Goal: Ask a question

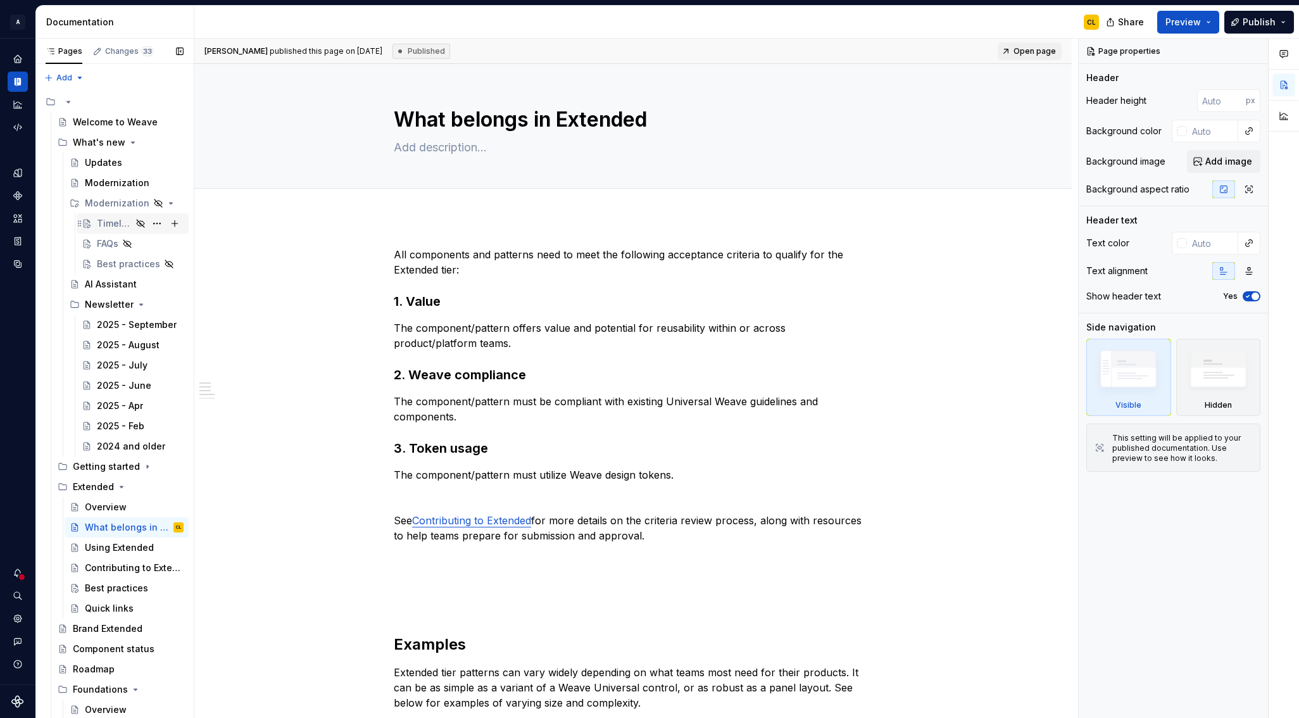
click at [116, 221] on div "Timeline" at bounding box center [114, 223] width 35 height 13
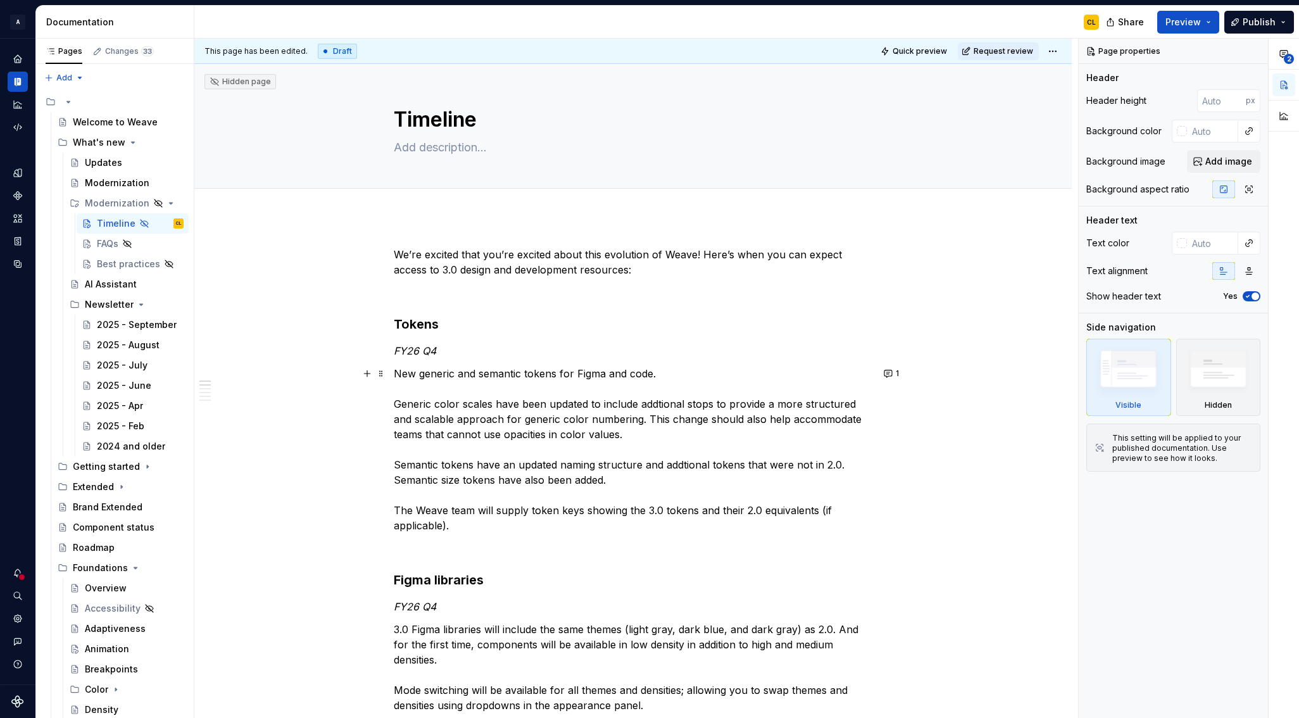
type textarea "*"
click at [495, 374] on p "New generic and semantic tokens for Figma and code. Generic color scales have b…" at bounding box center [633, 449] width 478 height 167
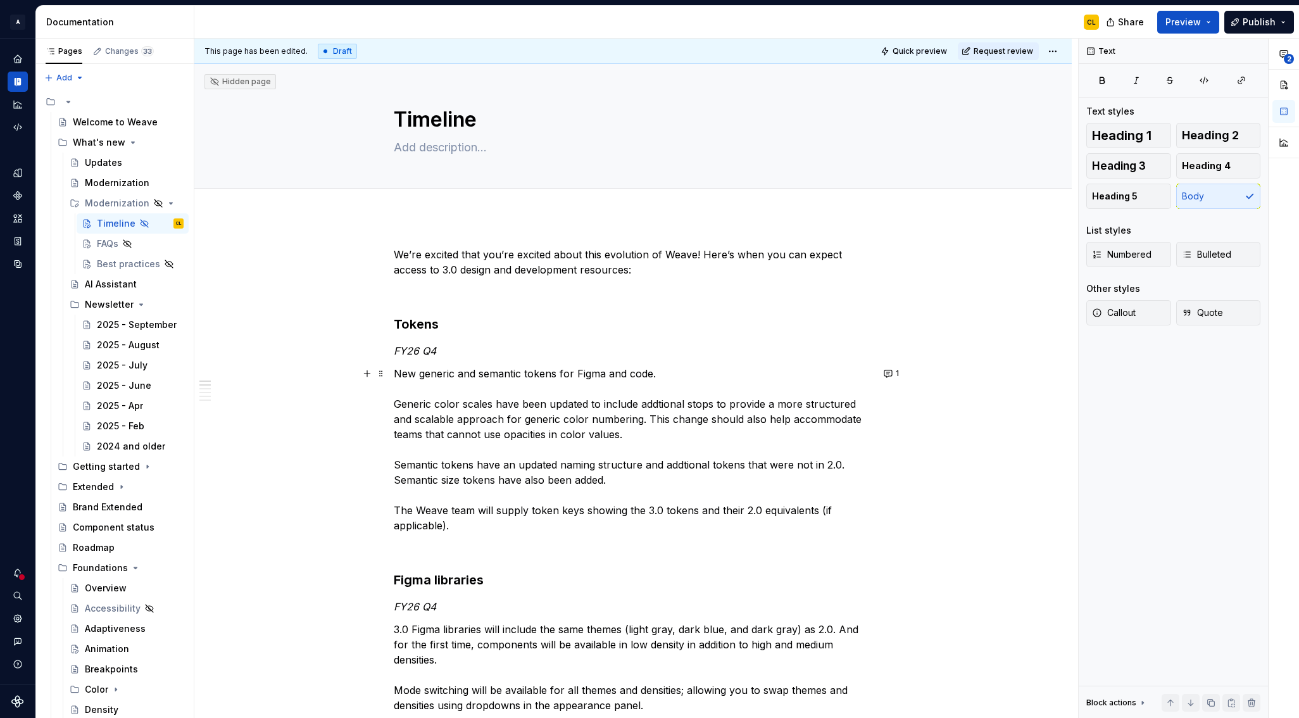
click at [662, 406] on p "New generic and semantic tokens for Figma and code. Generic color scales have b…" at bounding box center [633, 449] width 478 height 167
click at [522, 413] on p "New generic and semantic tokens for Figma and code. Generic color scales have b…" at bounding box center [633, 449] width 478 height 167
click at [612, 403] on p "New generic and semantic tokens for Figma and code. Generic color scales have b…" at bounding box center [633, 449] width 478 height 167
click at [563, 434] on p "New generic and semantic tokens for Figma and code. Generic color scales have b…" at bounding box center [633, 449] width 478 height 167
drag, startPoint x: 520, startPoint y: 435, endPoint x: 601, endPoint y: 440, distance: 81.2
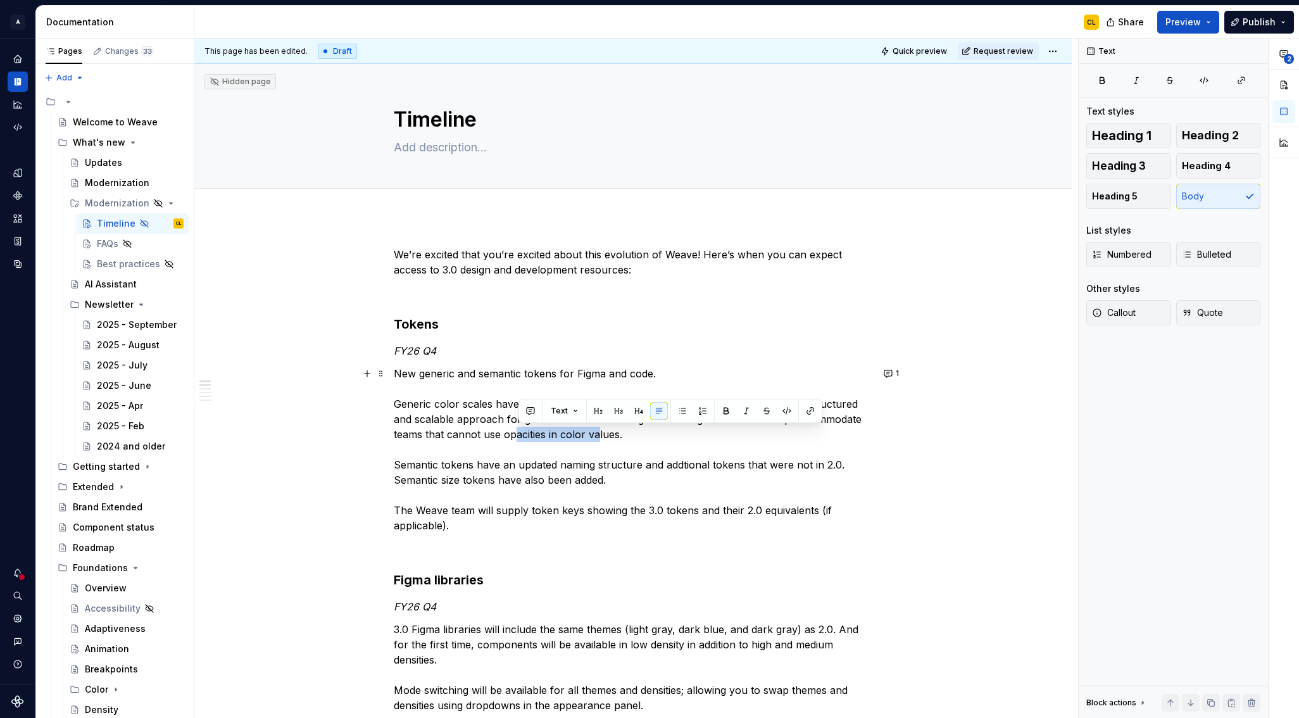
click at [600, 440] on p "New generic and semantic tokens for Figma and code. Generic color scales have b…" at bounding box center [633, 449] width 478 height 167
click at [630, 436] on p "New generic and semantic tokens for Figma and code. Generic color scales have b…" at bounding box center [633, 449] width 478 height 167
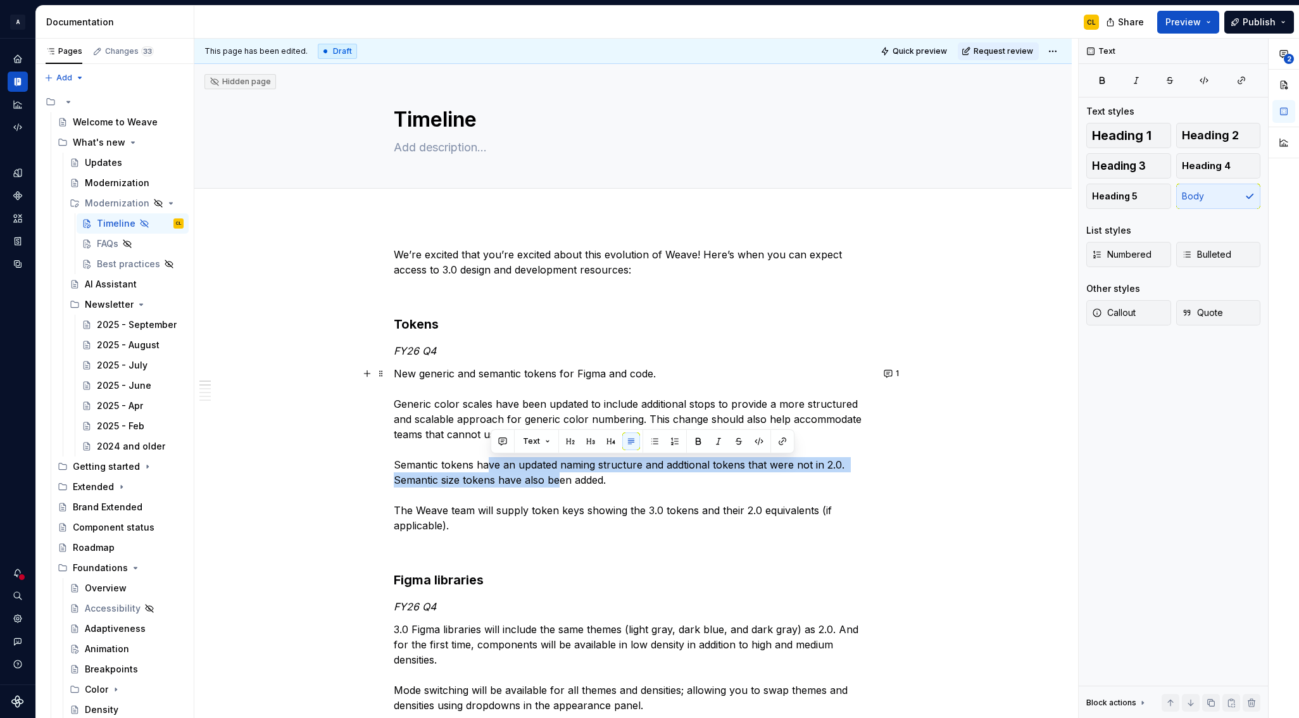
drag, startPoint x: 489, startPoint y: 465, endPoint x: 561, endPoint y: 476, distance: 72.9
click at [561, 476] on p "New generic and semantic tokens for Figma and code. Generic color scales have b…" at bounding box center [633, 449] width 478 height 167
click at [589, 467] on p "New generic and semantic tokens for Figma and code. Generic color scales have b…" at bounding box center [633, 449] width 478 height 167
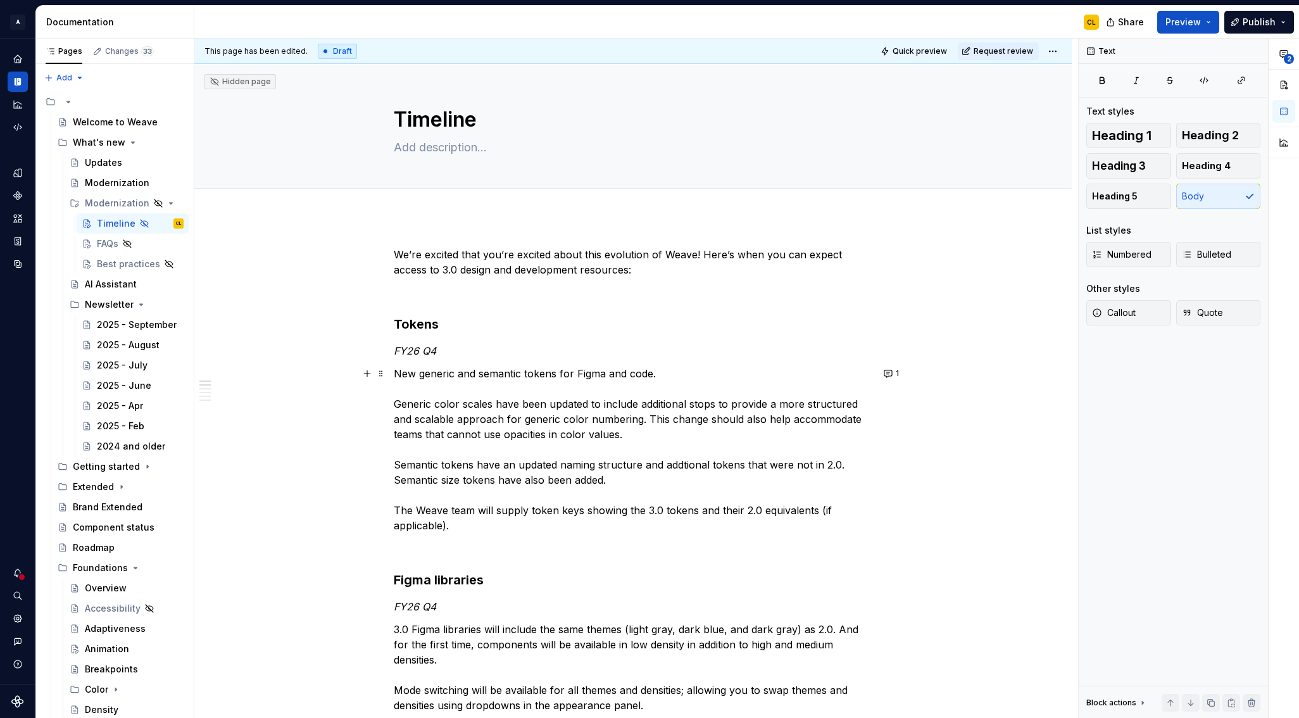
click at [684, 464] on p "New generic and semantic tokens for Figma and code. Generic color scales have b…" at bounding box center [633, 449] width 478 height 167
click at [522, 466] on p "New generic and semantic tokens for Figma and code. Generic color scales have b…" at bounding box center [633, 449] width 478 height 167
click at [527, 512] on p "New generic and semantic tokens for Figma and code. Generic color scales have b…" at bounding box center [633, 449] width 478 height 167
drag, startPoint x: 603, startPoint y: 510, endPoint x: 696, endPoint y: 509, distance: 93.0
click at [696, 509] on p "New generic and semantic tokens for Figma and code. Generic color scales have b…" at bounding box center [633, 449] width 478 height 167
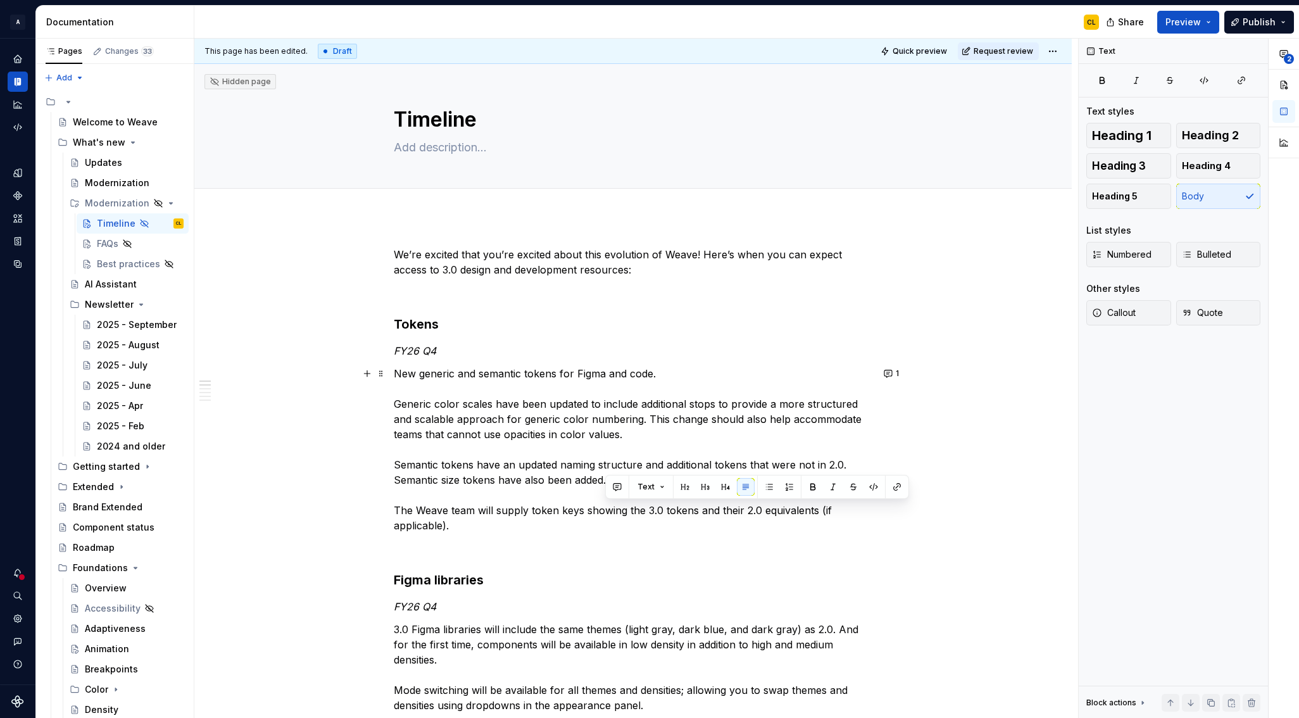
click at [751, 512] on p "New generic and semantic tokens for Figma and code. Generic color scales have b…" at bounding box center [633, 449] width 478 height 167
click at [441, 417] on p "New generic and semantic tokens for Figma and code. Generic color scales have b…" at bounding box center [633, 449] width 478 height 167
click at [447, 348] on p "FY26 Q4" at bounding box center [633, 350] width 478 height 15
click at [397, 371] on p "New generic and semantic tokens for Figma and code. Generic color scales have b…" at bounding box center [633, 449] width 478 height 167
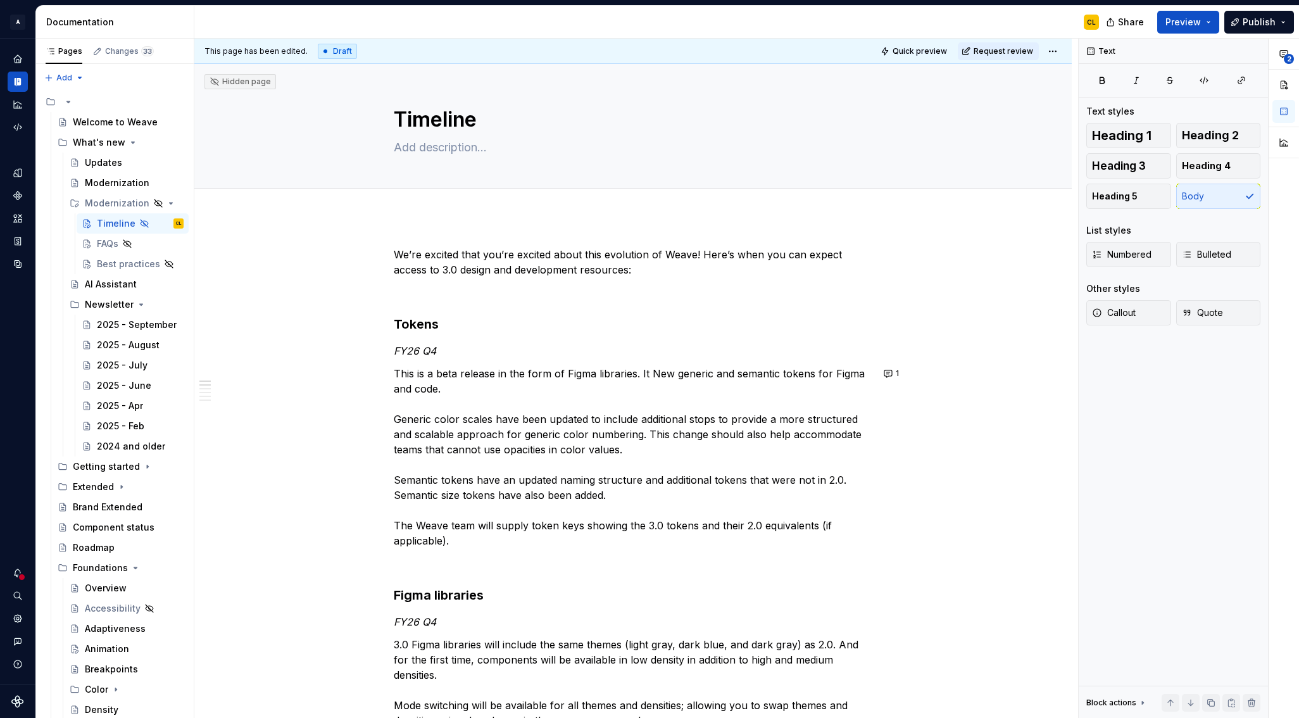
type textarea "*"
click at [416, 382] on p "This is a beta release in the form of Figma libraries. It includes new generic …" at bounding box center [633, 457] width 478 height 182
click at [508, 411] on p "This is a beta release in the form of Figma libraries. It includes new generic …" at bounding box center [633, 457] width 478 height 182
click at [428, 413] on p "This is a beta release in the form of Figma libraries. It includes new generic …" at bounding box center [633, 457] width 478 height 182
click at [401, 400] on p "This is a beta release in the form of Figma libraries. It includes new generic …" at bounding box center [633, 457] width 478 height 182
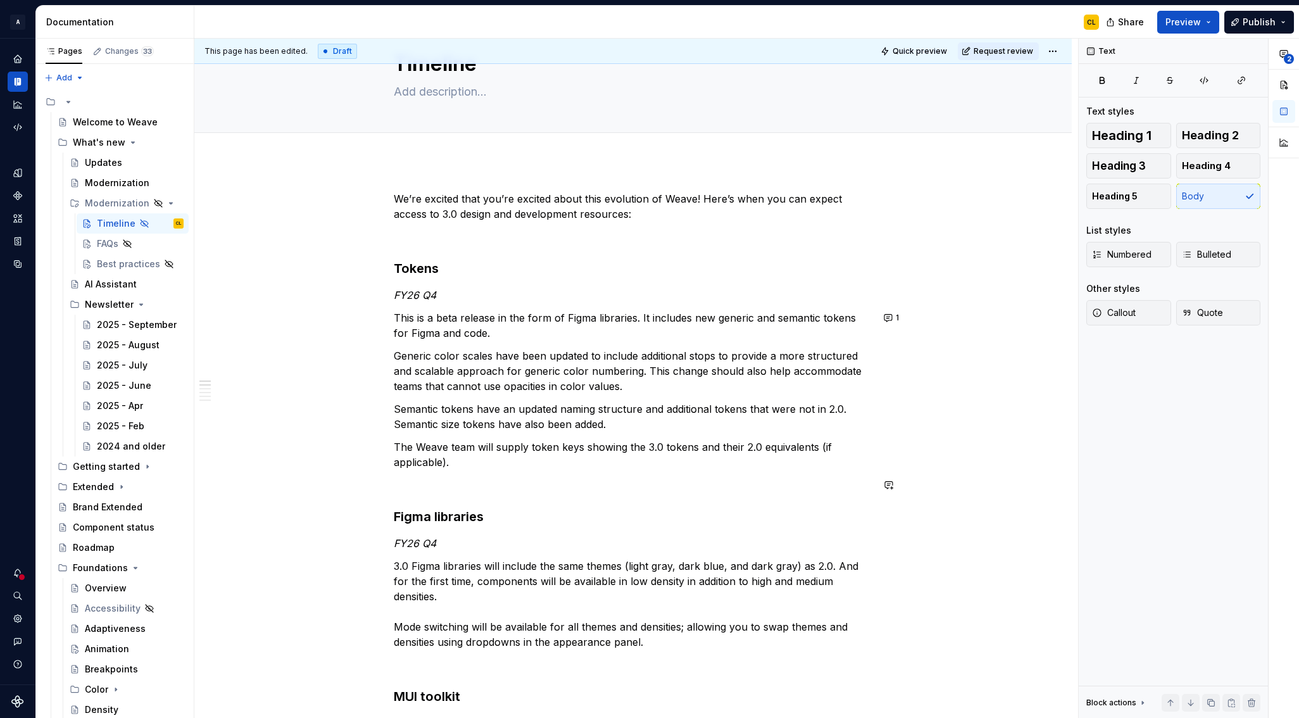
scroll to position [135, 0]
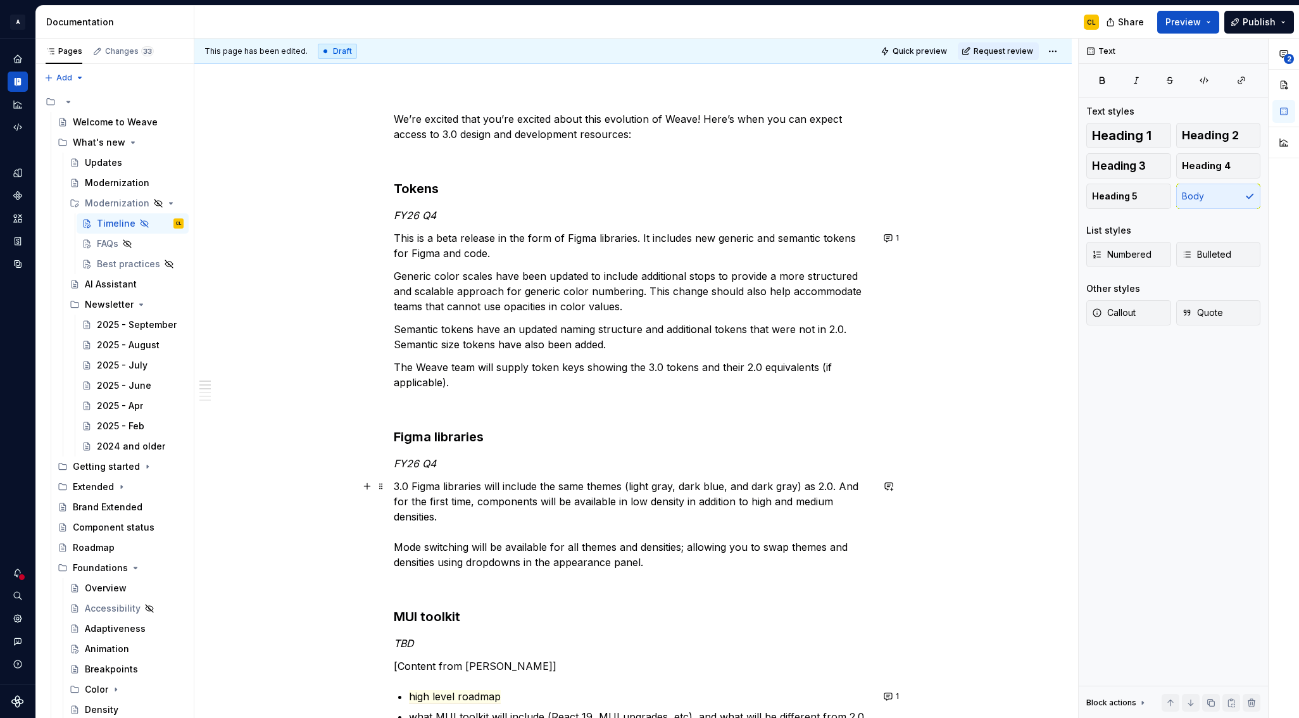
click at [433, 529] on p "3.0 Figma libraries will include the same themes (light gray, dark blue, and da…" at bounding box center [633, 523] width 478 height 91
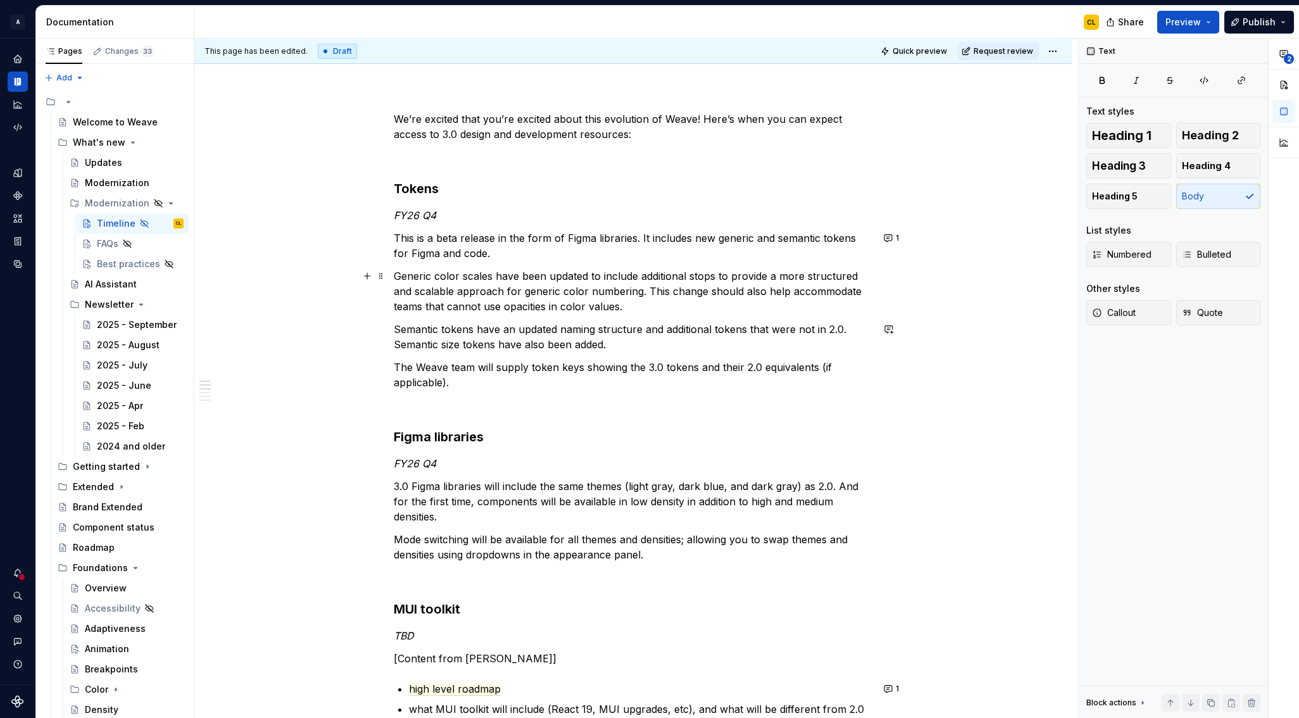
scroll to position [113, 0]
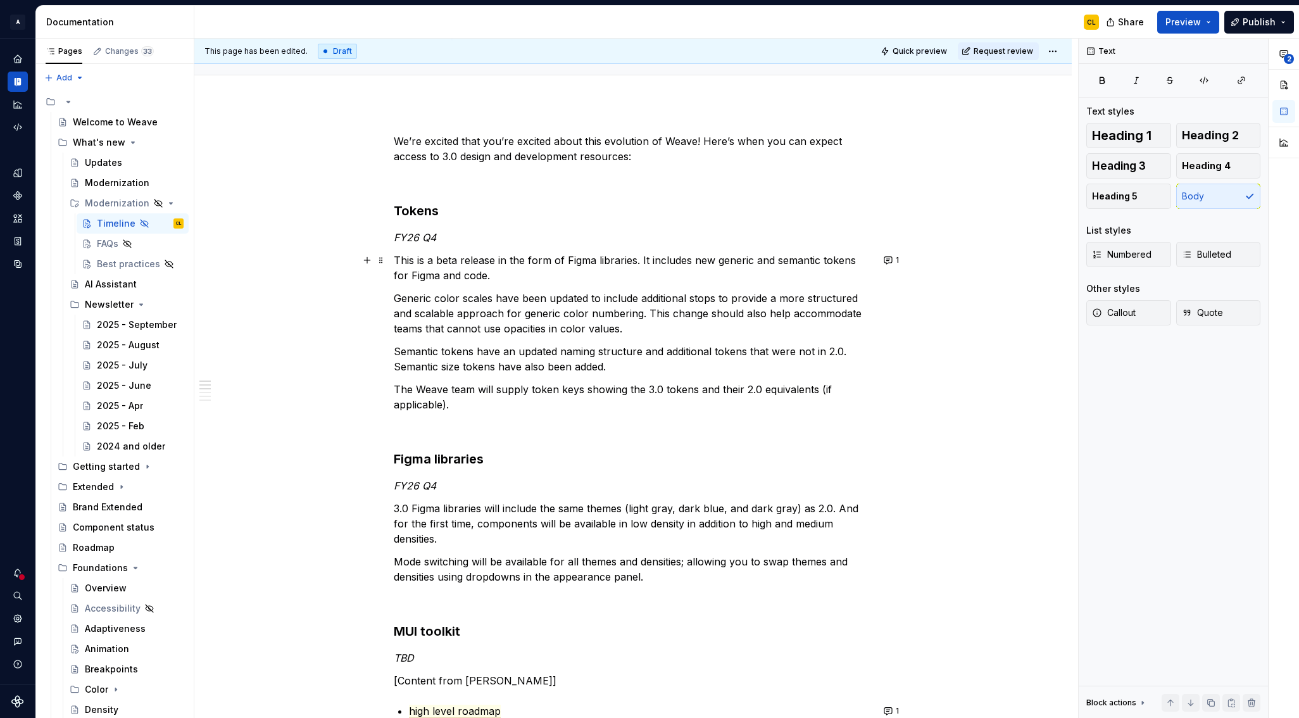
click at [479, 272] on p "This is a beta release in the form of Figma libraries. It includes new generic …" at bounding box center [633, 267] width 478 height 30
click at [430, 260] on p "This is a beta release in the form of Figma libraries. It includes new generic …" at bounding box center [633, 267] width 478 height 30
drag, startPoint x: 398, startPoint y: 236, endPoint x: 443, endPoint y: 236, distance: 44.9
click at [443, 236] on p "FY26 Q4" at bounding box center [633, 237] width 478 height 15
click at [485, 249] on div "We’re excited that you’re excited about this evolution of Weave! Here’s when yo…" at bounding box center [633, 731] width 478 height 1195
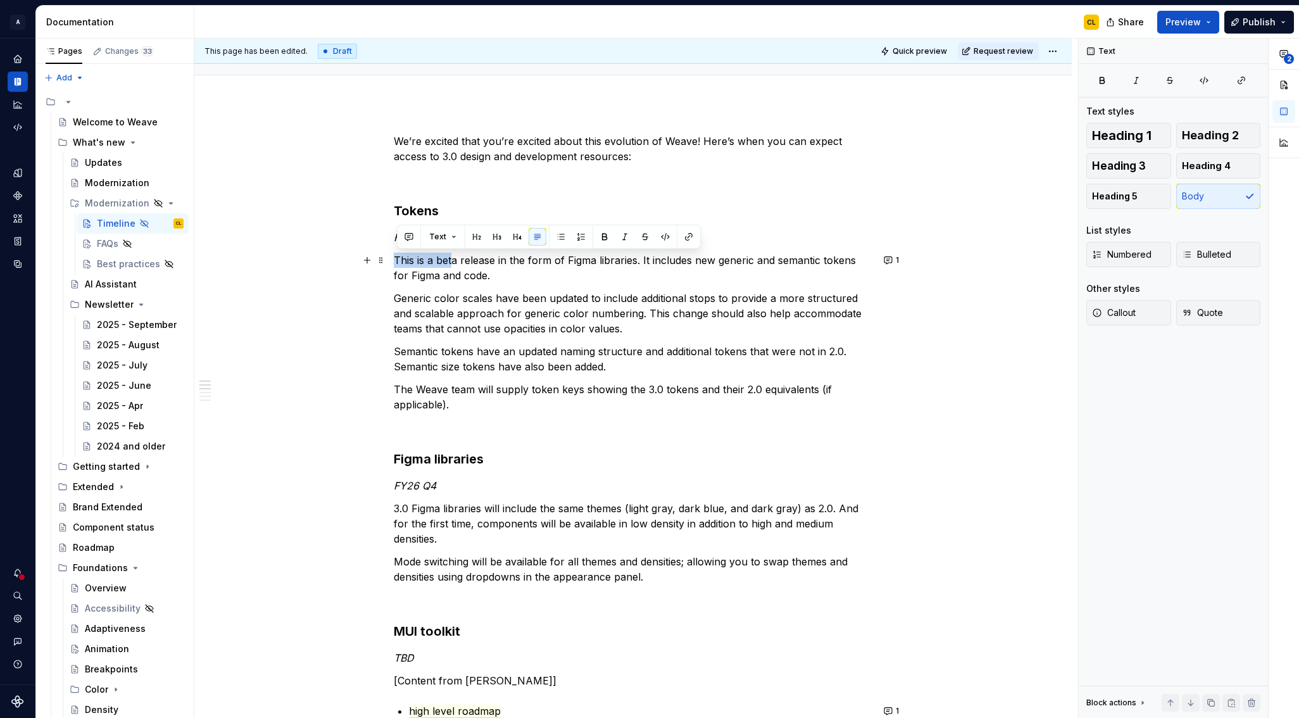
drag, startPoint x: 399, startPoint y: 259, endPoint x: 457, endPoint y: 261, distance: 58.2
click at [457, 261] on p "This is a beta release in the form of Figma libraries. It includes new generic …" at bounding box center [633, 267] width 478 height 30
click at [485, 262] on p "This is a beta release in the form of Figma libraries. It includes new generic …" at bounding box center [633, 267] width 478 height 30
click at [398, 262] on p "This is a beta release in the form of Figma libraries. It includes new generic …" at bounding box center [633, 267] width 478 height 30
drag, startPoint x: 420, startPoint y: 262, endPoint x: 490, endPoint y: 259, distance: 69.7
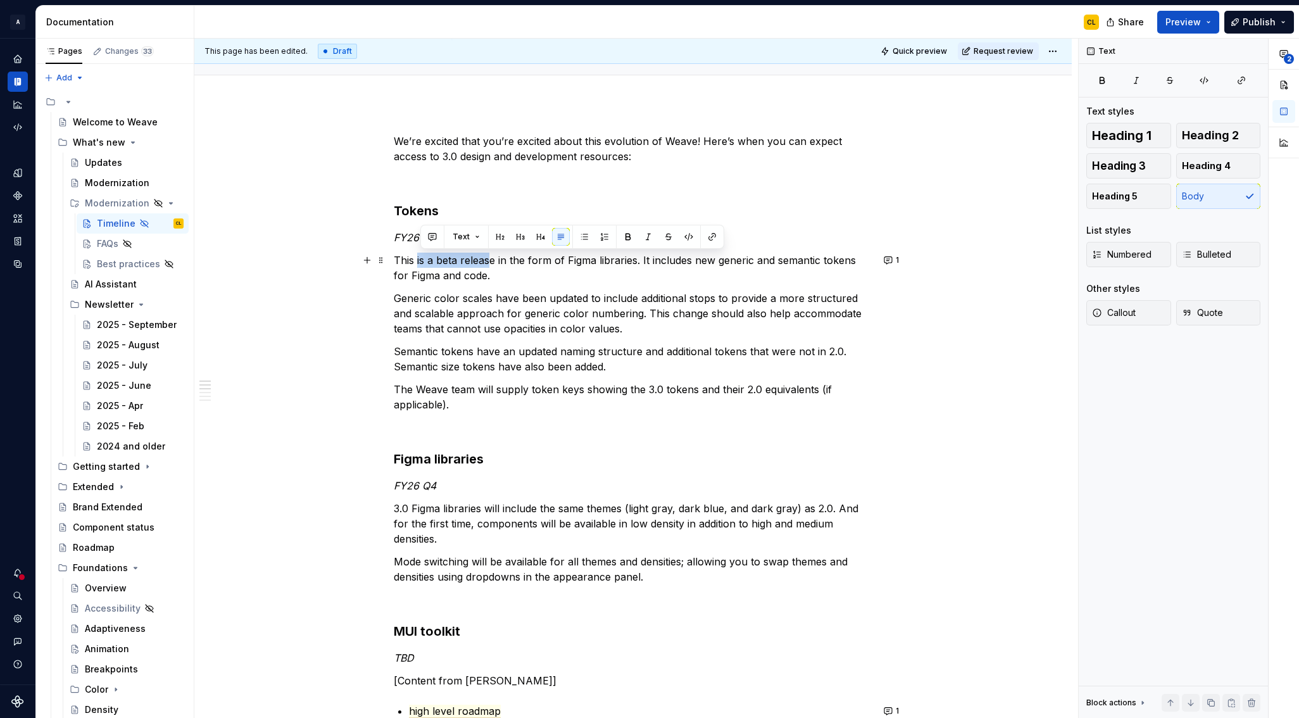
click at [490, 259] on p "This is a beta release in the form of Figma libraries. It includes new generic …" at bounding box center [633, 267] width 478 height 30
click at [519, 262] on p "This is a beta release in the form of Figma libraries. It includes new generic …" at bounding box center [633, 267] width 478 height 30
click at [590, 264] on p "This is a beta release in the form of Figma libraries. It includes new generic …" at bounding box center [633, 267] width 478 height 30
click at [475, 258] on p "This is a beta release in the form of Figma libraries. It includes new generic …" at bounding box center [633, 267] width 478 height 30
click at [497, 259] on p "This is a beta release in the form of Figma libraries. It includes new generic …" at bounding box center [633, 267] width 478 height 30
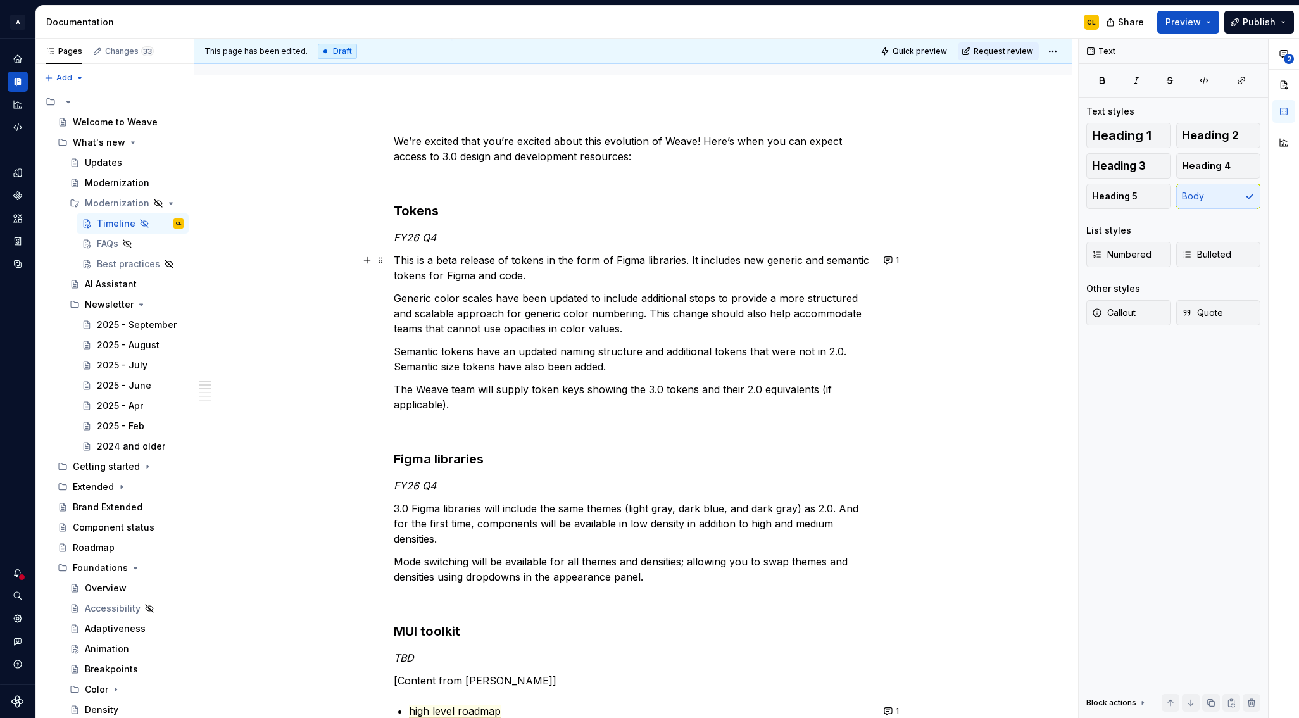
drag, startPoint x: 608, startPoint y: 266, endPoint x: 548, endPoint y: 273, distance: 60.6
click at [607, 266] on p "This is a beta release of tokens in the form of Figma libraries. It includes ne…" at bounding box center [633, 267] width 478 height 30
drag, startPoint x: 542, startPoint y: 273, endPoint x: 487, endPoint y: 275, distance: 55.1
click at [542, 273] on p "This is a beta release of tokens in the form of Figma libraries. It includes ne…" at bounding box center [633, 267] width 478 height 30
click at [478, 275] on p "This is a beta release of tokens in the form of Figma libraries. It includes ne…" at bounding box center [633, 267] width 478 height 30
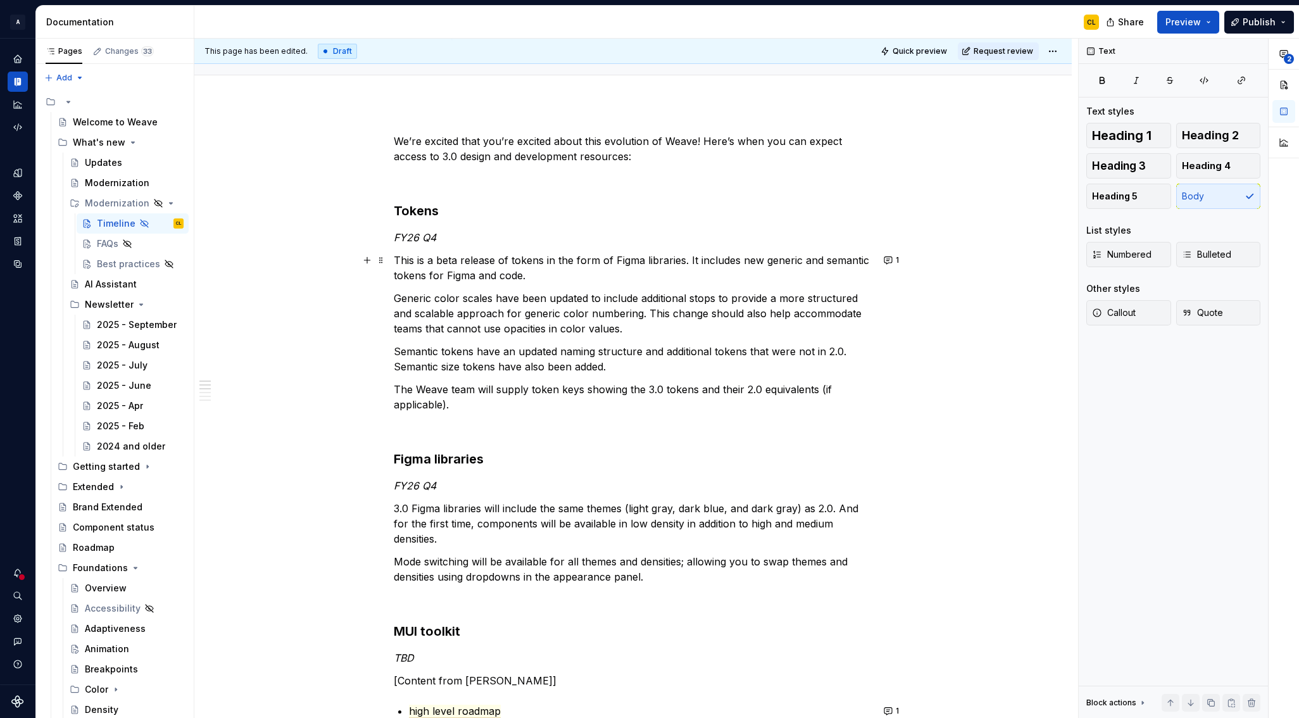
click at [511, 258] on p "This is a beta release of tokens in the form of Figma libraries. It includes ne…" at bounding box center [633, 267] width 478 height 30
click at [567, 261] on p "This is a beta release of tokens in the form of Figma libraries. It includes ne…" at bounding box center [633, 267] width 478 height 30
drag, startPoint x: 502, startPoint y: 260, endPoint x: 546, endPoint y: 256, distance: 43.8
click at [546, 256] on p "This is a beta release of tokens in the form of Figma libraries. It includes ne…" at bounding box center [633, 267] width 478 height 30
click at [495, 512] on p "3.0 Figma libraries will include the same themes (light gray, dark blue, and da…" at bounding box center [633, 524] width 478 height 46
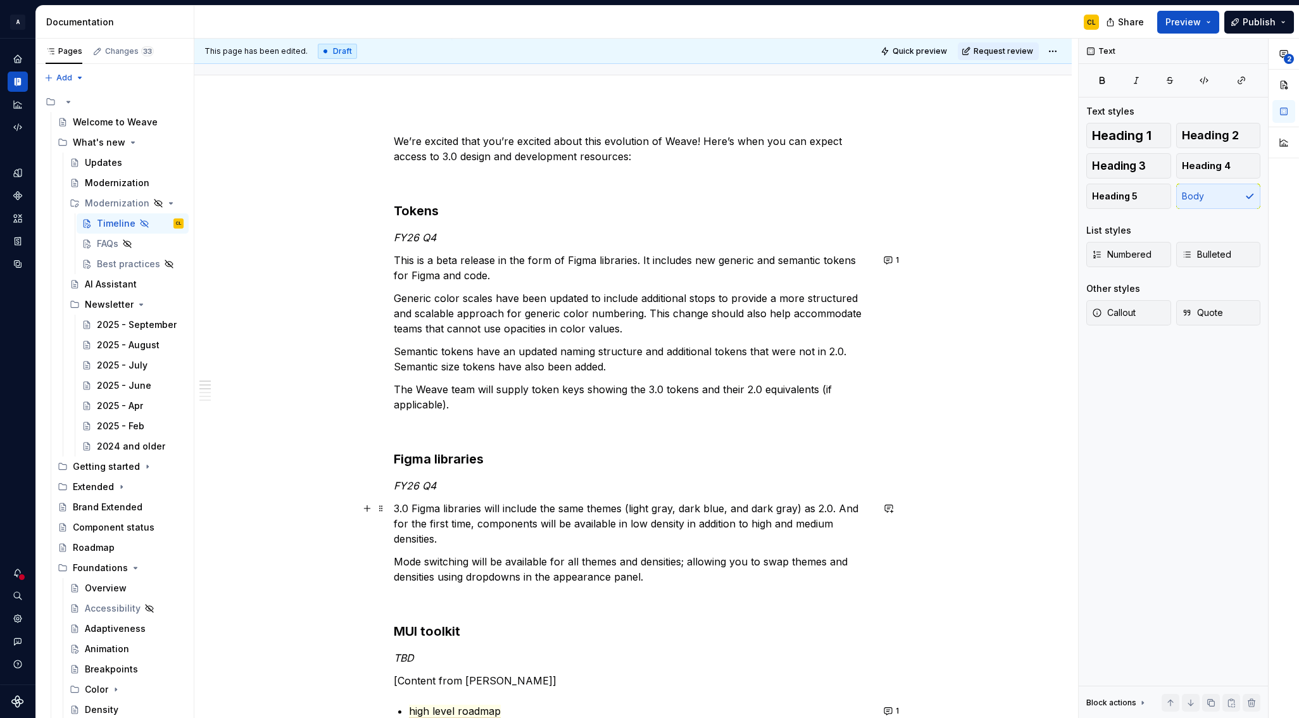
drag, startPoint x: 482, startPoint y: 523, endPoint x: 616, endPoint y: 522, distance: 134.2
click at [616, 522] on p "3.0 Figma libraries will include the same themes (light gray, dark blue, and da…" at bounding box center [633, 524] width 478 height 46
click at [675, 523] on p "3.0 Figma libraries will include the same themes (light gray, dark blue, and da…" at bounding box center [633, 524] width 478 height 46
drag, startPoint x: 455, startPoint y: 564, endPoint x: 576, endPoint y: 568, distance: 121.6
click at [576, 568] on p "Mode switching will be available for all themes and densities; allowing you to …" at bounding box center [633, 569] width 478 height 30
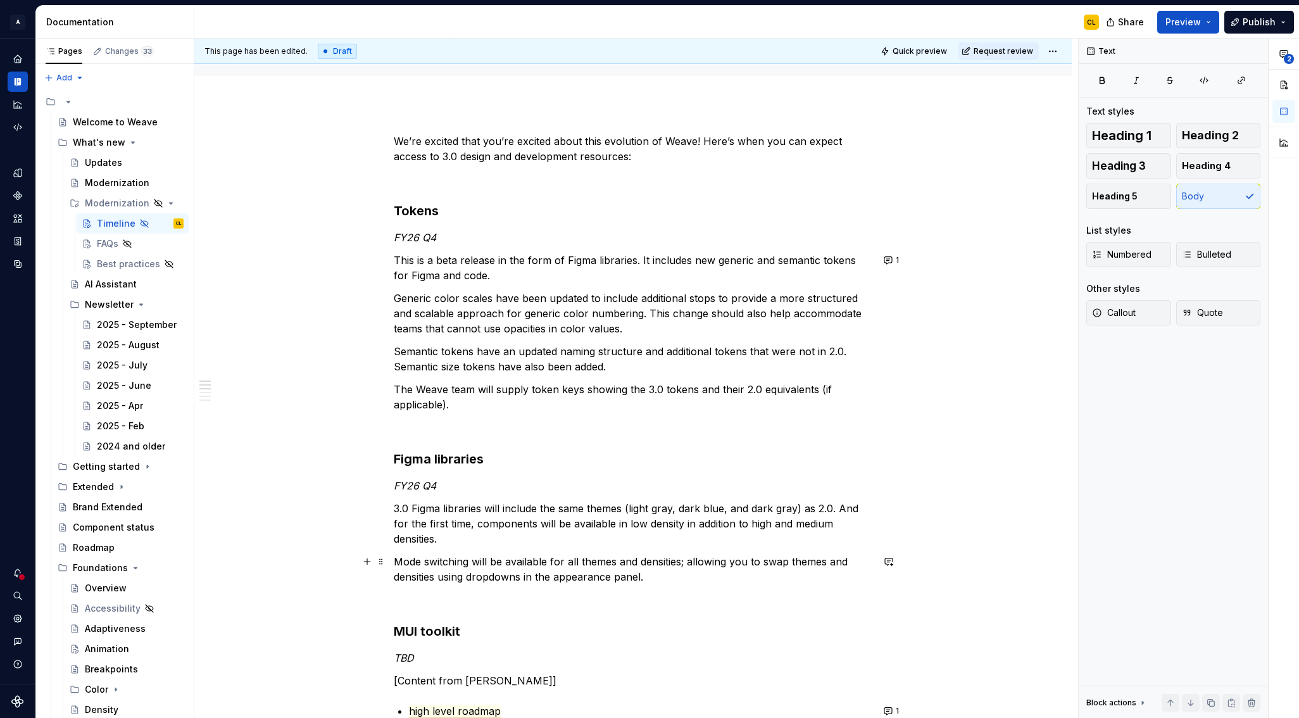
click at [614, 570] on p "Mode switching will be available for all themes and densities; allowing you to …" at bounding box center [633, 569] width 478 height 30
click at [492, 576] on p "Mode switching will be available for all themes and densities; allowing you to …" at bounding box center [633, 569] width 478 height 30
click at [645, 561] on p "Mode switching will be available for all themes and densities; allowing you to …" at bounding box center [633, 569] width 478 height 30
click at [684, 565] on p "Mode switching will be available for all themes and densities; allowing you to …" at bounding box center [633, 569] width 478 height 30
click at [526, 576] on p "Mode switching will be available for all themes and densities, allowing you to …" at bounding box center [633, 569] width 478 height 30
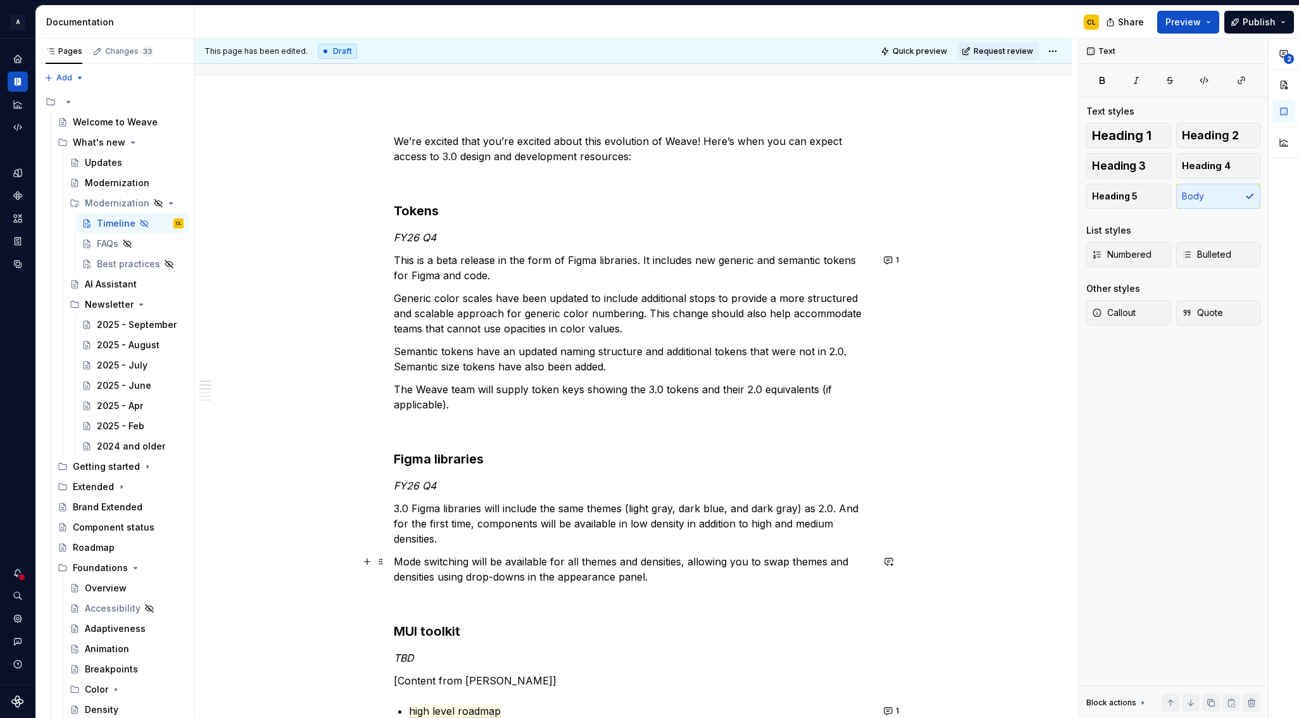
click at [594, 578] on p "Mode switching will be available for all themes and densities, allowing you to …" at bounding box center [633, 569] width 478 height 30
click at [667, 576] on p "Mode switching will be available for all themes and densities, allowing you to …" at bounding box center [633, 569] width 478 height 30
click at [532, 544] on p "3.0 Figma libraries will include the same themes (light gray, dark blue, and da…" at bounding box center [633, 524] width 478 height 46
click at [579, 527] on p "3.0 Figma libraries will include the same themes (light gray, dark blue, and da…" at bounding box center [633, 524] width 478 height 46
click at [585, 510] on p "3.0 Figma libraries will include the same themes (light gray, dark blue, and da…" at bounding box center [633, 524] width 478 height 46
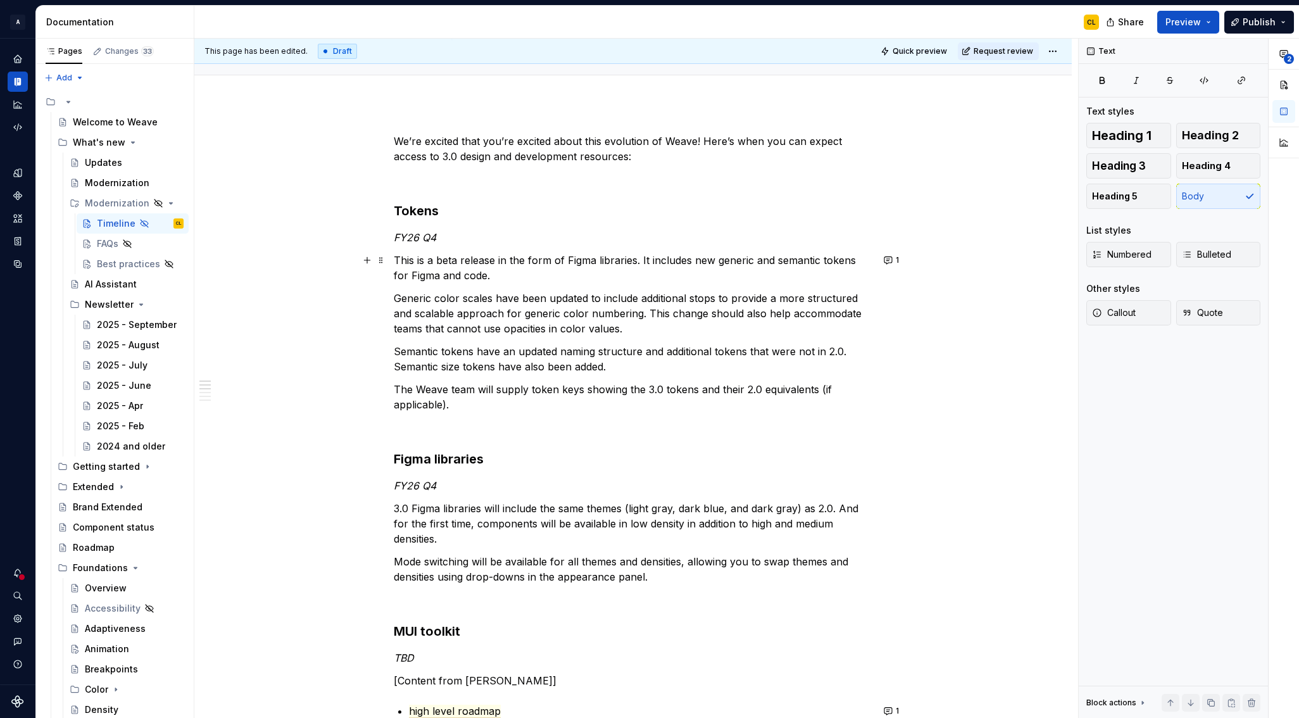
click at [399, 262] on p "This is a beta release in the form of Figma libraries. It includes new generic …" at bounding box center [633, 267] width 478 height 30
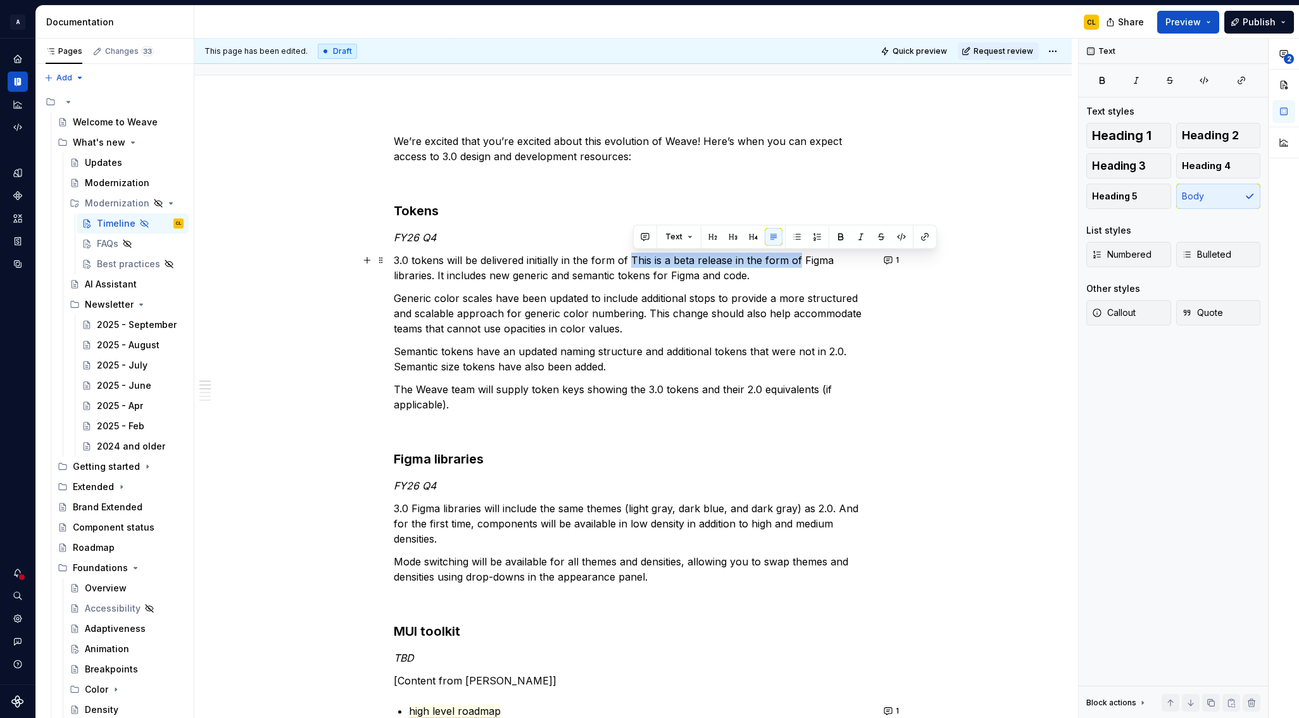
drag, startPoint x: 633, startPoint y: 259, endPoint x: 801, endPoint y: 254, distance: 167.8
click at [801, 254] on p "3.0 tokens will be delivered initially in the form of This is a beta release in…" at bounding box center [633, 267] width 478 height 30
drag, startPoint x: 703, startPoint y: 261, endPoint x: 716, endPoint y: 259, distance: 12.8
click at [716, 259] on p "3.0 tokens will be delivered initially in the form of Figma libraries. It inclu…" at bounding box center [633, 267] width 478 height 30
click at [607, 260] on p "3.0 tokens will be delivered initially in the form of Figma libraries, and will…" at bounding box center [633, 267] width 478 height 30
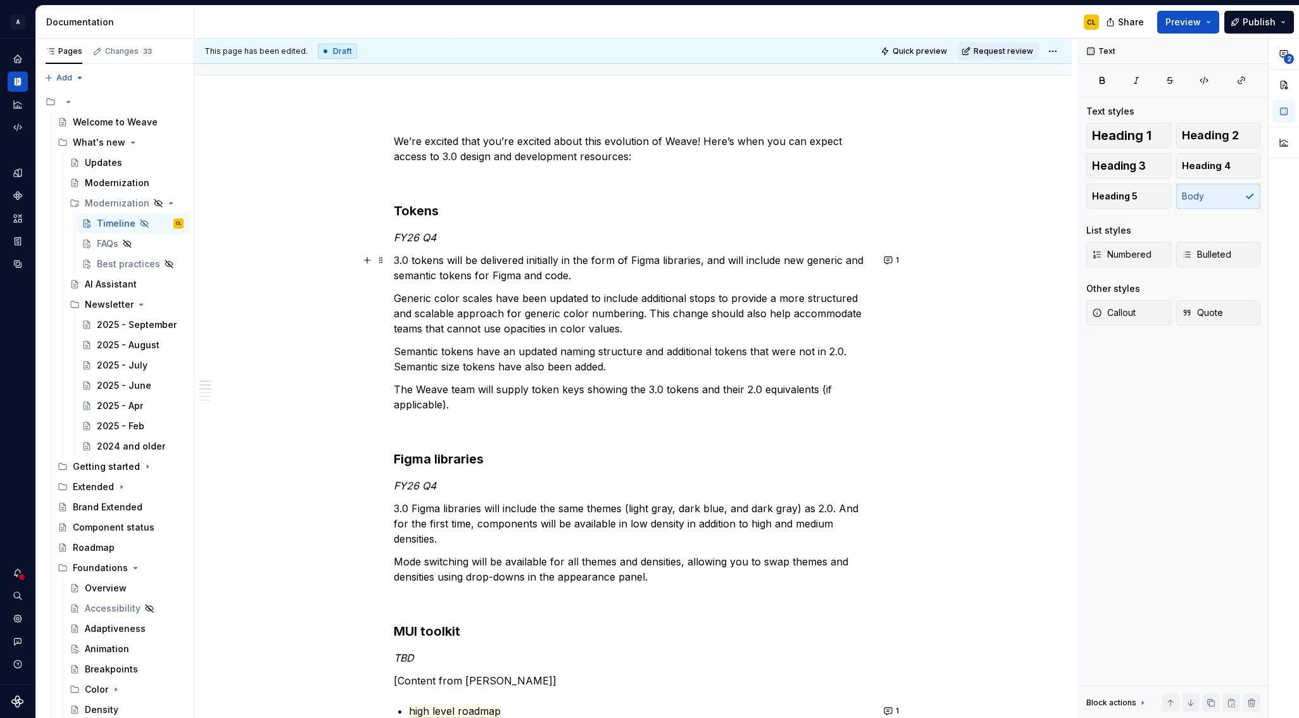
drag, startPoint x: 539, startPoint y: 277, endPoint x: 484, endPoint y: 278, distance: 55.1
click at [539, 277] on p "3.0 tokens will be delivered initially in the form of Figma libraries, and will…" at bounding box center [633, 267] width 478 height 30
click at [480, 278] on p "3.0 tokens will be delivered initially in the form of Figma libraries, and will…" at bounding box center [633, 267] width 478 height 30
drag, startPoint x: 475, startPoint y: 276, endPoint x: 570, endPoint y: 274, distance: 94.9
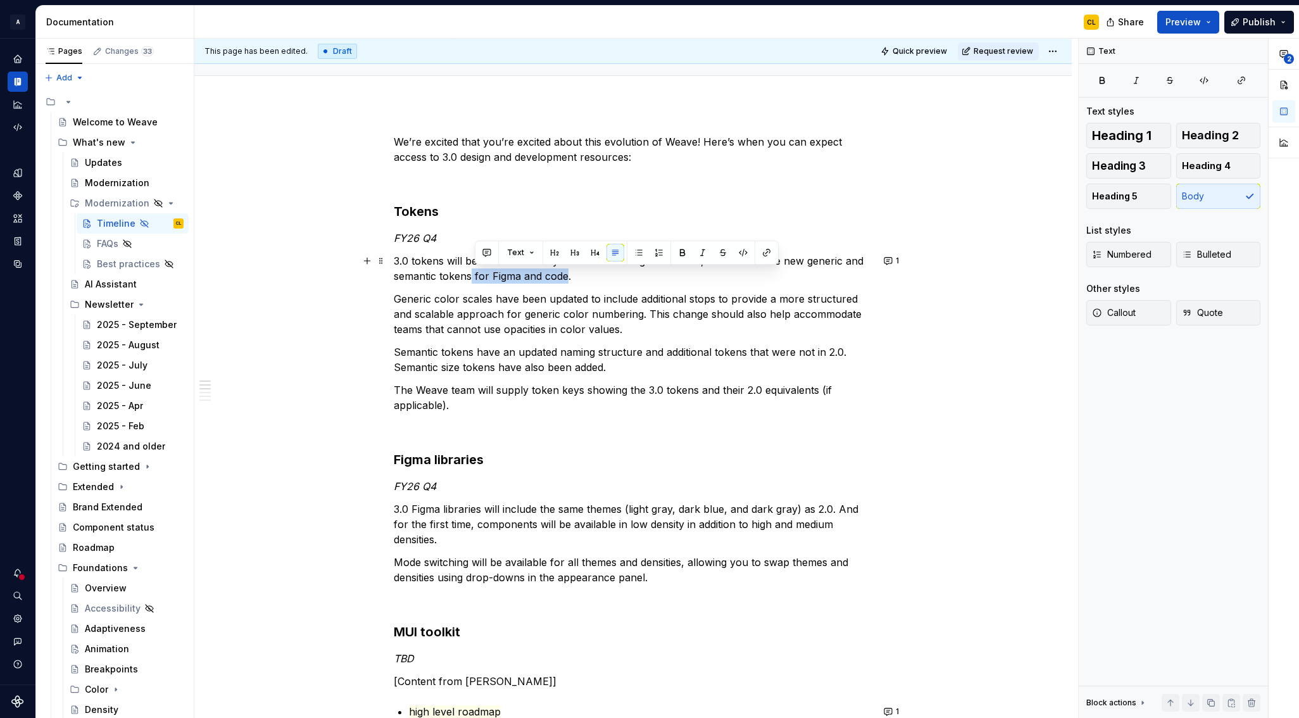
click at [570, 274] on p "3.0 tokens will be delivered initially in the form of Figma libraries, and will…" at bounding box center [633, 268] width 478 height 30
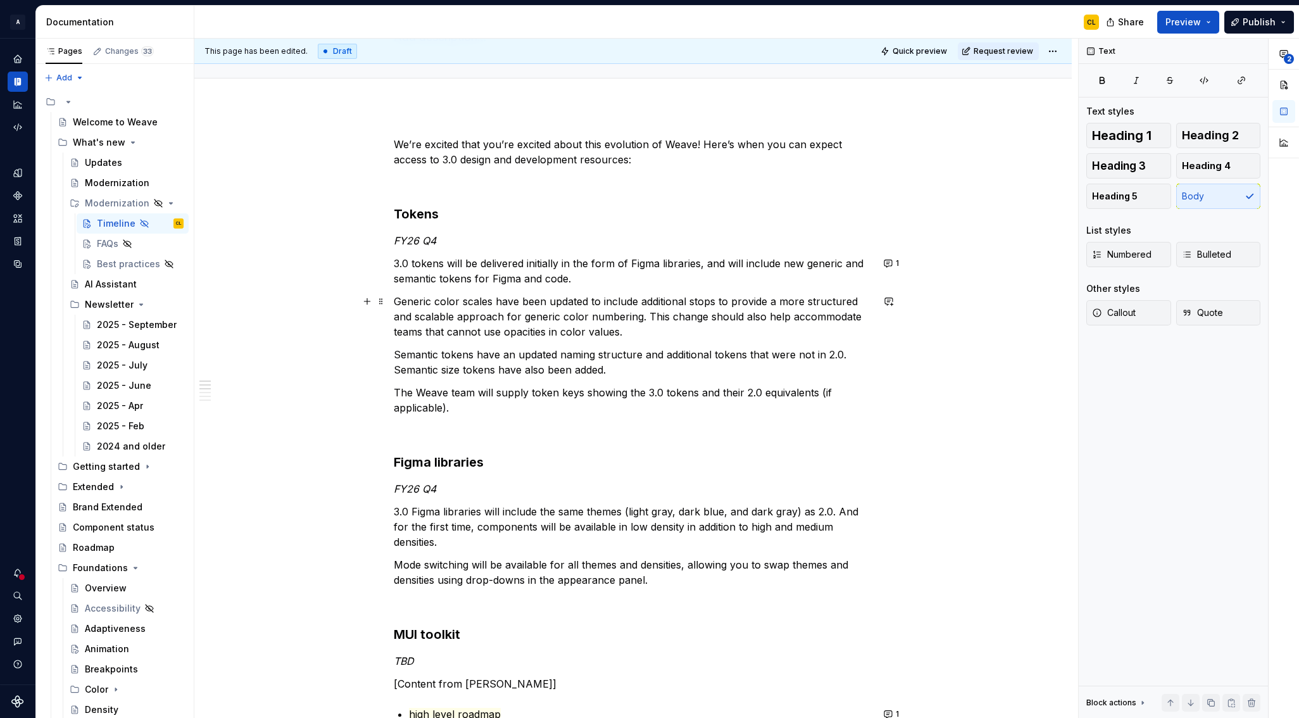
click at [617, 312] on p "Generic color scales have been updated to include additional stops to provide a…" at bounding box center [633, 317] width 478 height 46
click at [493, 275] on p "3.0 tokens will be delivered initially in the form of Figma libraries, and will…" at bounding box center [633, 269] width 478 height 30
drag, startPoint x: 549, startPoint y: 301, endPoint x: 536, endPoint y: 303, distance: 12.9
click at [549, 301] on p "Generic color scales have been updated to include additional stops to provide a…" at bounding box center [633, 315] width 478 height 46
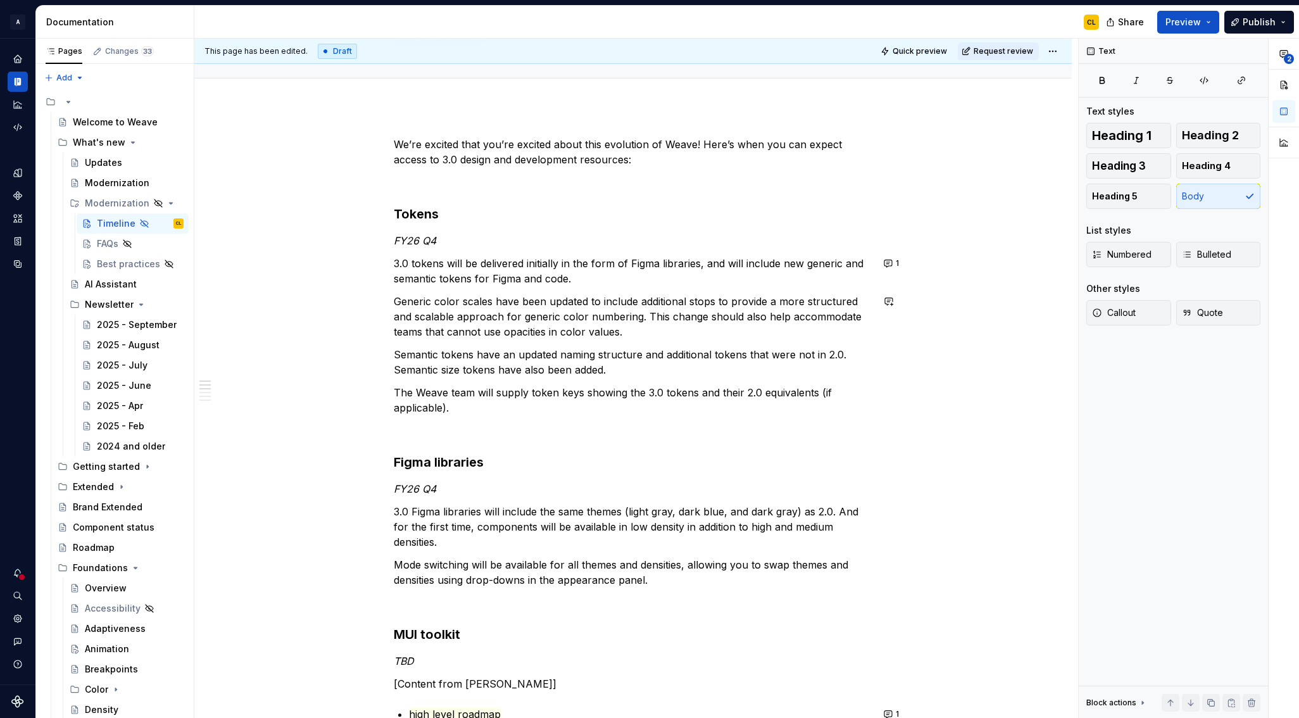
click at [452, 294] on p "Generic color scales have been updated to include additional stops to provide a…" at bounding box center [633, 317] width 478 height 46
click at [396, 300] on p "Generic color scales have been updated to include additional stops to provide a…" at bounding box center [633, 315] width 478 height 46
drag, startPoint x: 565, startPoint y: 513, endPoint x: 667, endPoint y: 526, distance: 102.7
click at [618, 513] on p "3.0 Figma libraries will include the same themes (light gray, dark blue, and da…" at bounding box center [633, 525] width 478 height 46
drag, startPoint x: 667, startPoint y: 526, endPoint x: 611, endPoint y: 497, distance: 63.4
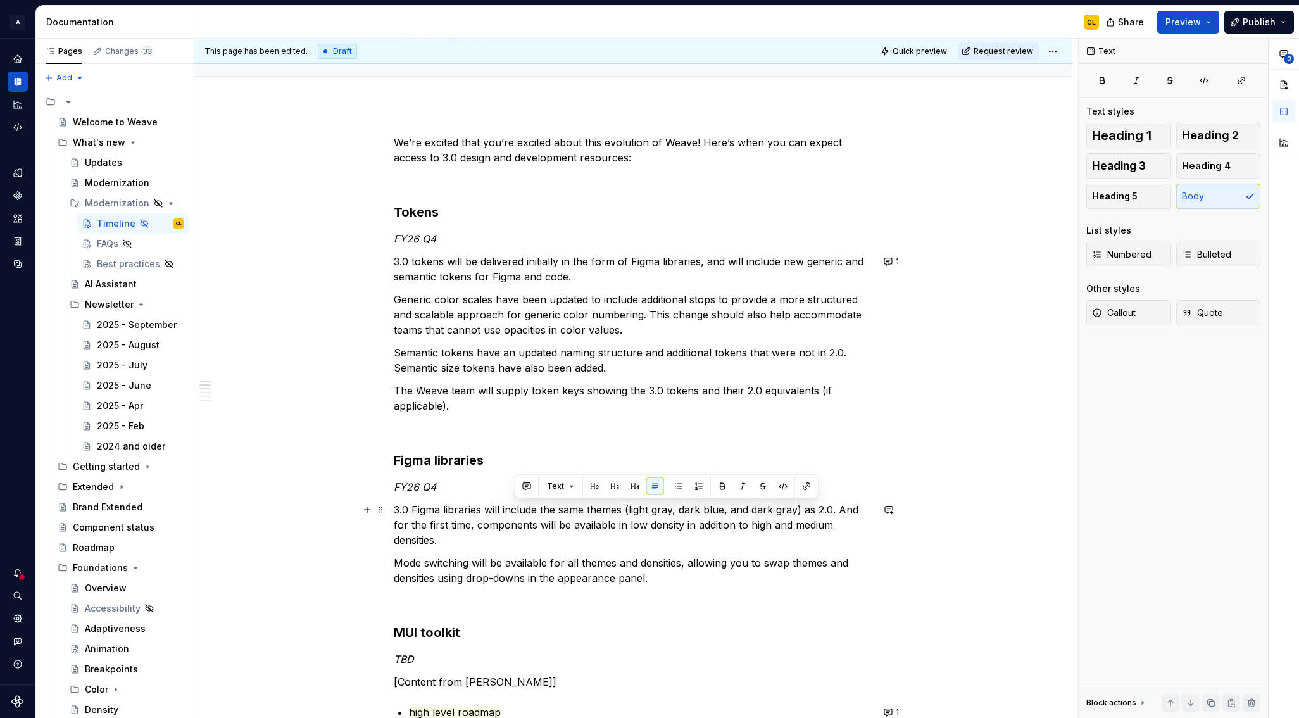
click at [667, 526] on p "3.0 Figma libraries will include the same themes (light gray, dark blue, and da…" at bounding box center [633, 525] width 478 height 46
click at [397, 299] on p "Generic color scales have been updated to include additional stops to provide a…" at bounding box center [633, 315] width 478 height 46
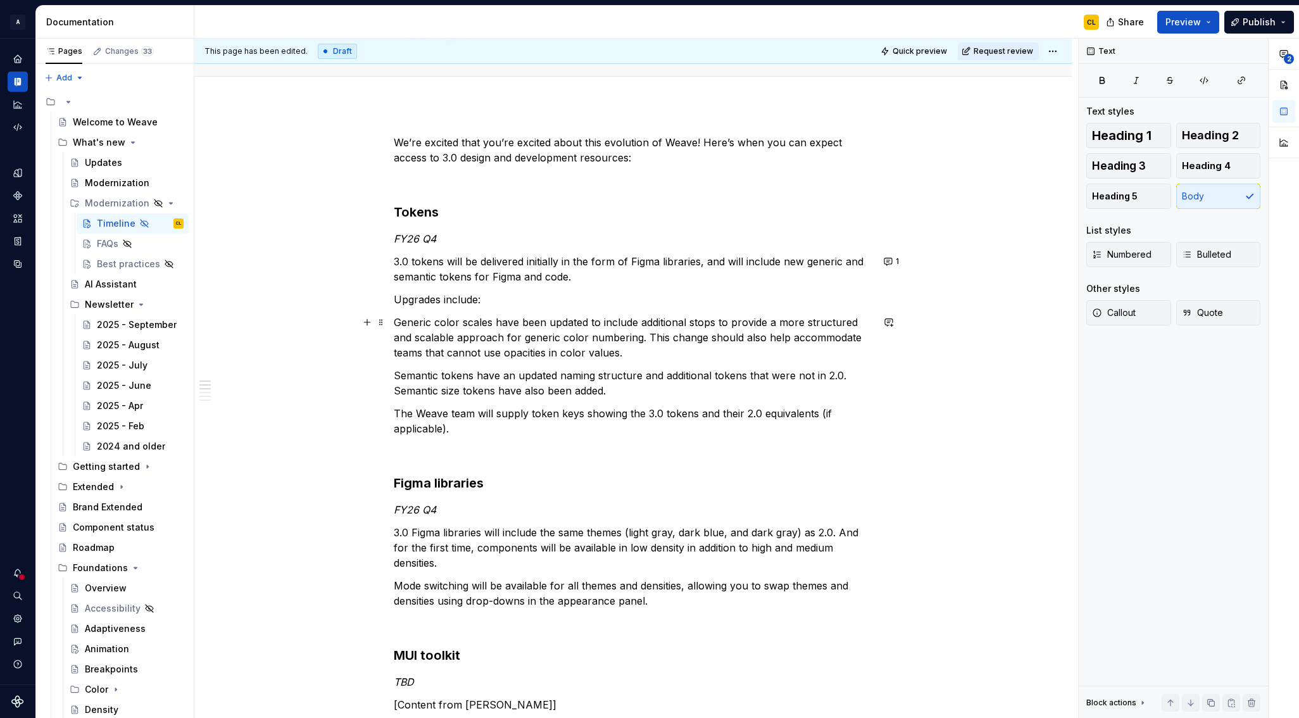
click at [398, 328] on p "Generic color scales have been updated to include additional stops to provide a…" at bounding box center [633, 338] width 478 height 46
click at [417, 321] on p "Generic color scales have been updated to include additional stops to provide a…" at bounding box center [633, 338] width 478 height 46
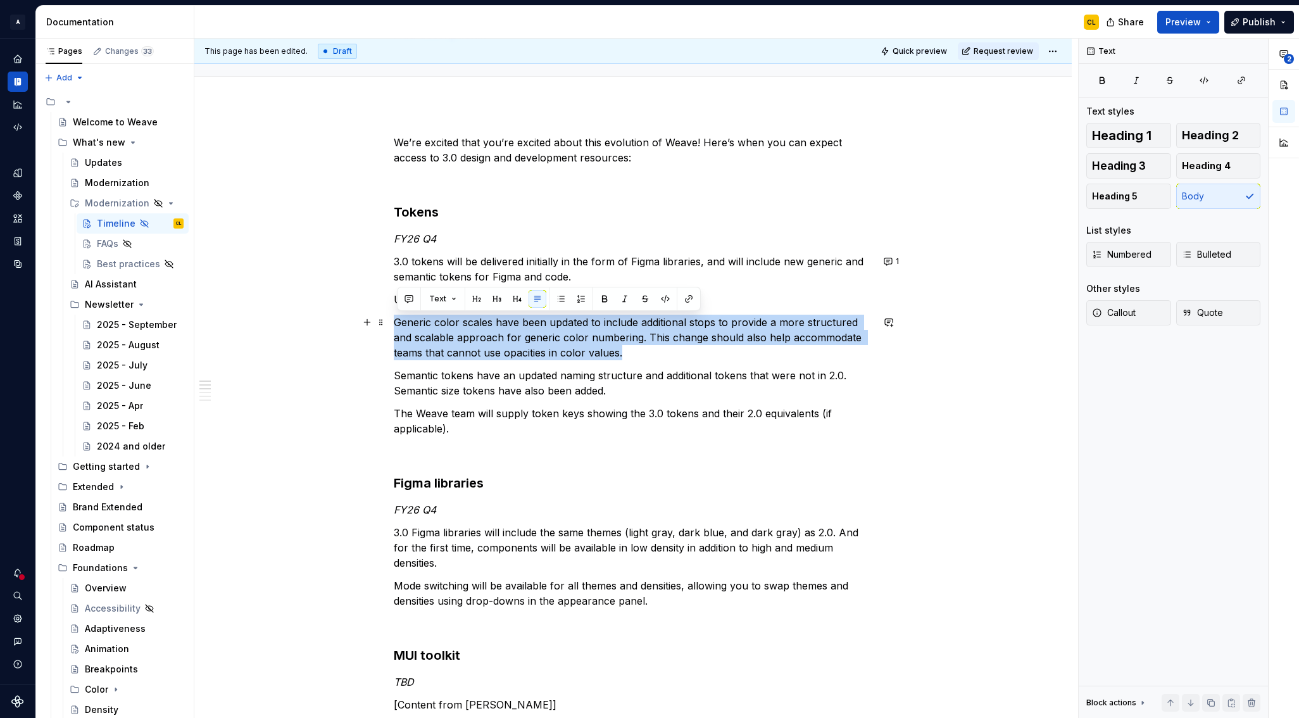
click at [417, 321] on p "Generic color scales have been updated to include additional stops to provide a…" at bounding box center [633, 338] width 478 height 46
click at [561, 302] on button "button" at bounding box center [561, 299] width 18 height 18
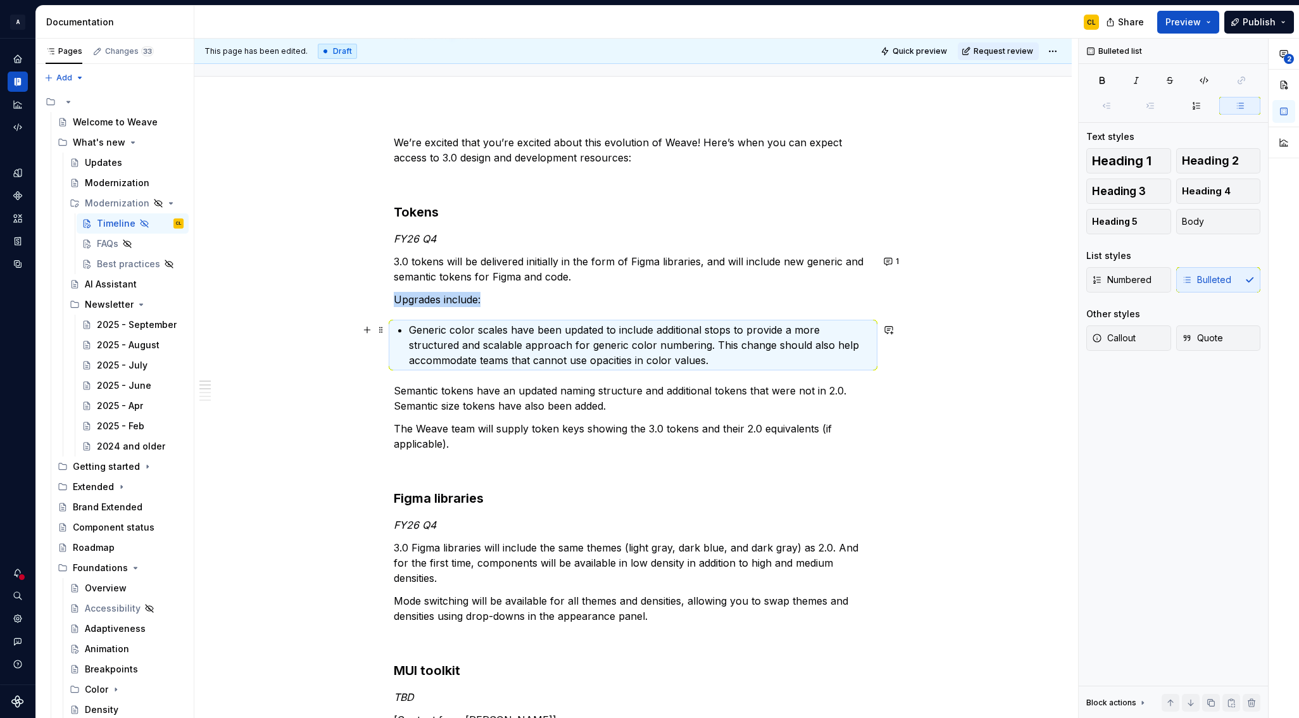
click at [483, 329] on p "Generic color scales have been updated to include additional stops to provide a…" at bounding box center [640, 345] width 463 height 46
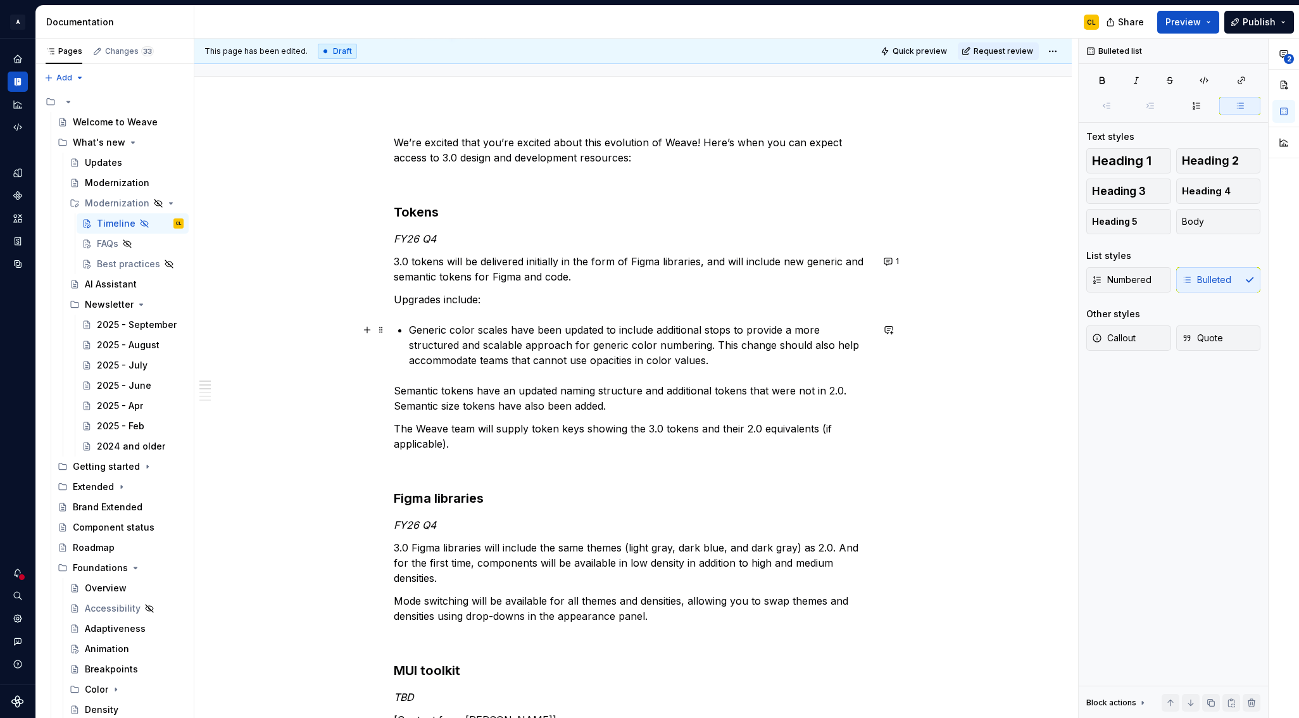
click at [545, 335] on p "Generic color scales have been updated to include additional stops to provide a…" at bounding box center [640, 345] width 463 height 46
drag, startPoint x: 514, startPoint y: 330, endPoint x: 568, endPoint y: 327, distance: 54.5
click at [568, 327] on p "Generic color scales have been updated to include additional stops to provide a…" at bounding box center [640, 345] width 463 height 46
click at [520, 333] on p "Generic color scales have been updated to include additional stops to provide a…" at bounding box center [640, 345] width 463 height 46
click at [478, 333] on p "Generic color scales have been updated to include additional stops to provide a…" at bounding box center [640, 345] width 463 height 46
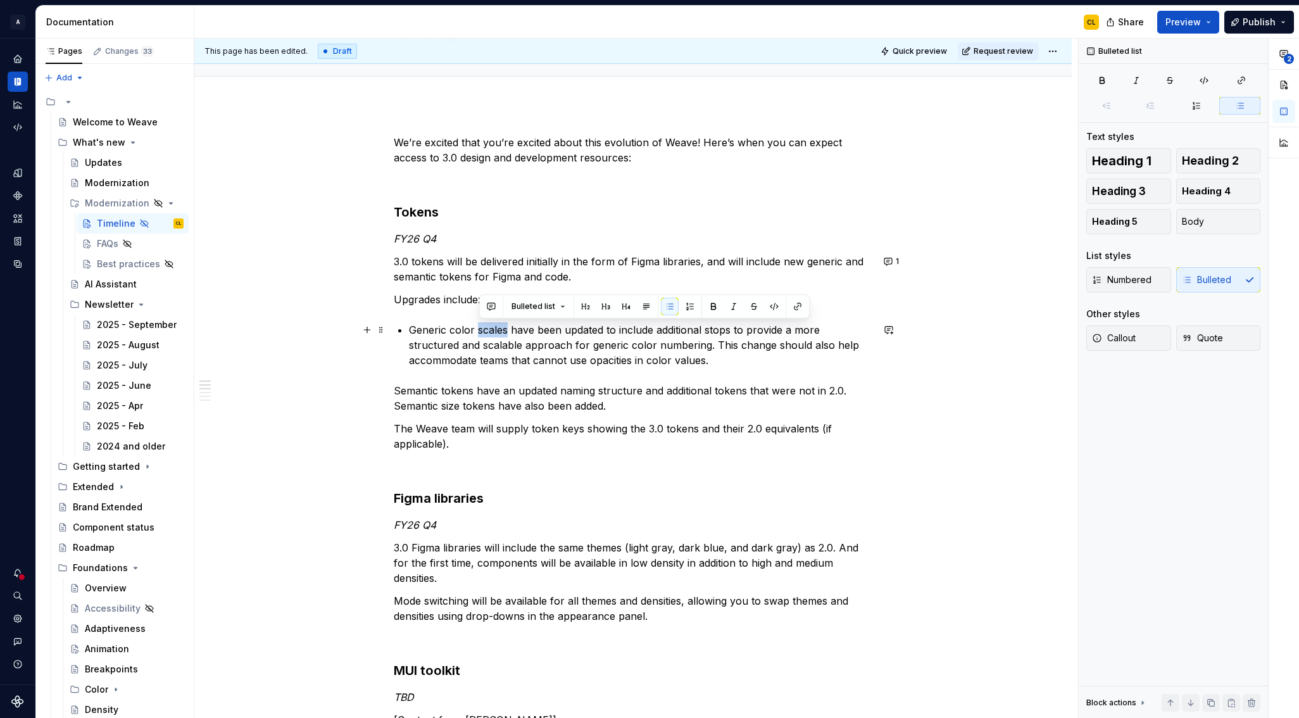
click at [478, 333] on p "Generic color scales have been updated to include additional stops to provide a…" at bounding box center [640, 345] width 463 height 46
click at [431, 303] on p "Upgrades include:" at bounding box center [633, 299] width 478 height 15
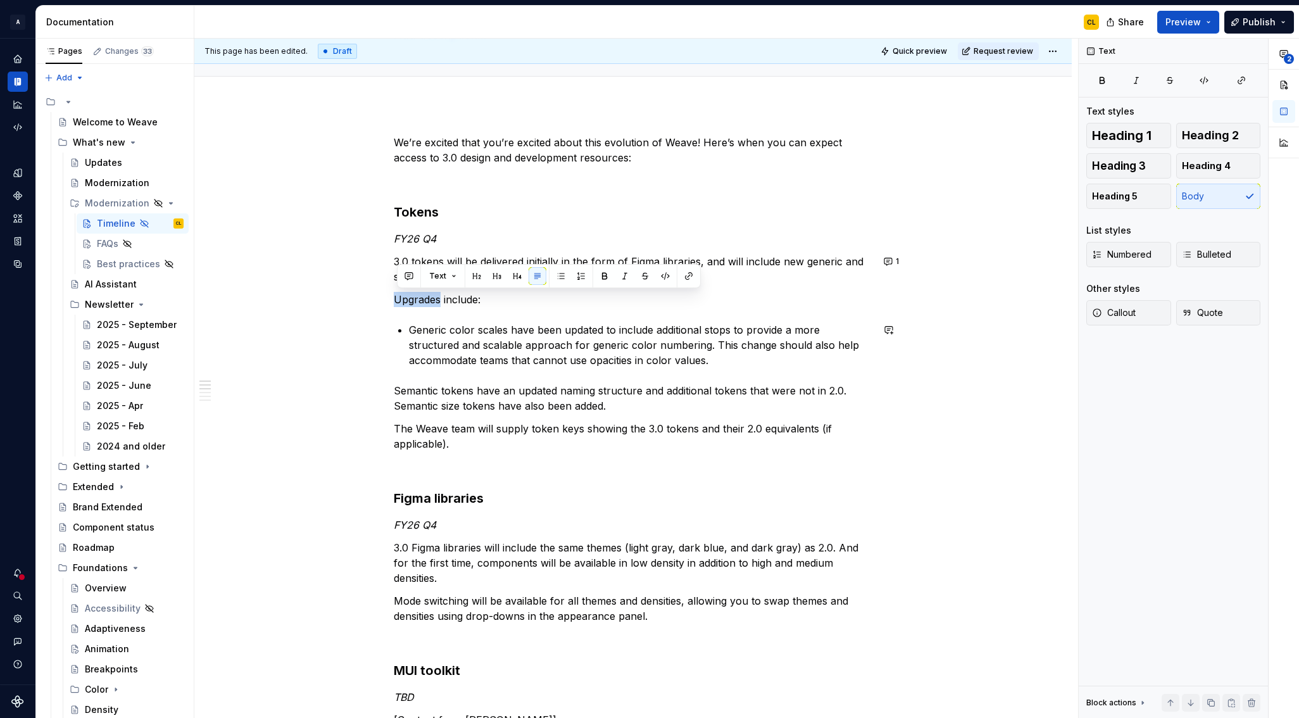
click at [431, 303] on p "Upgrades include:" at bounding box center [633, 299] width 478 height 15
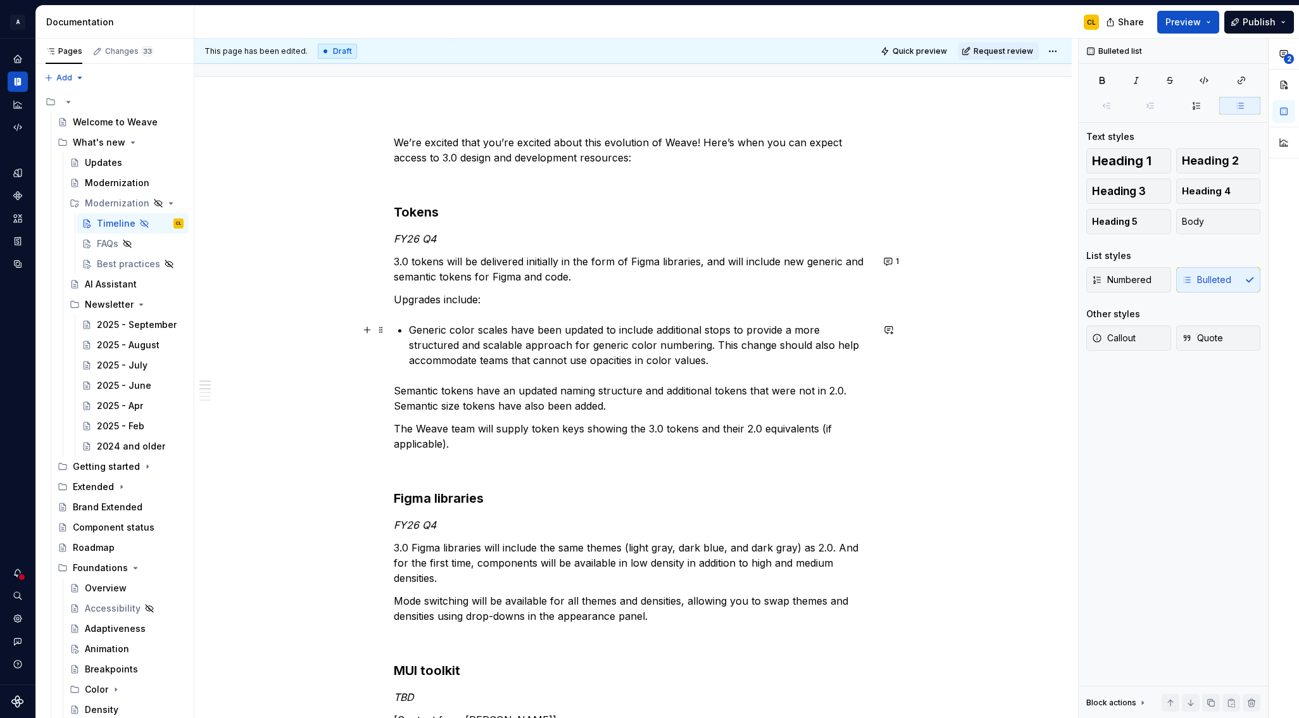
click at [540, 323] on p "Generic color scales have been updated to include additional stops to provide a…" at bounding box center [640, 345] width 463 height 46
click at [546, 334] on p "Generic color scales have been updated to include additional stops to provide a…" at bounding box center [640, 345] width 463 height 46
drag, startPoint x: 513, startPoint y: 330, endPoint x: 621, endPoint y: 325, distance: 107.7
click at [621, 325] on p "Generic color scales have been updated to include additional stops to provide a…" at bounding box center [640, 345] width 463 height 46
click at [658, 329] on p "Generic color scales include additional stops to provide a more structured and …" at bounding box center [640, 345] width 463 height 46
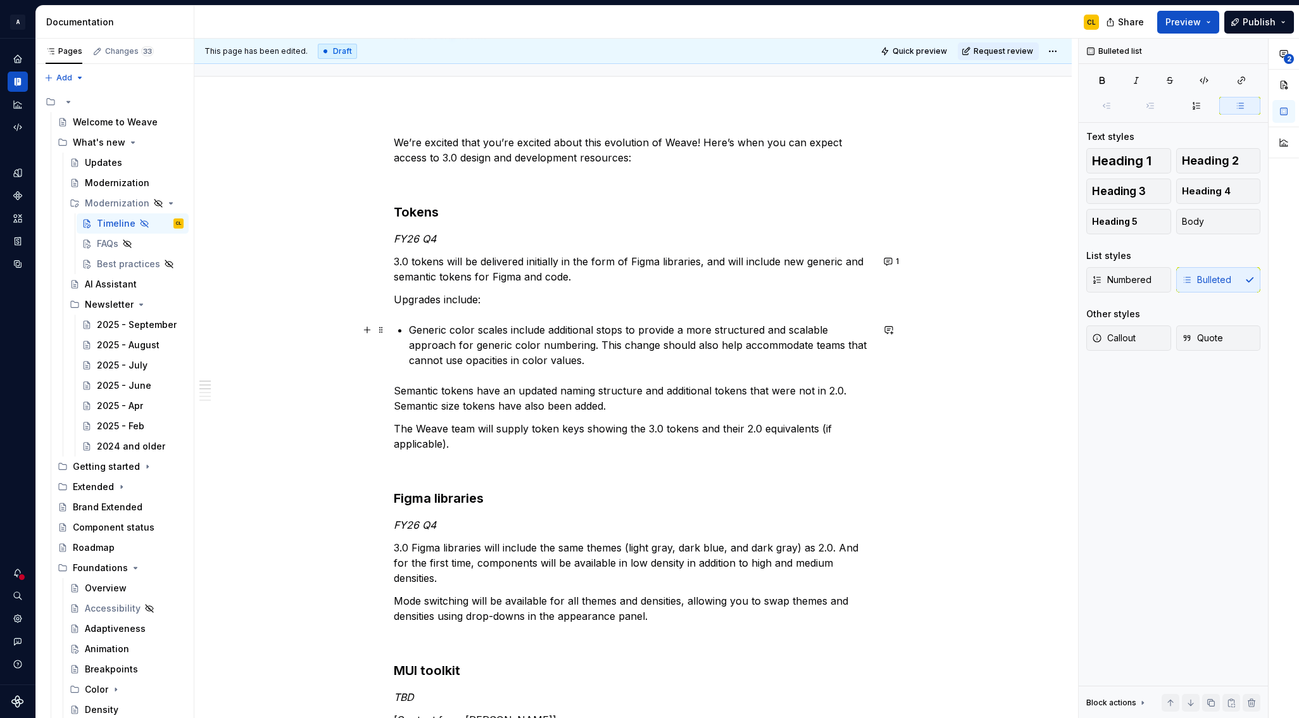
click at [749, 330] on p "Generic color scales include additional stops to provide a more structured and …" at bounding box center [640, 345] width 463 height 46
drag, startPoint x: 595, startPoint y: 347, endPoint x: 647, endPoint y: 346, distance: 52.5
click at [607, 345] on p "Generic color scales include additional stops to provide a more structured and …" at bounding box center [640, 345] width 463 height 46
click at [653, 346] on p "Generic color scales include additional stops to provide a more structured and …" at bounding box center [640, 345] width 463 height 46
click at [555, 364] on p "Generic color scales include additional stops to provide a more structured and …" at bounding box center [640, 345] width 463 height 46
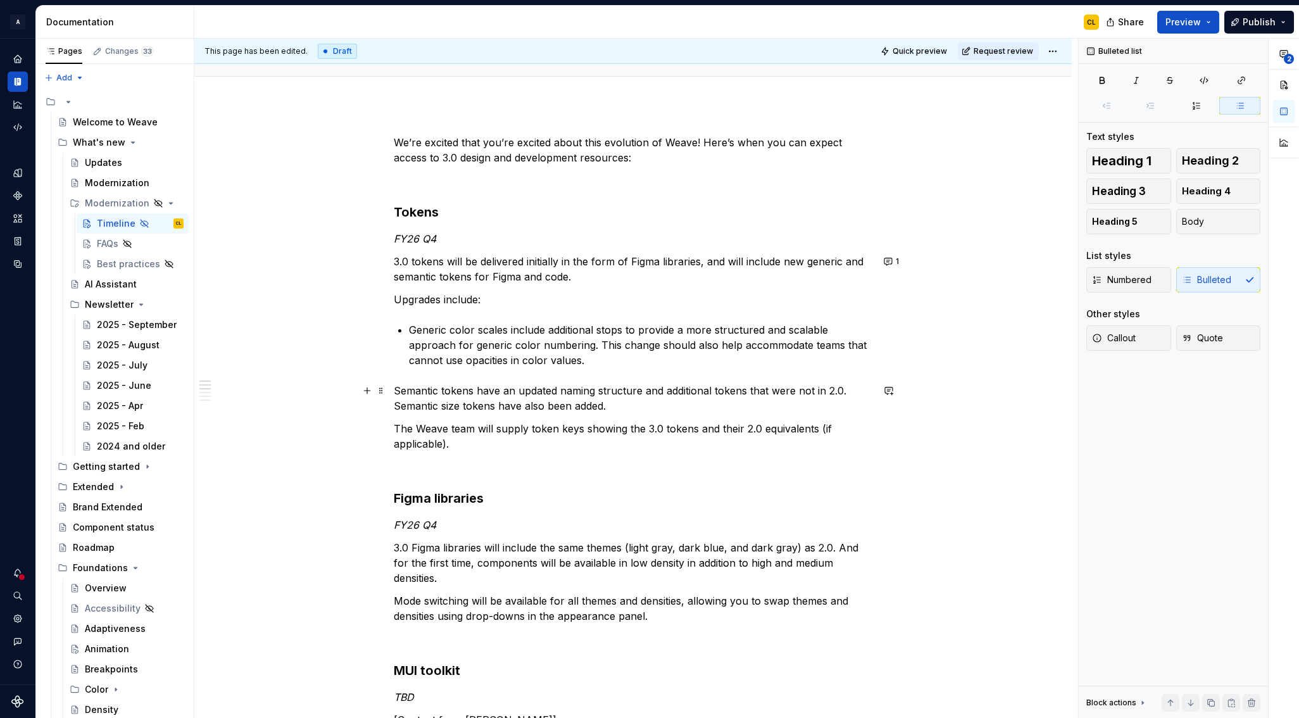
click at [397, 391] on p "Semantic tokens have an updated naming structure and additional tokens that wer…" at bounding box center [633, 398] width 478 height 30
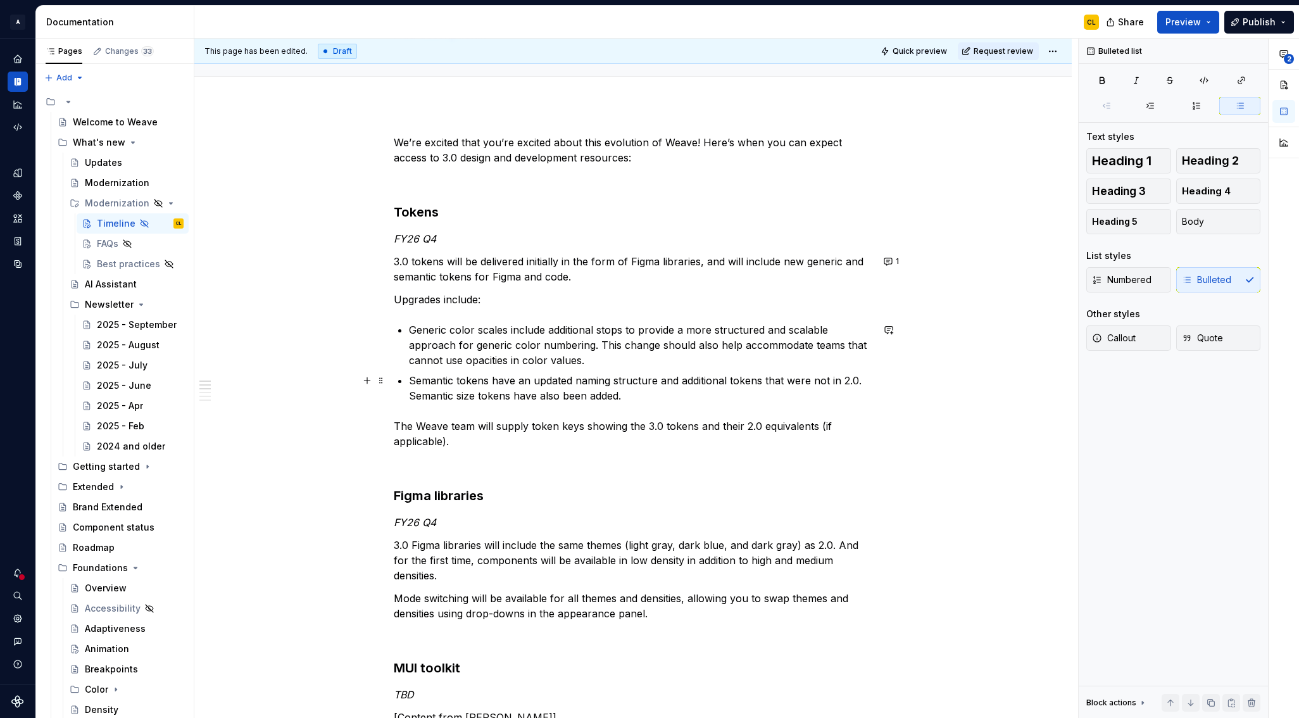
click at [567, 385] on p "Semantic tokens have an updated naming structure and additional tokens that wer…" at bounding box center [640, 388] width 463 height 30
click at [486, 385] on p "Semantic tokens have an updated naming structure and additional tokens that wer…" at bounding box center [640, 390] width 463 height 30
click at [521, 383] on p "Semantic tokens have an updated naming structure and additional tokens that wer…" at bounding box center [640, 390] width 463 height 30
click at [586, 383] on p "Semantic tokens have an updated naming structure and additional tokens that wer…" at bounding box center [640, 390] width 463 height 30
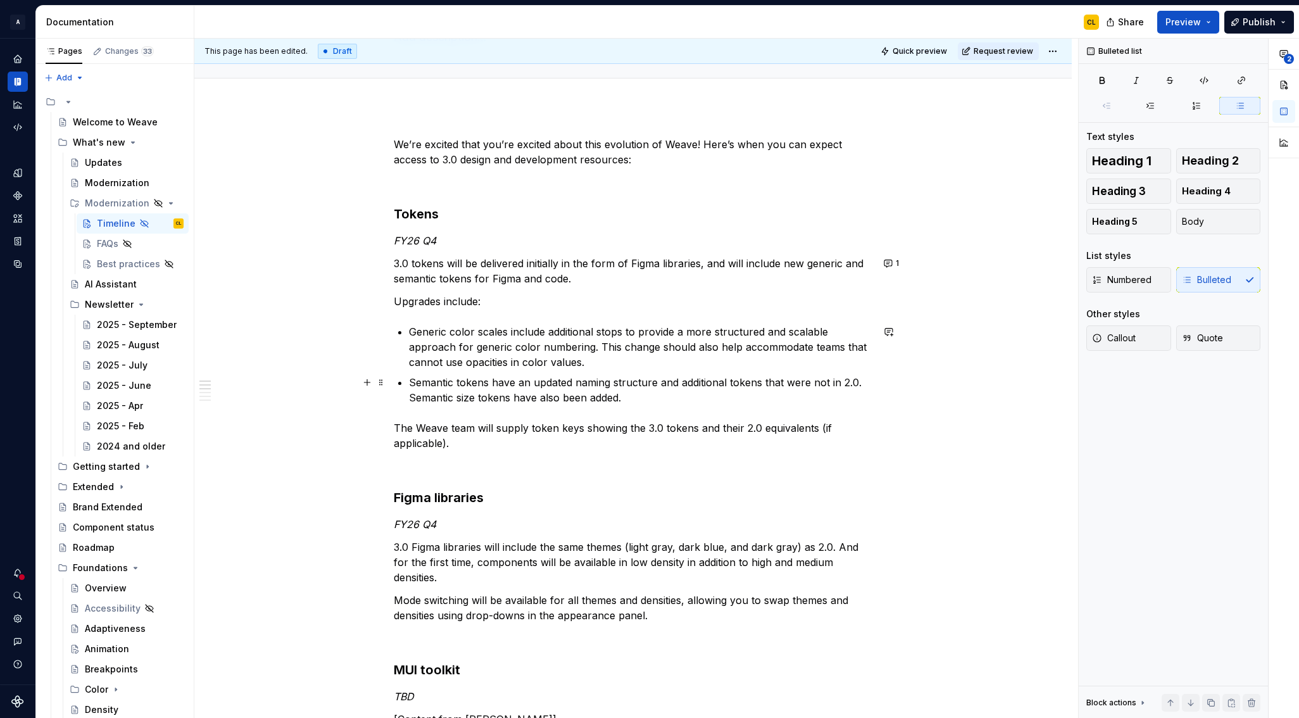
click at [459, 383] on p "Semantic tokens have an updated naming structure and additional tokens that wer…" at bounding box center [640, 390] width 463 height 30
drag, startPoint x: 494, startPoint y: 383, endPoint x: 575, endPoint y: 387, distance: 81.1
click at [575, 387] on p "Semantic tokens have an updated naming structure and additional tokens that wer…" at bounding box center [640, 390] width 463 height 30
click at [528, 383] on p "Semantic tokens have an updated naming structure and additional tokens that wer…" at bounding box center [640, 390] width 463 height 30
click at [585, 385] on p "Semantic tokens have an updated naming structure and additional tokens that wer…" at bounding box center [640, 390] width 463 height 30
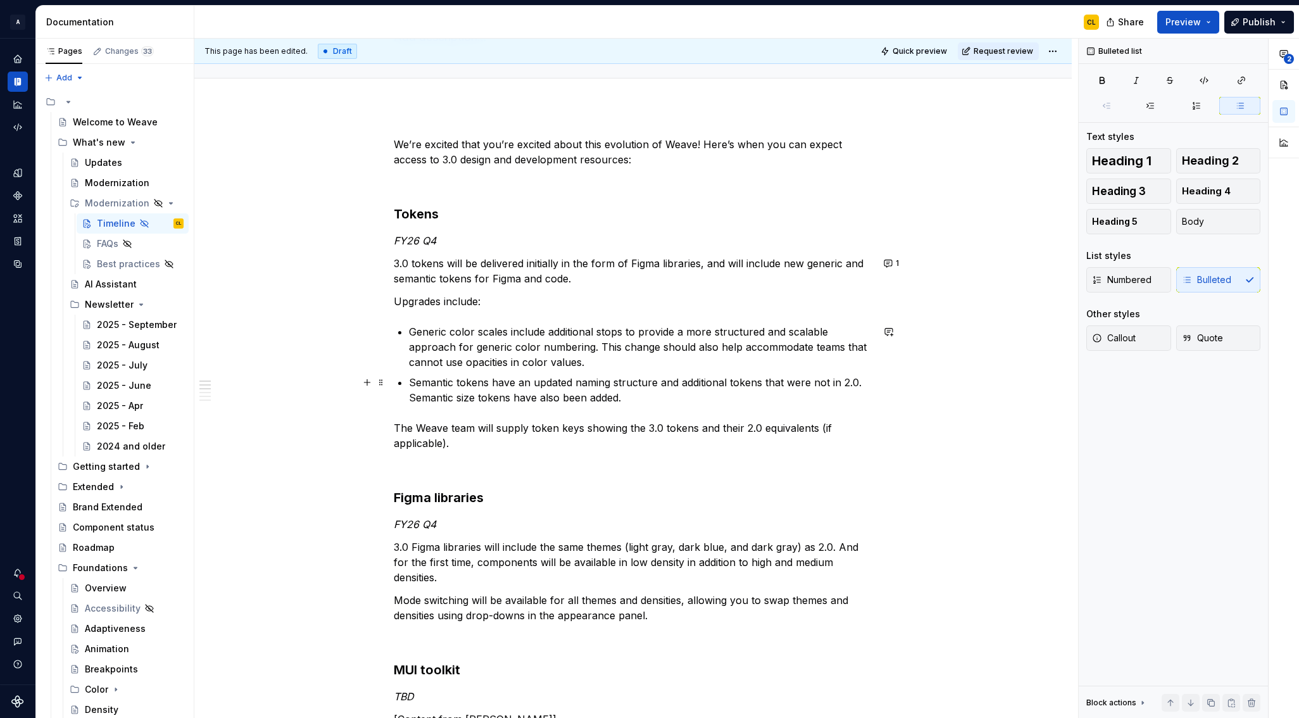
click at [527, 382] on p "Semantic tokens have an updated naming structure and additional tokens that wer…" at bounding box center [640, 390] width 463 height 30
click at [593, 380] on p "Semantic tokens have an updated naming structure and additional tokens that wer…" at bounding box center [640, 390] width 463 height 30
click at [671, 384] on p "Semantic tokens have an updated naming structure and additional tokens that wer…" at bounding box center [640, 390] width 463 height 30
drag, startPoint x: 493, startPoint y: 383, endPoint x: 530, endPoint y: 383, distance: 37.3
click at [530, 383] on p "Semantic tokens have an updated naming structure and additional tokens that wer…" at bounding box center [640, 390] width 463 height 30
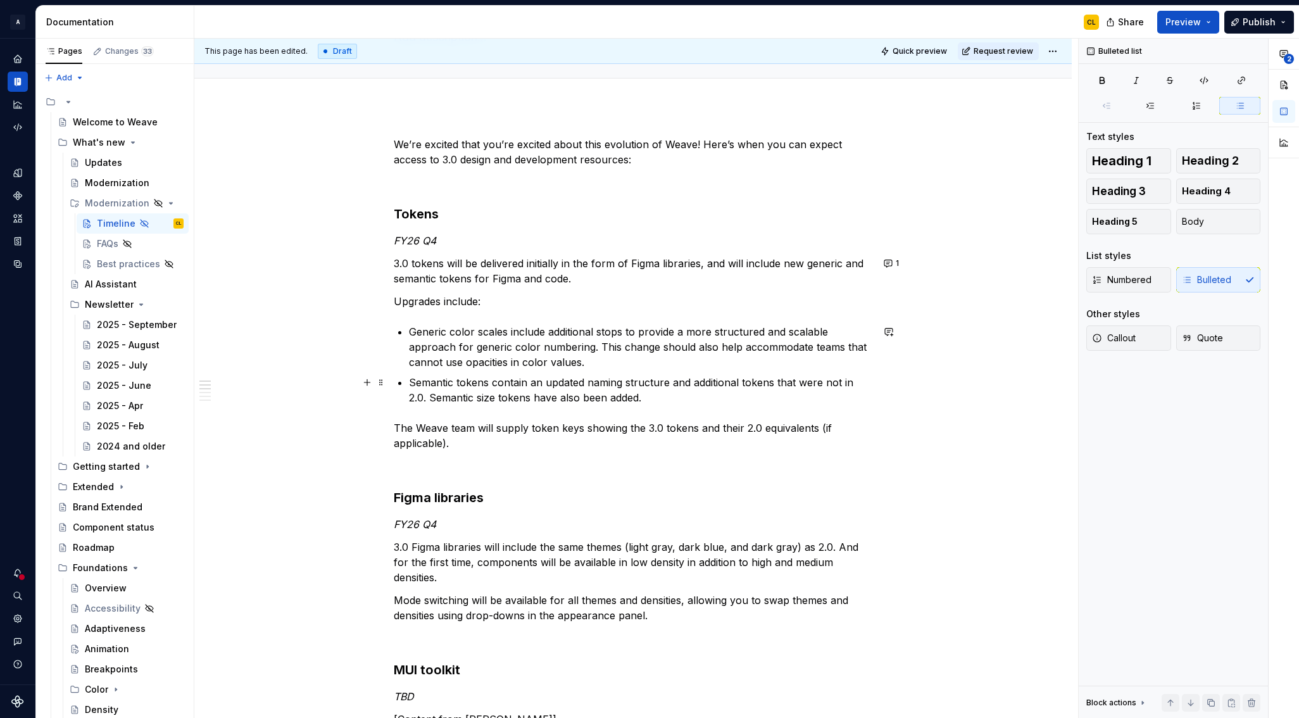
click at [724, 383] on p "Semantic tokens contain an updated naming structure and additional tokens that …" at bounding box center [640, 390] width 463 height 30
click at [790, 383] on p "Semantic tokens contain an updated naming structure and additional tokens that …" at bounding box center [640, 390] width 463 height 30
click at [670, 383] on p "Semantic tokens contain an updated naming structure and additional tokens that …" at bounding box center [640, 390] width 463 height 30
click at [659, 386] on p "Semantic tokens contain an updated naming structure and additional tokens that …" at bounding box center [640, 390] width 463 height 30
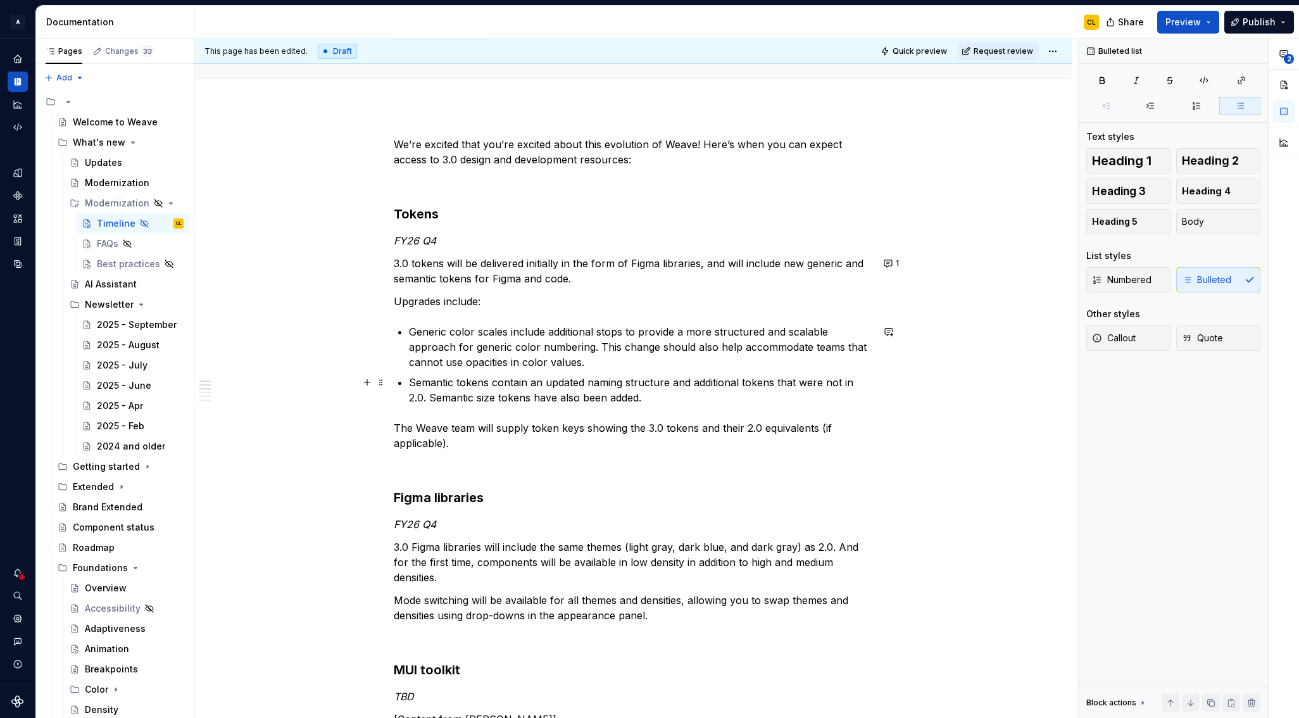
drag, startPoint x: 572, startPoint y: 384, endPoint x: 554, endPoint y: 384, distance: 17.7
click at [571, 384] on p "Semantic tokens contain an updated naming structure and additional tokens that …" at bounding box center [640, 390] width 463 height 30
click at [511, 383] on p "Semantic tokens contain an updated naming structure and additional tokens that …" at bounding box center [640, 390] width 463 height 30
drag, startPoint x: 490, startPoint y: 385, endPoint x: 452, endPoint y: 385, distance: 37.3
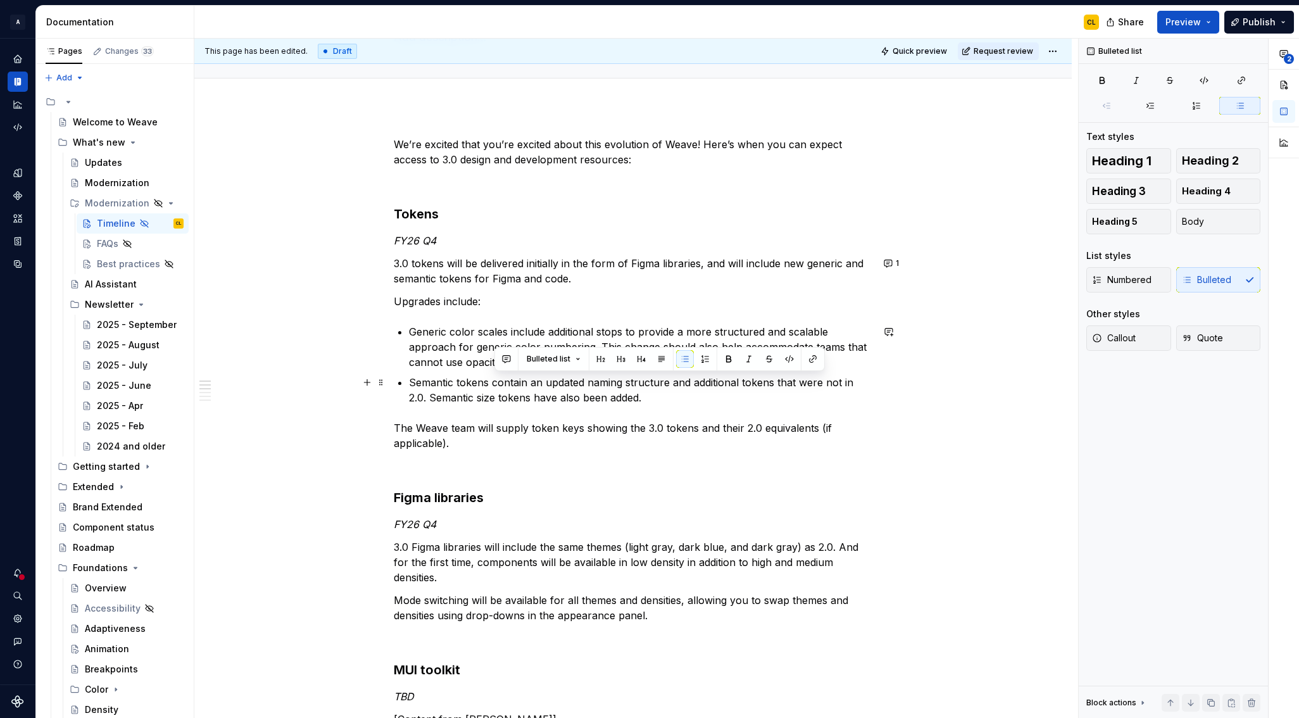
click at [490, 385] on p "Semantic tokens contain an updated naming structure and additional tokens that …" at bounding box center [640, 390] width 463 height 30
click at [414, 383] on p "Semantic tokens contain an updated naming structure and additional tokens that …" at bounding box center [640, 390] width 463 height 30
click at [633, 382] on p "Updated naming structure for semantic tokens contain an updated naming structur…" at bounding box center [640, 390] width 463 height 30
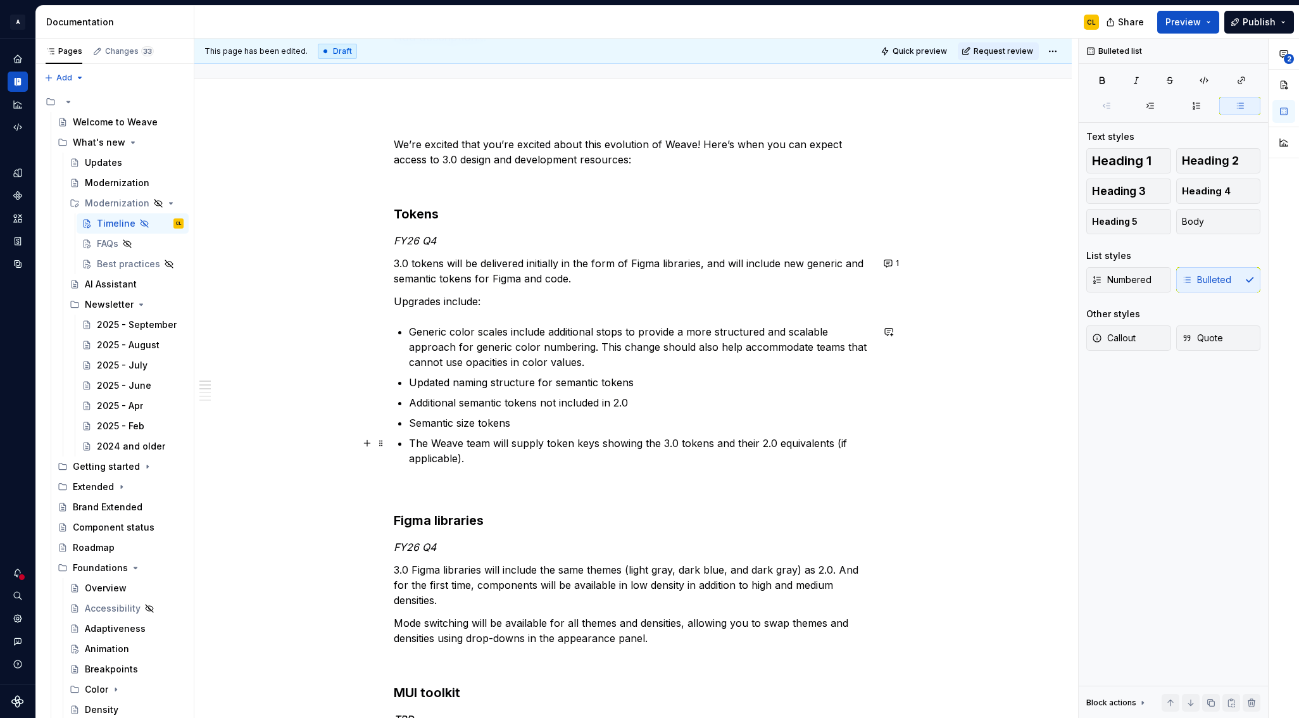
click at [433, 444] on p "The Weave team will supply token keys showing the 3.0 tokens and their 2.0 equi…" at bounding box center [640, 450] width 463 height 30
click at [604, 421] on button "button" at bounding box center [603, 420] width 18 height 18
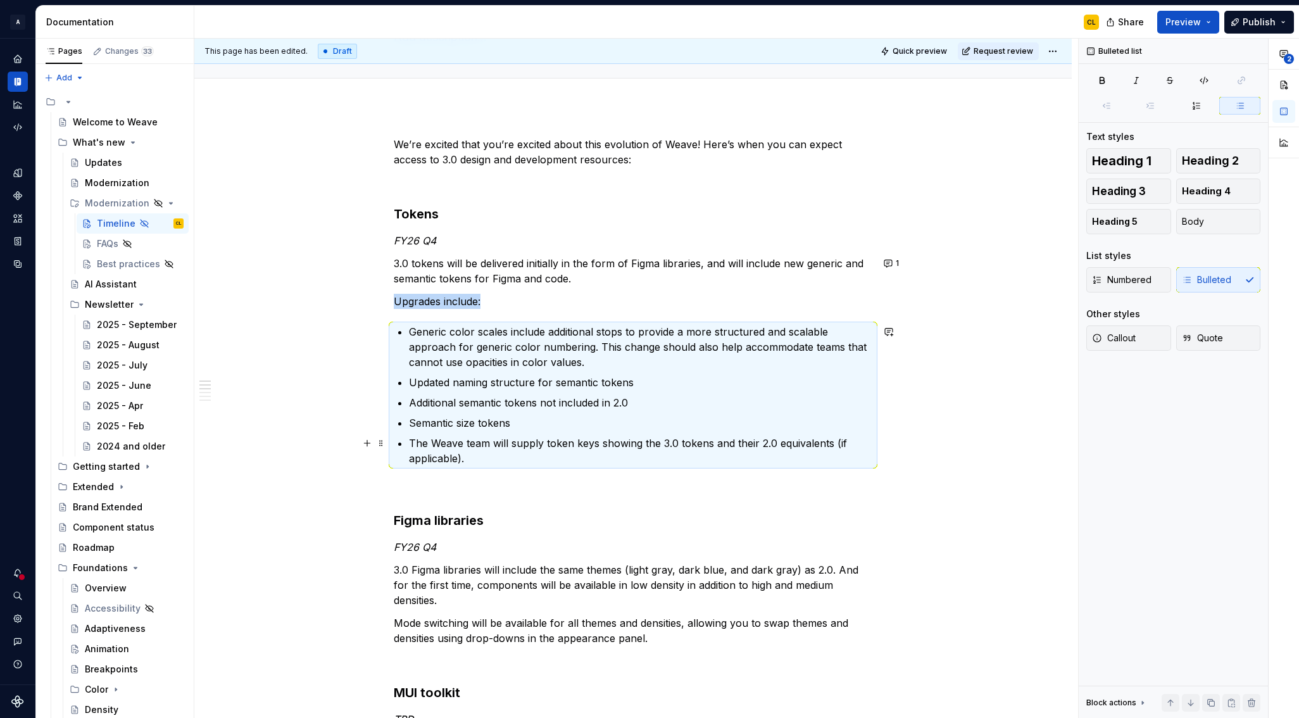
drag, startPoint x: 470, startPoint y: 450, endPoint x: 469, endPoint y: 460, distance: 10.1
click at [470, 450] on p "The Weave team will supply token keys showing the 3.0 tokens and their 2.0 equi…" at bounding box center [640, 450] width 463 height 30
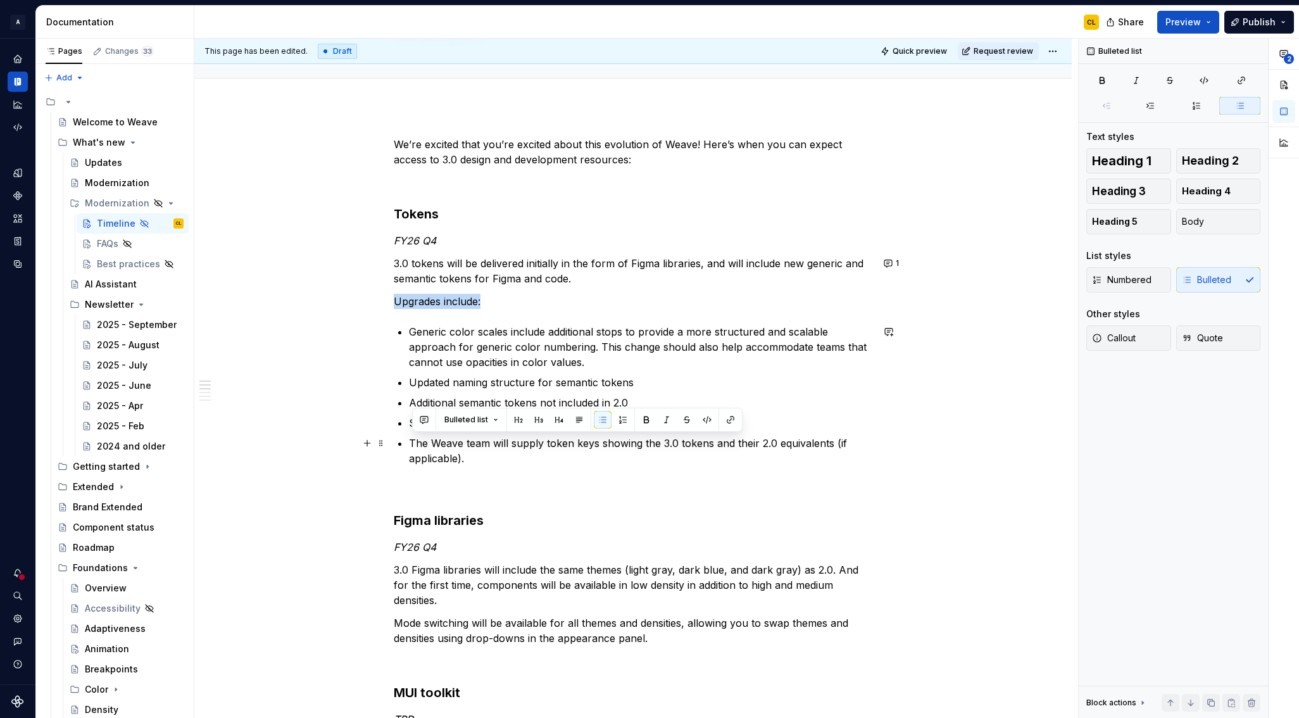
drag, startPoint x: 447, startPoint y: 458, endPoint x: 406, endPoint y: 447, distance: 41.7
click at [602, 421] on button "button" at bounding box center [603, 420] width 18 height 18
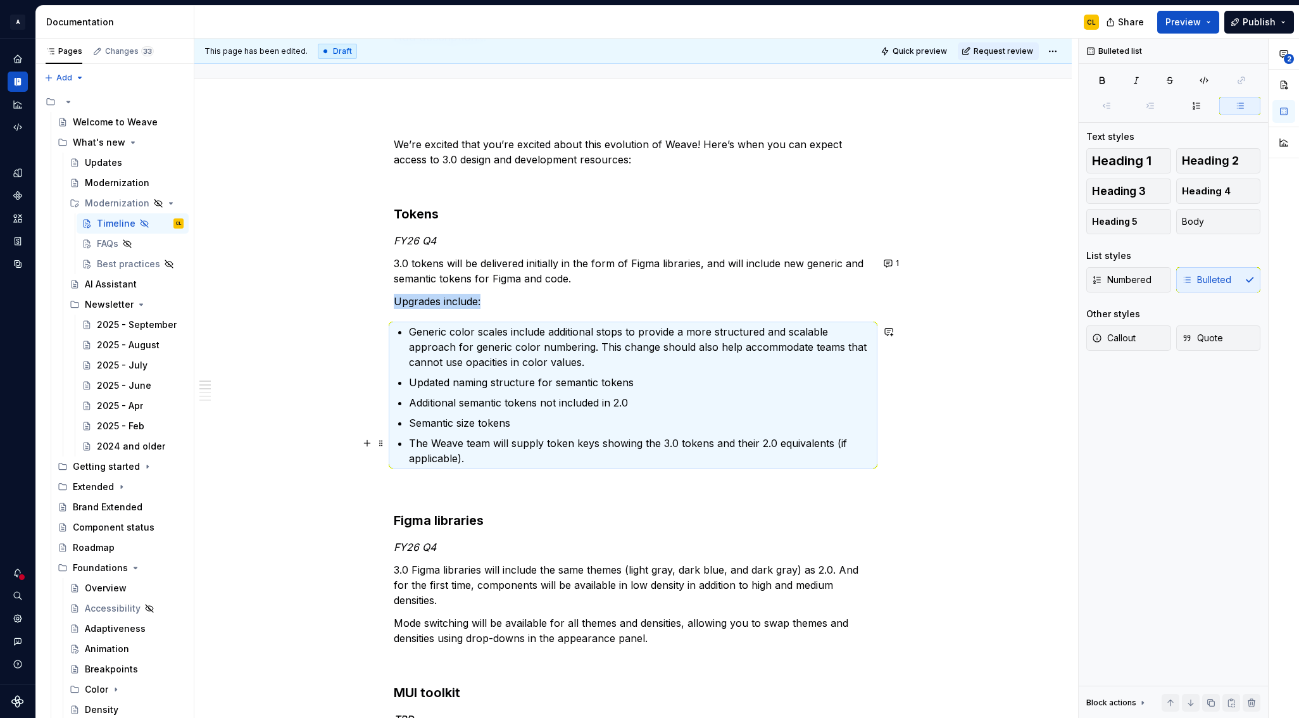
drag, startPoint x: 479, startPoint y: 449, endPoint x: 450, endPoint y: 451, distance: 29.2
click at [478, 449] on p "The Weave team will supply token keys showing the 3.0 tokens and their 2.0 equi…" at bounding box center [640, 450] width 463 height 30
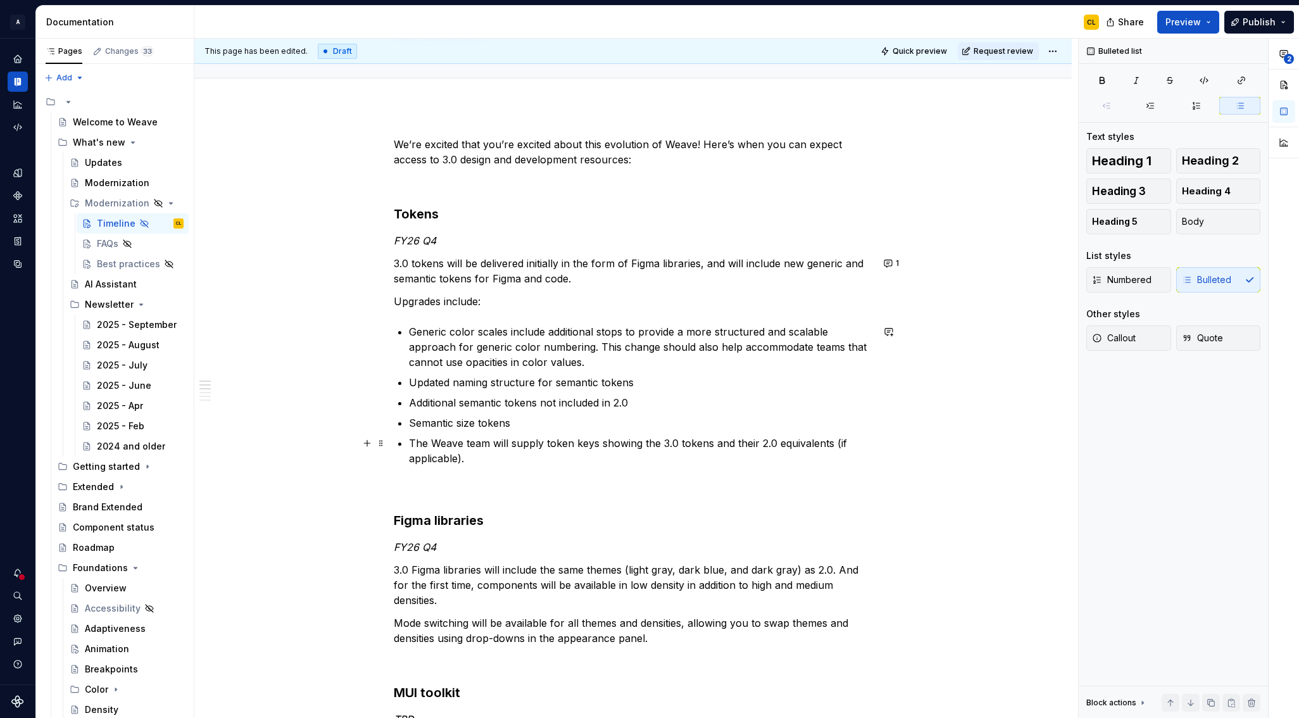
click at [417, 444] on p "The Weave team will supply token keys showing the 3.0 tokens and their 2.0 equi…" at bounding box center [640, 450] width 463 height 30
drag, startPoint x: 409, startPoint y: 442, endPoint x: 390, endPoint y: 445, distance: 19.2
click at [384, 444] on span at bounding box center [381, 443] width 10 height 18
click at [585, 450] on p "The Weave team will supply token keys showing the 3.0 tokens and their 2.0 equi…" at bounding box center [640, 450] width 463 height 30
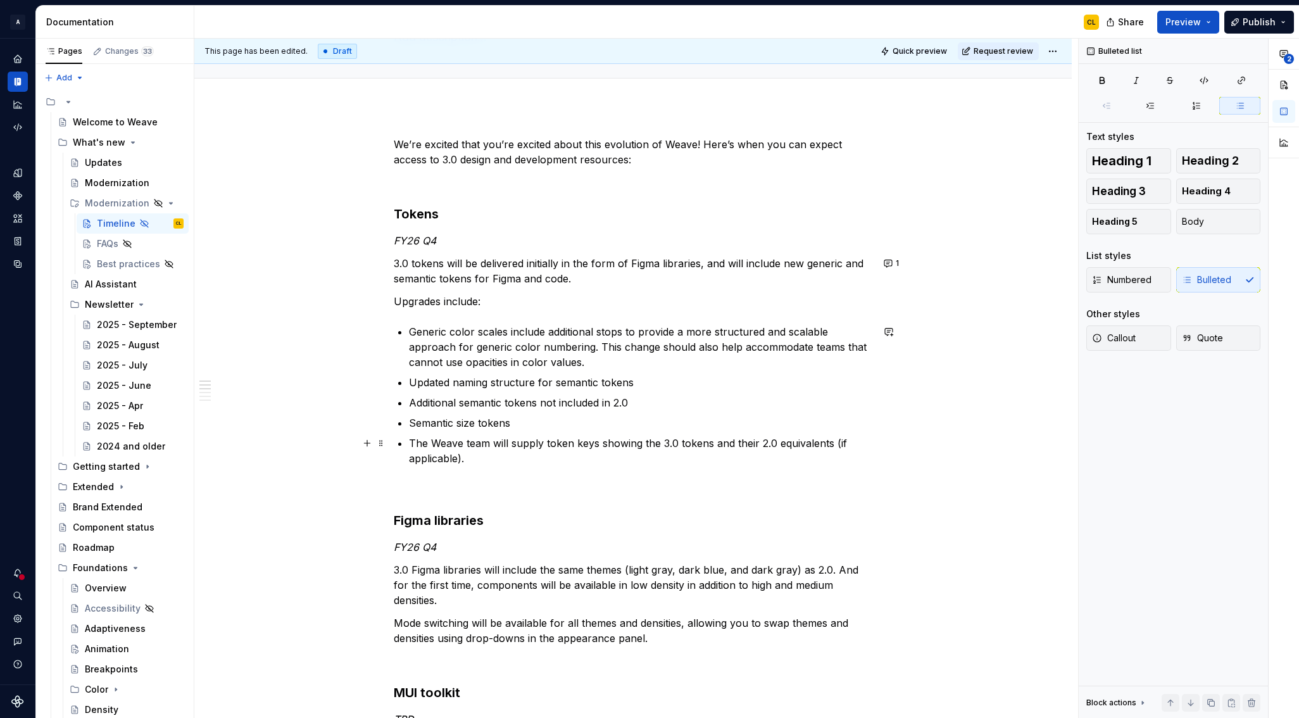
click at [557, 453] on p "The Weave team will supply token keys showing the 3.0 tokens and their 2.0 equi…" at bounding box center [640, 450] width 463 height 30
click at [1213, 273] on div "Numbered Bulleted" at bounding box center [1173, 279] width 174 height 25
click at [1213, 284] on div "Numbered Bulleted" at bounding box center [1173, 279] width 174 height 25
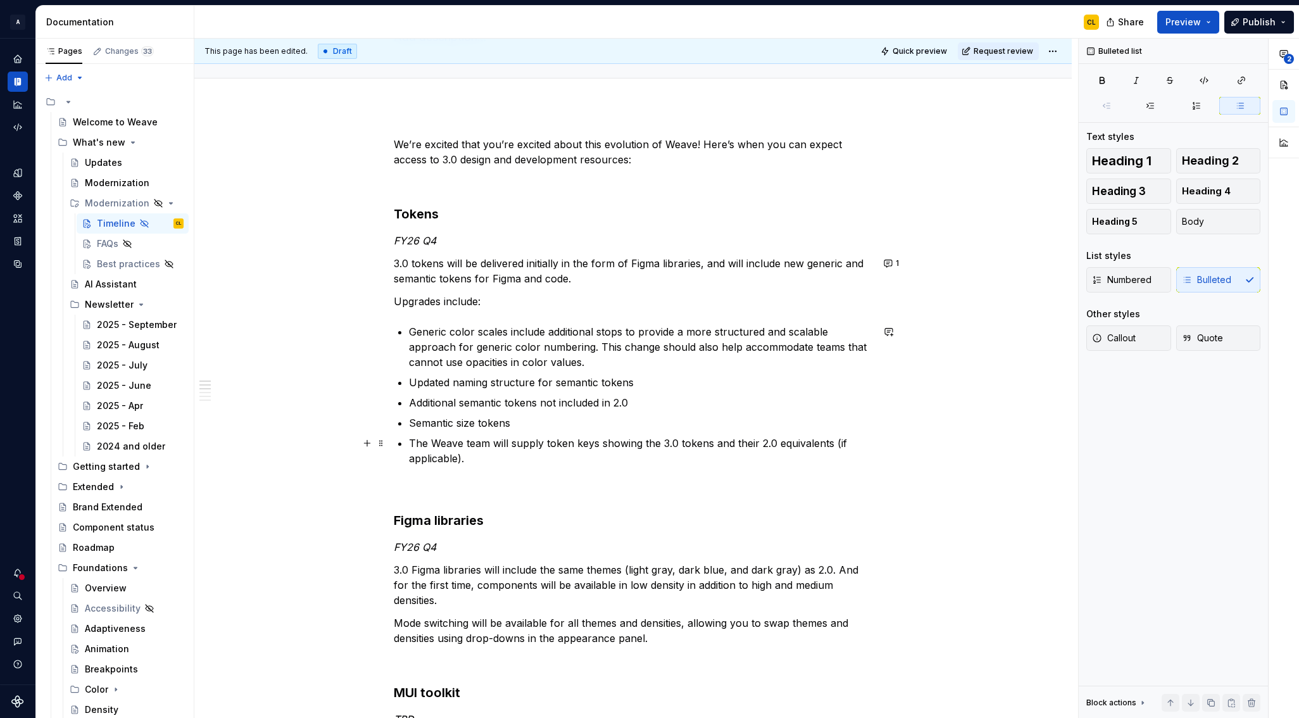
drag, startPoint x: 497, startPoint y: 439, endPoint x: 487, endPoint y: 446, distance: 12.2
click at [496, 439] on p "The Weave team will supply token keys showing the 3.0 tokens and their 2.0 equi…" at bounding box center [640, 450] width 463 height 30
drag, startPoint x: 406, startPoint y: 457, endPoint x: 399, endPoint y: 465, distance: 10.8
drag, startPoint x: 448, startPoint y: 461, endPoint x: 504, endPoint y: 473, distance: 57.0
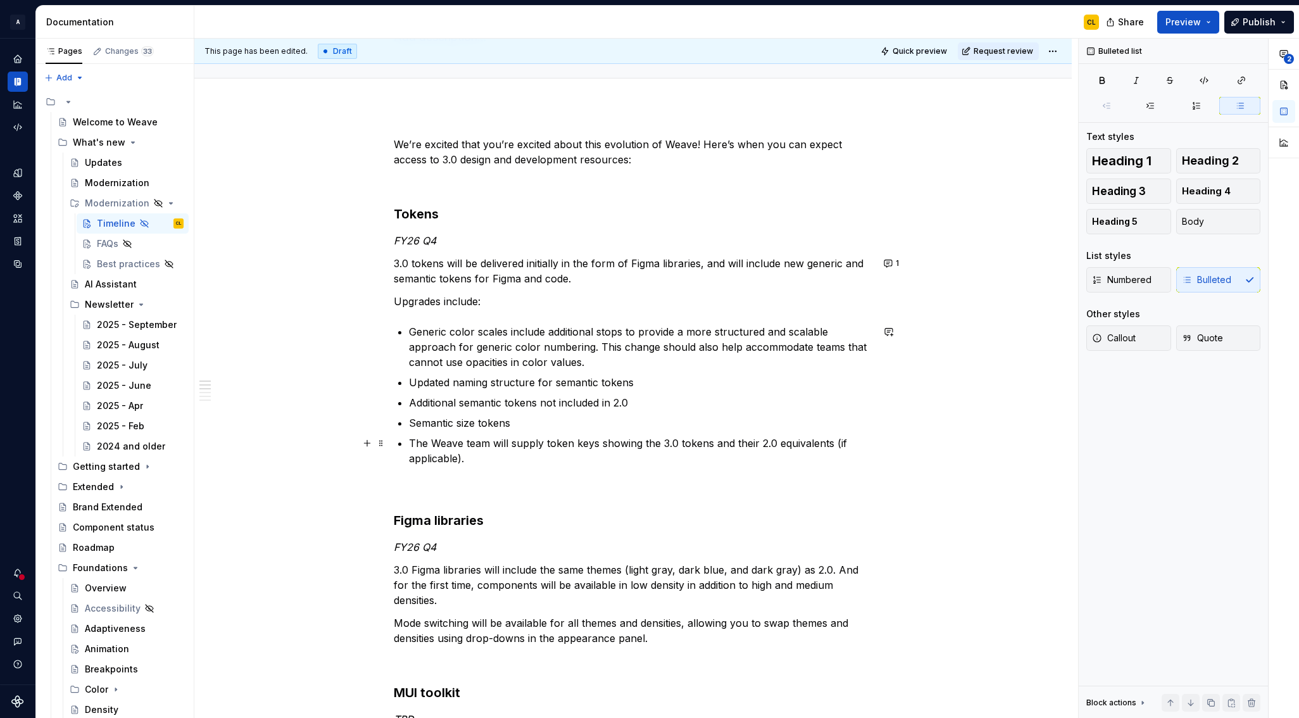
click at [448, 461] on p "The Weave team will supply token keys showing the 3.0 tokens and their 2.0 equi…" at bounding box center [640, 450] width 463 height 30
click at [486, 423] on p "Semantic size tokens" at bounding box center [640, 422] width 463 height 15
click at [490, 444] on p "The Weave team will supply token keys showing the 3.0 tokens and their 2.0 equi…" at bounding box center [640, 450] width 463 height 30
drag, startPoint x: 486, startPoint y: 459, endPoint x: 382, endPoint y: 449, distance: 104.3
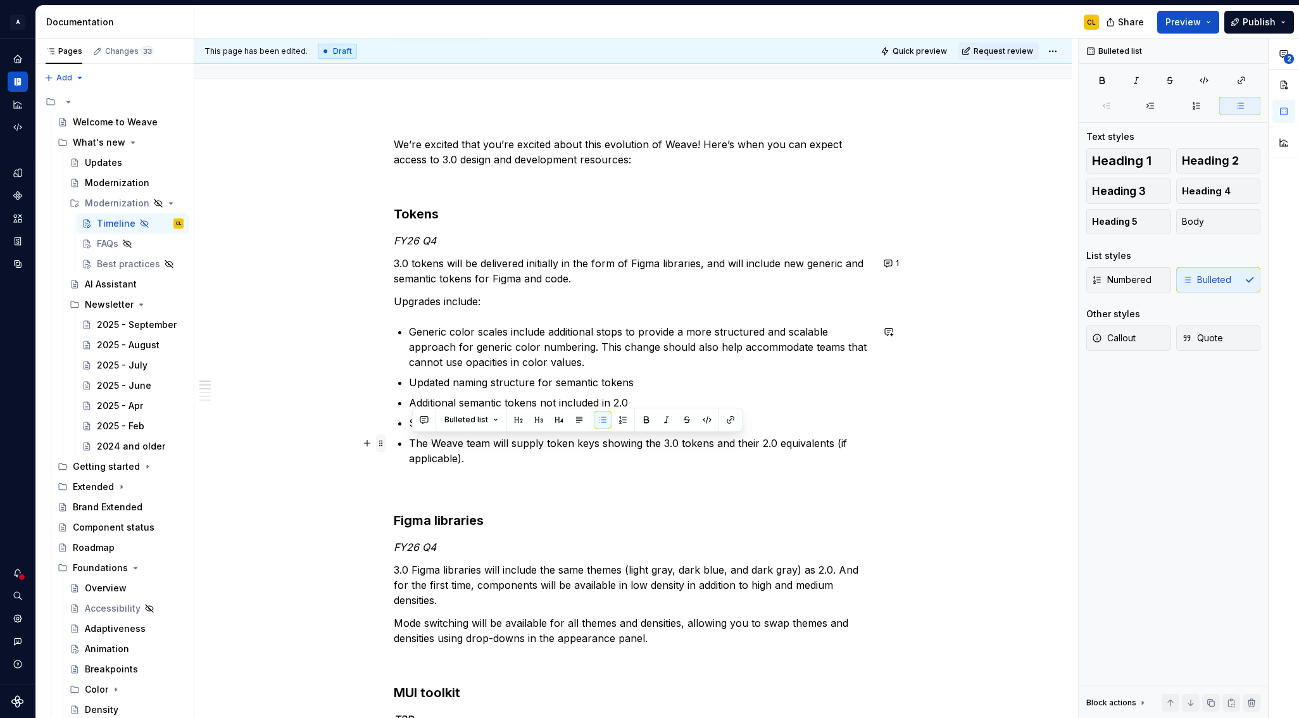
click at [1202, 283] on div "Numbered Bulleted" at bounding box center [1173, 279] width 174 height 25
click at [471, 452] on p "The Weave team will supply token keys showing the 3.0 tokens and their 2.0 equi…" at bounding box center [640, 450] width 463 height 30
drag, startPoint x: 399, startPoint y: 443, endPoint x: 463, endPoint y: 449, distance: 63.5
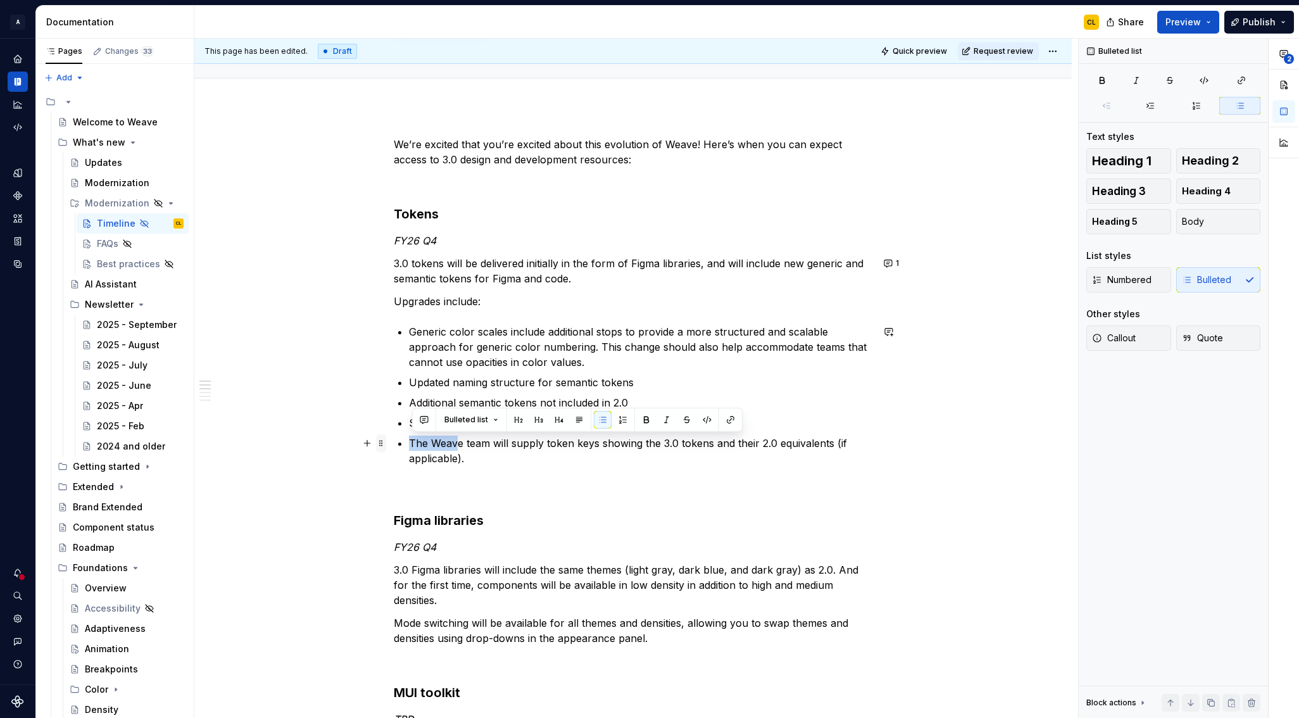
click at [382, 442] on span at bounding box center [381, 443] width 10 height 18
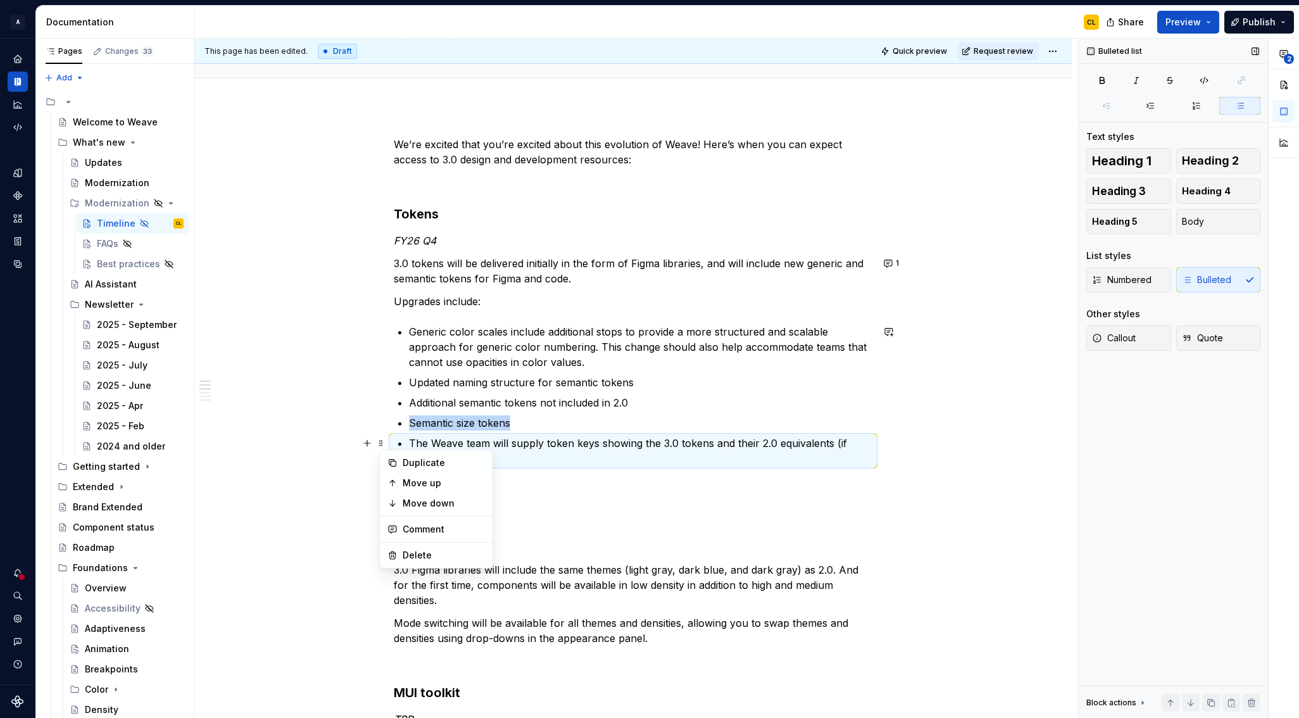
click at [1198, 282] on div "Numbered Bulleted" at bounding box center [1173, 279] width 174 height 25
click at [1209, 279] on div "Numbered Bulleted" at bounding box center [1173, 279] width 174 height 25
click at [1138, 279] on span "Numbered" at bounding box center [1121, 279] width 59 height 13
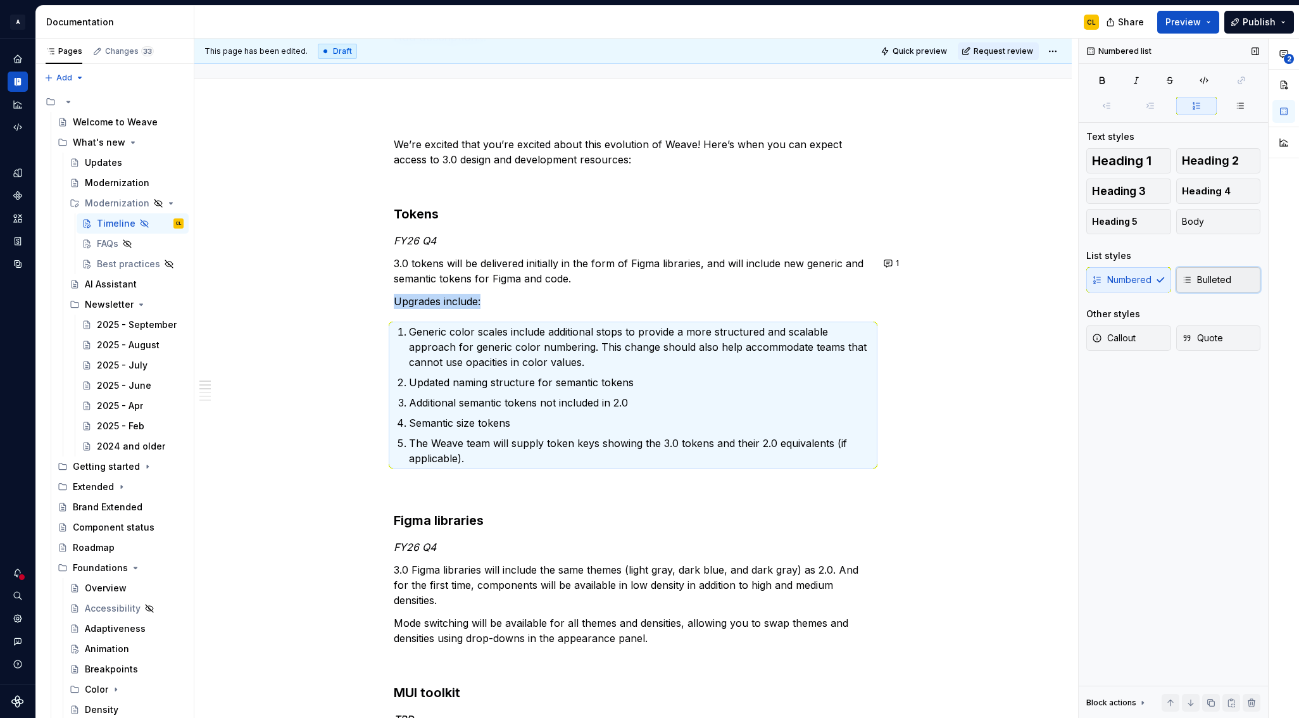
click at [1204, 278] on span "Bulleted" at bounding box center [1205, 279] width 49 height 13
click at [1206, 231] on button "Body" at bounding box center [1218, 221] width 85 height 25
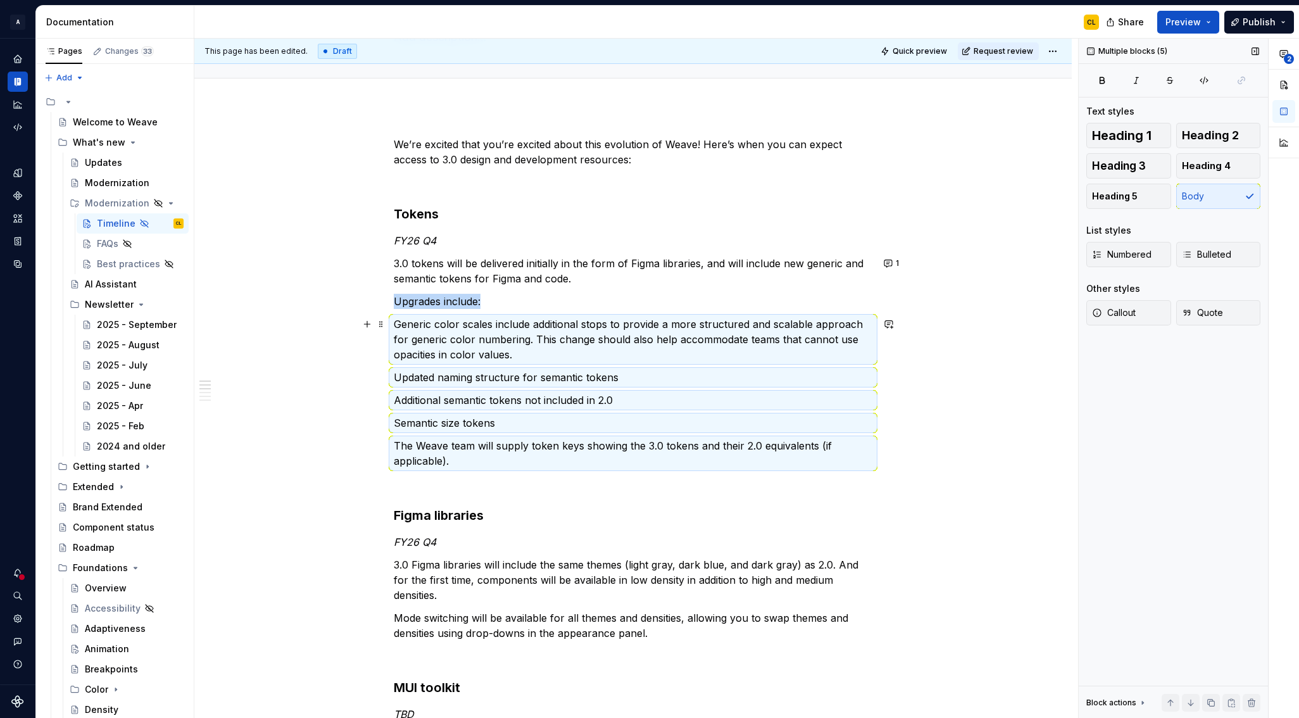
click at [516, 333] on p "Generic color scales include additional stops to provide a more structured and …" at bounding box center [633, 339] width 478 height 46
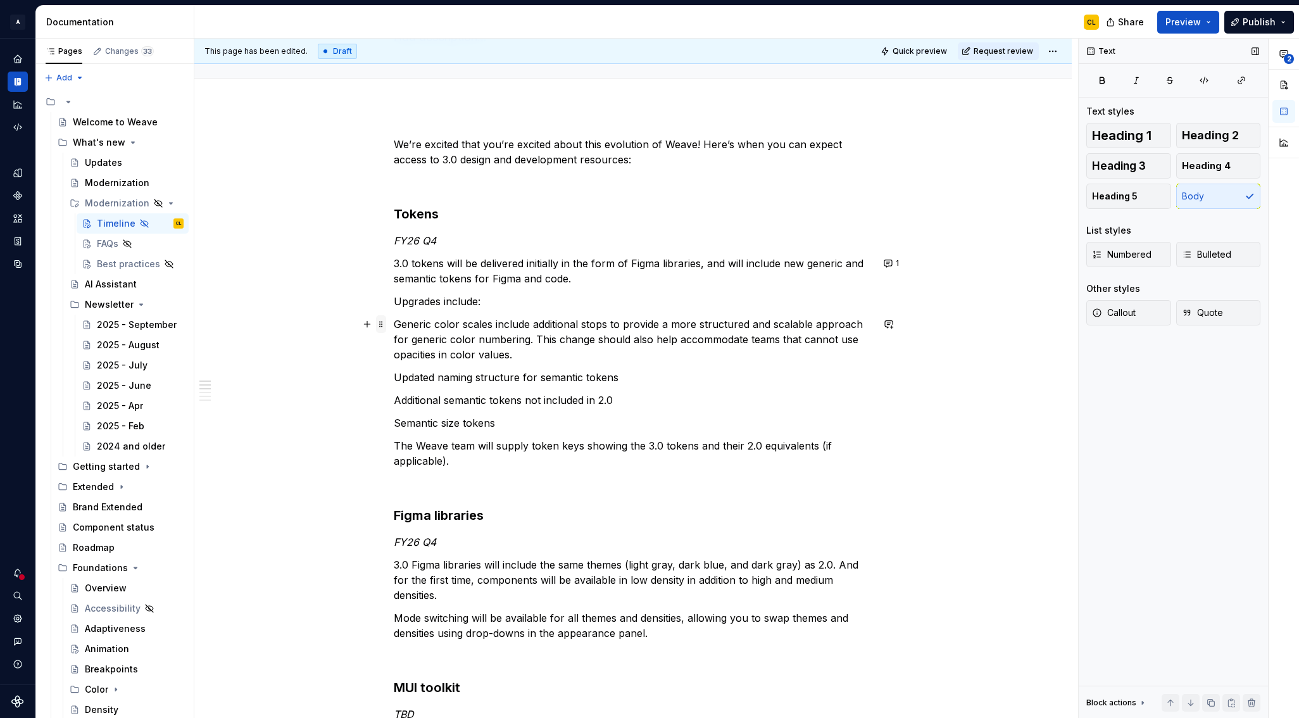
click at [386, 325] on span at bounding box center [381, 324] width 10 height 18
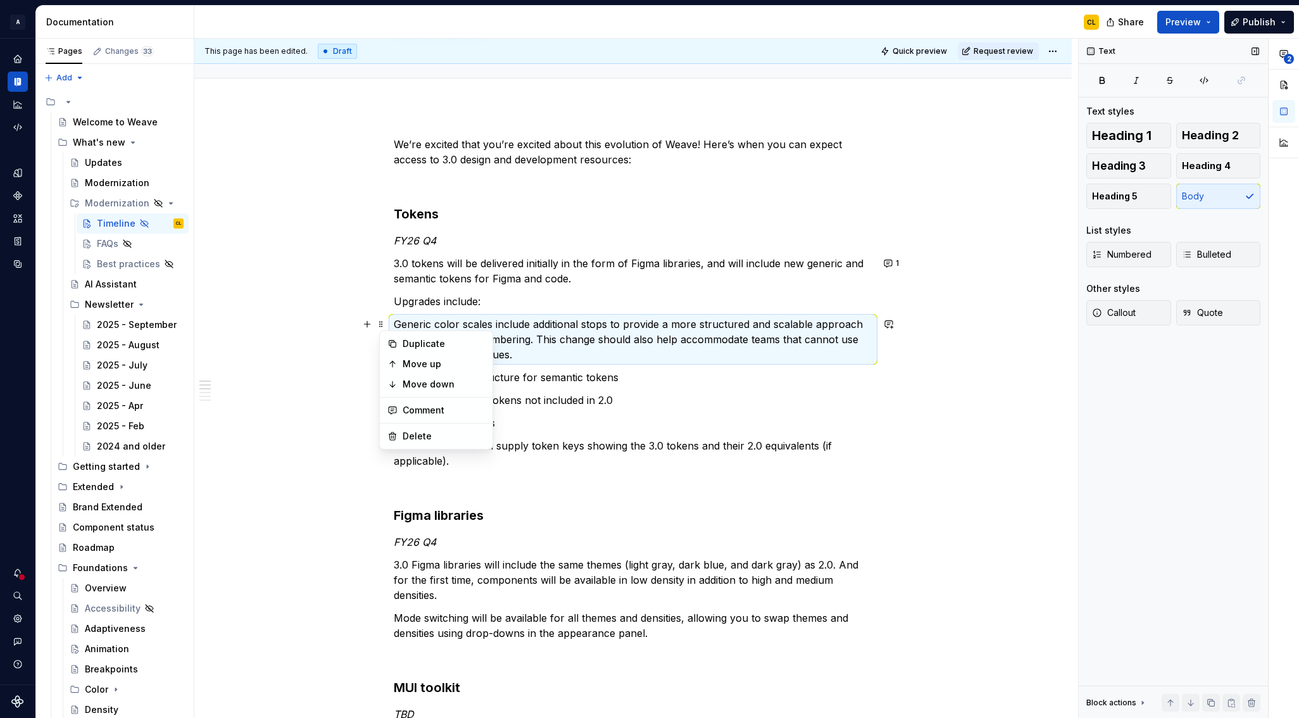
drag, startPoint x: 770, startPoint y: 378, endPoint x: 806, endPoint y: 390, distance: 37.4
click at [771, 378] on p "Updated naming structure for semantic tokens" at bounding box center [633, 377] width 478 height 15
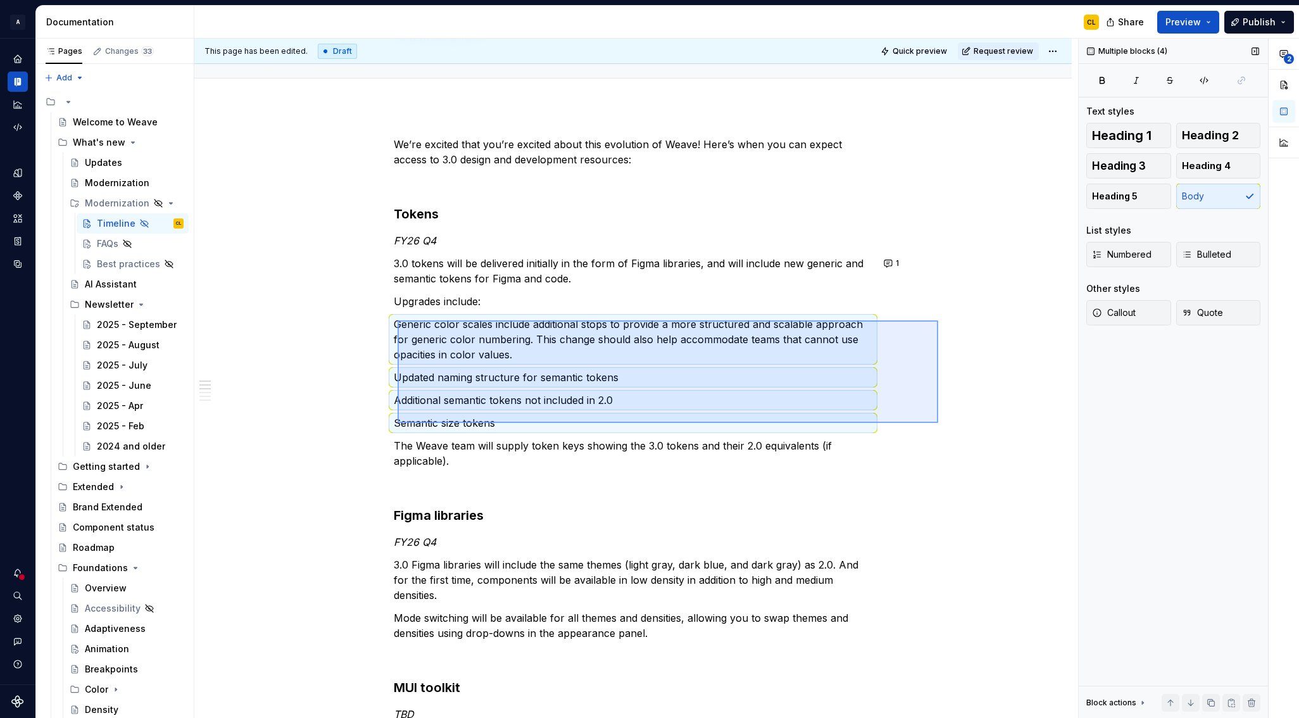
drag, startPoint x: 864, startPoint y: 414, endPoint x: 397, endPoint y: 320, distance: 475.7
click at [397, 320] on div "This page has been edited. Draft Quick preview Request review Hidden page Timel…" at bounding box center [635, 379] width 883 height 680
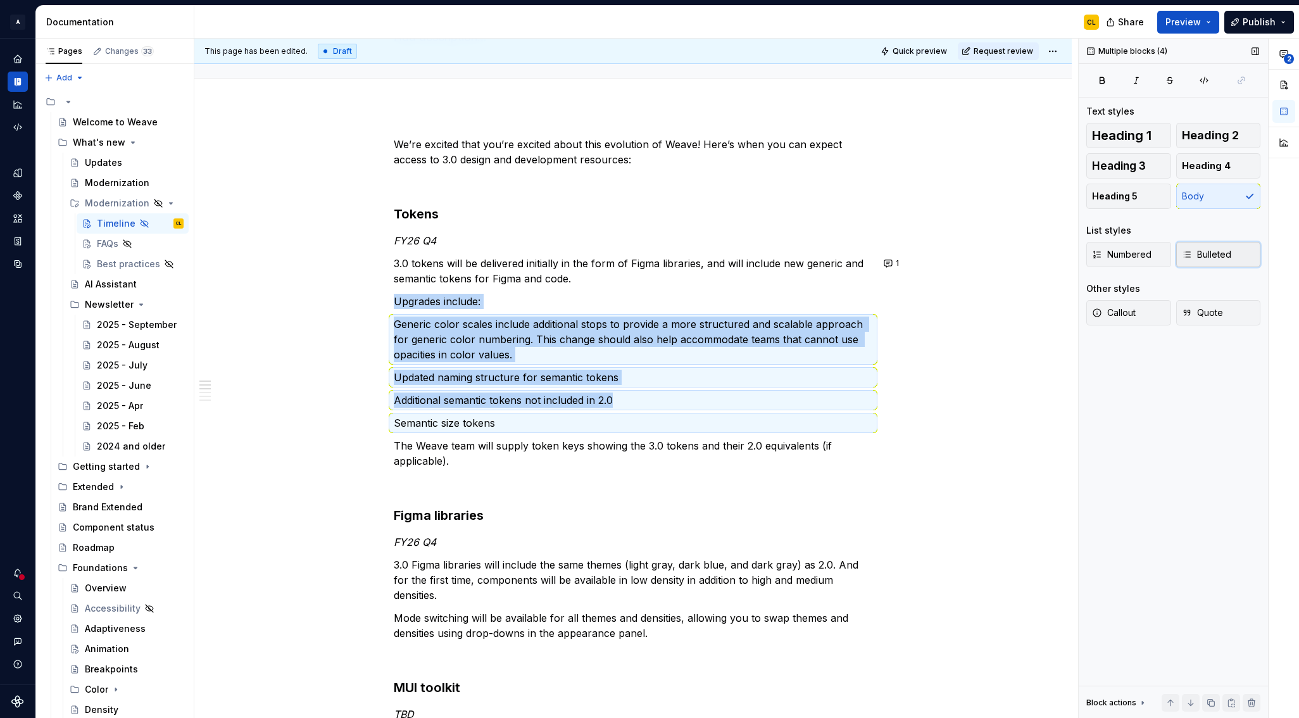
click at [1224, 252] on span "Bulleted" at bounding box center [1205, 254] width 49 height 13
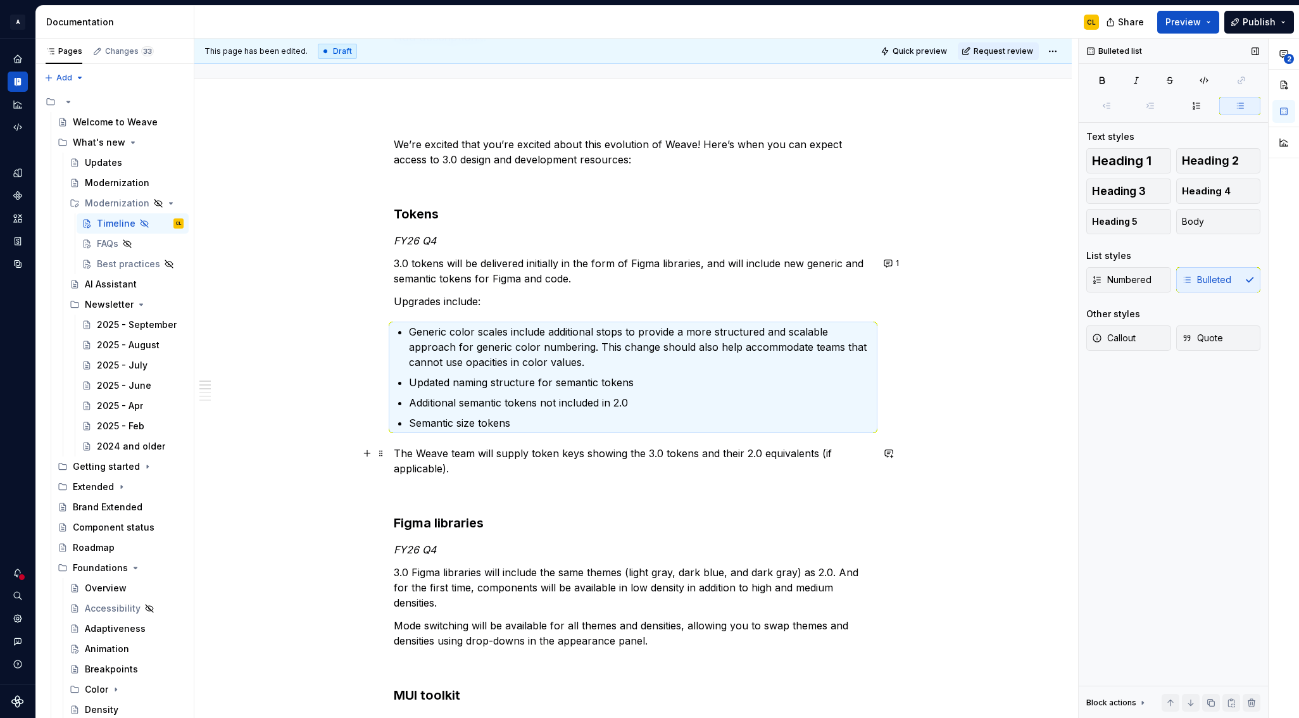
click at [553, 471] on p "The Weave team will supply token keys showing the 3.0 tokens and their 2.0 equi…" at bounding box center [633, 460] width 478 height 30
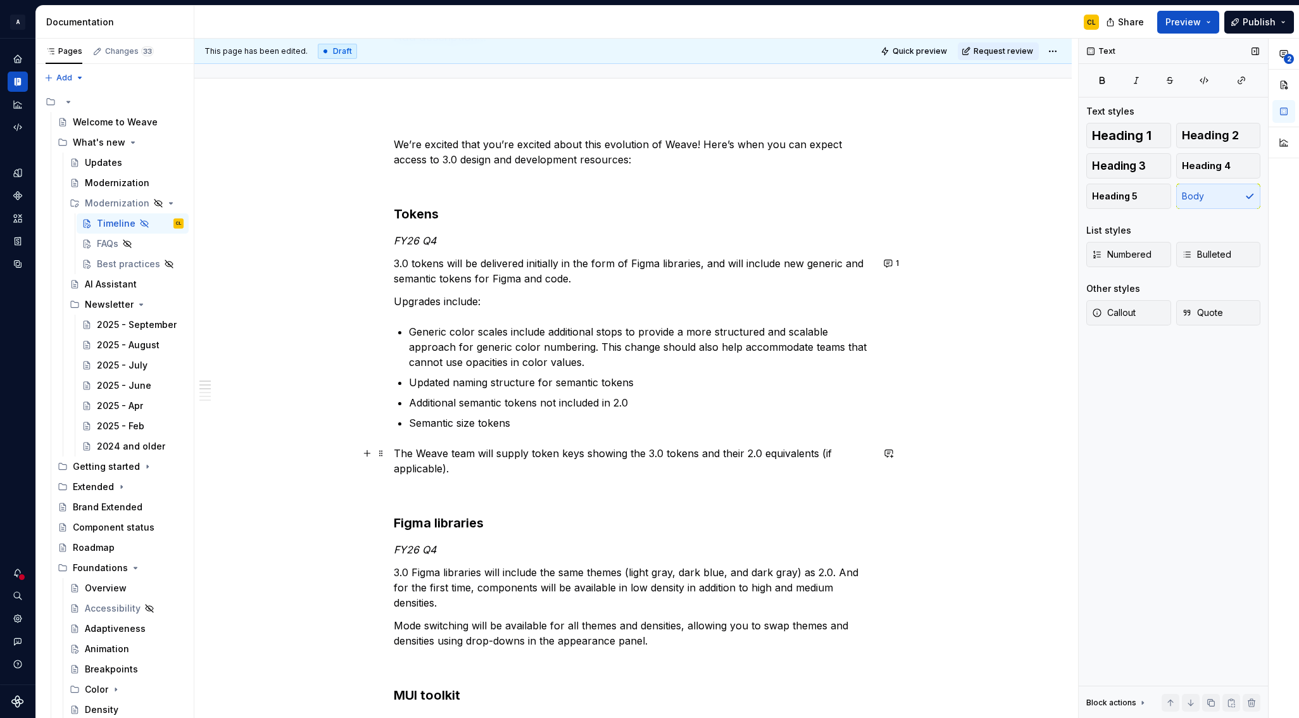
click at [592, 451] on p "The Weave team will supply token keys showing the 3.0 tokens and their 2.0 equi…" at bounding box center [633, 460] width 478 height 30
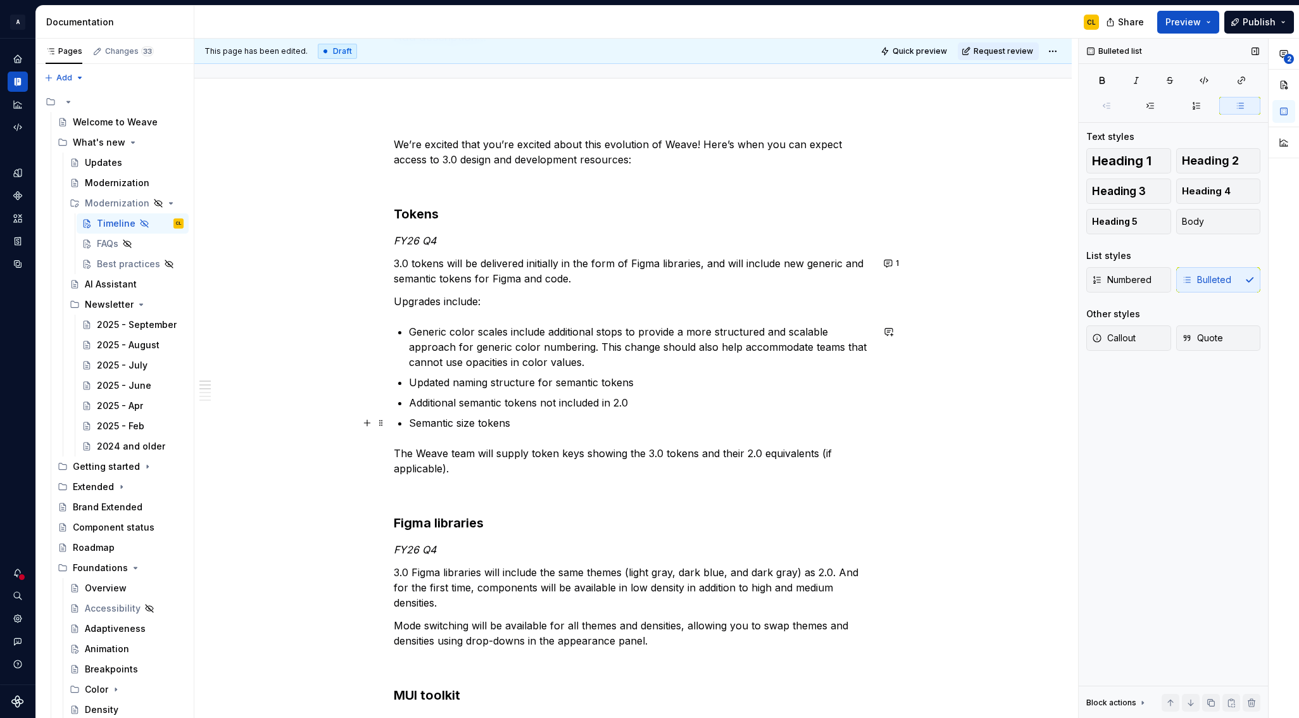
click at [558, 418] on p "Semantic size tokens" at bounding box center [640, 422] width 463 height 15
click at [544, 343] on p "Generic color scales include additional stops to provide a more structured and …" at bounding box center [640, 347] width 463 height 46
click at [615, 330] on p "Generic color scales include additional stops to provide a more structured and …" at bounding box center [640, 347] width 463 height 46
drag, startPoint x: 512, startPoint y: 331, endPoint x: 668, endPoint y: 330, distance: 156.3
click at [668, 330] on p "Generic color scales include additional stops to provide a more structured and …" at bounding box center [640, 347] width 463 height 46
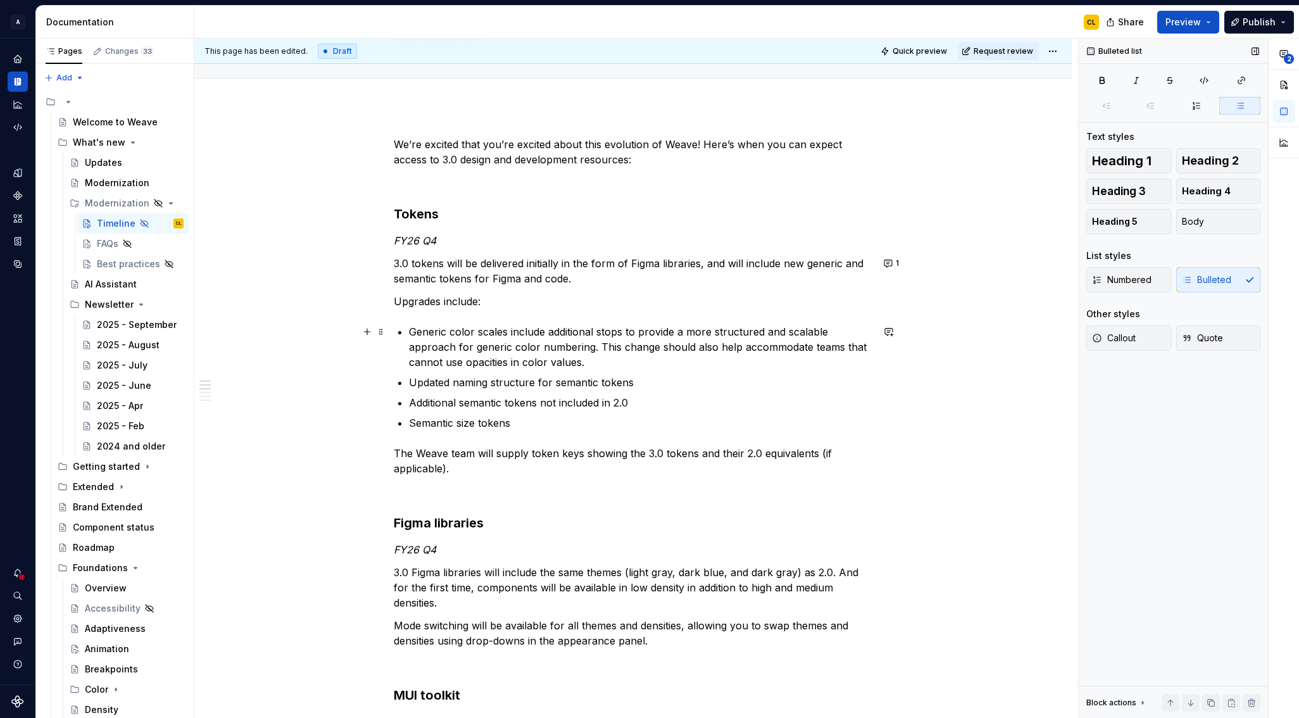
click at [510, 335] on p "Generic color scales include additional stops to provide a more structured and …" at bounding box center [640, 347] width 463 height 46
drag, startPoint x: 413, startPoint y: 332, endPoint x: 551, endPoint y: 331, distance: 138.0
click at [551, 331] on p "Generic color scales include additional stops to provide a more structured and …" at bounding box center [640, 347] width 463 height 46
click at [626, 335] on p "Generic color scales include additional stops to provide a more structured and …" at bounding box center [640, 347] width 463 height 46
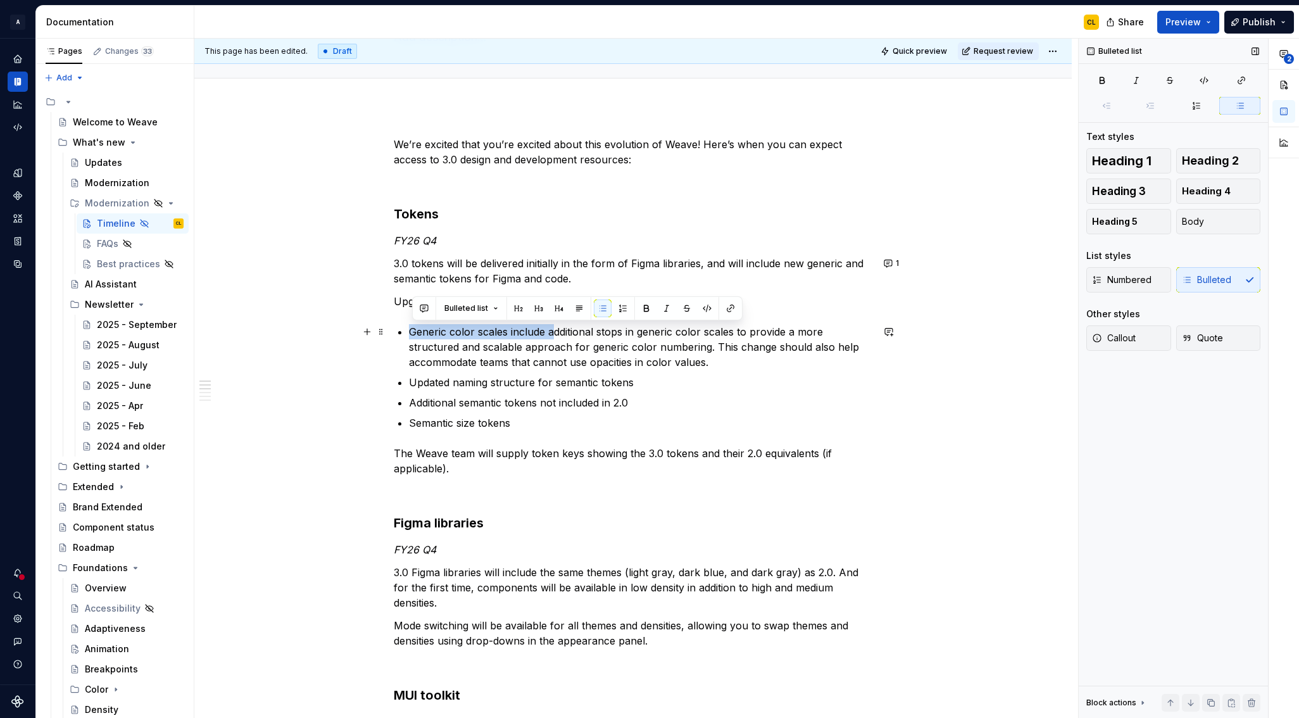
drag, startPoint x: 413, startPoint y: 333, endPoint x: 558, endPoint y: 330, distance: 144.9
click at [558, 330] on p "Generic color scales include additional stops in generic color scales to provid…" at bounding box center [640, 347] width 463 height 46
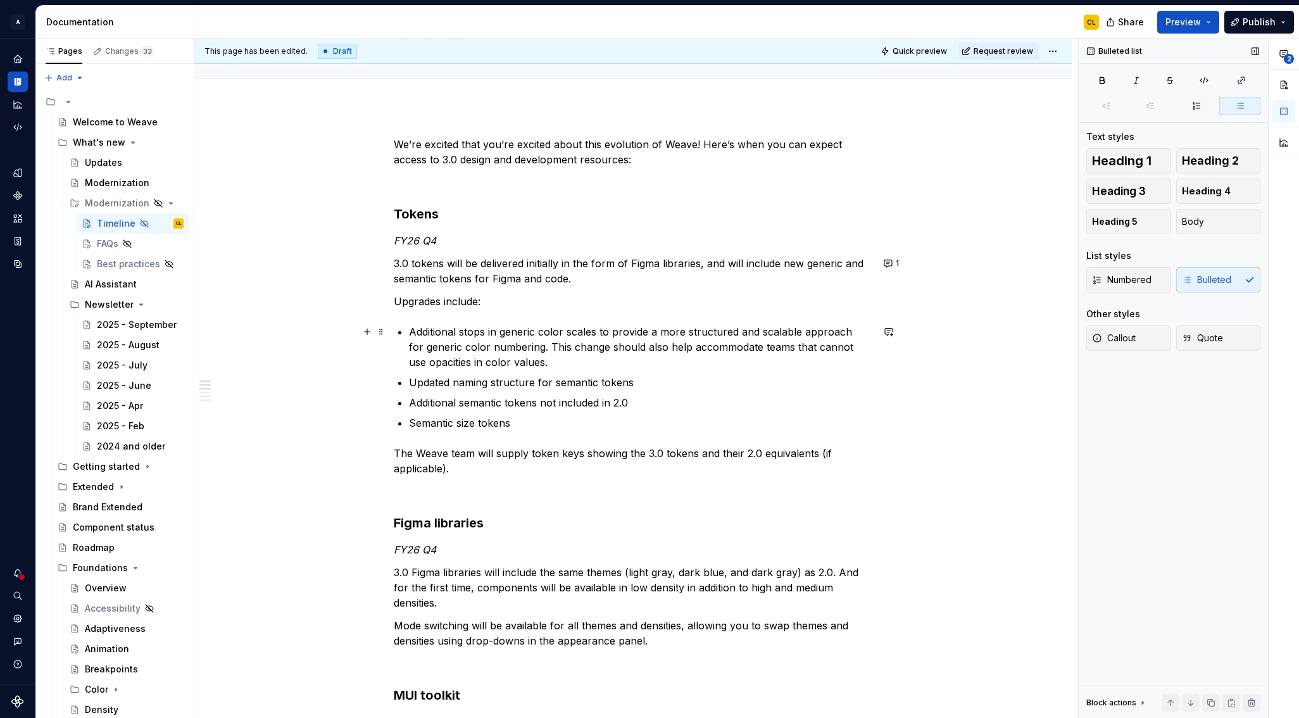
click at [595, 325] on p "Additional stops in generic color scales to provide a more structured and scala…" at bounding box center [640, 347] width 463 height 46
click at [601, 331] on p "Additional stops in generic color scales to provide a more structured and scala…" at bounding box center [640, 347] width 463 height 46
drag, startPoint x: 544, startPoint y: 347, endPoint x: 595, endPoint y: 347, distance: 50.6
click at [595, 347] on p "Additional stops in generic color scales, which provide a more structured and s…" at bounding box center [640, 347] width 463 height 46
drag, startPoint x: 585, startPoint y: 350, endPoint x: 563, endPoint y: 350, distance: 22.1
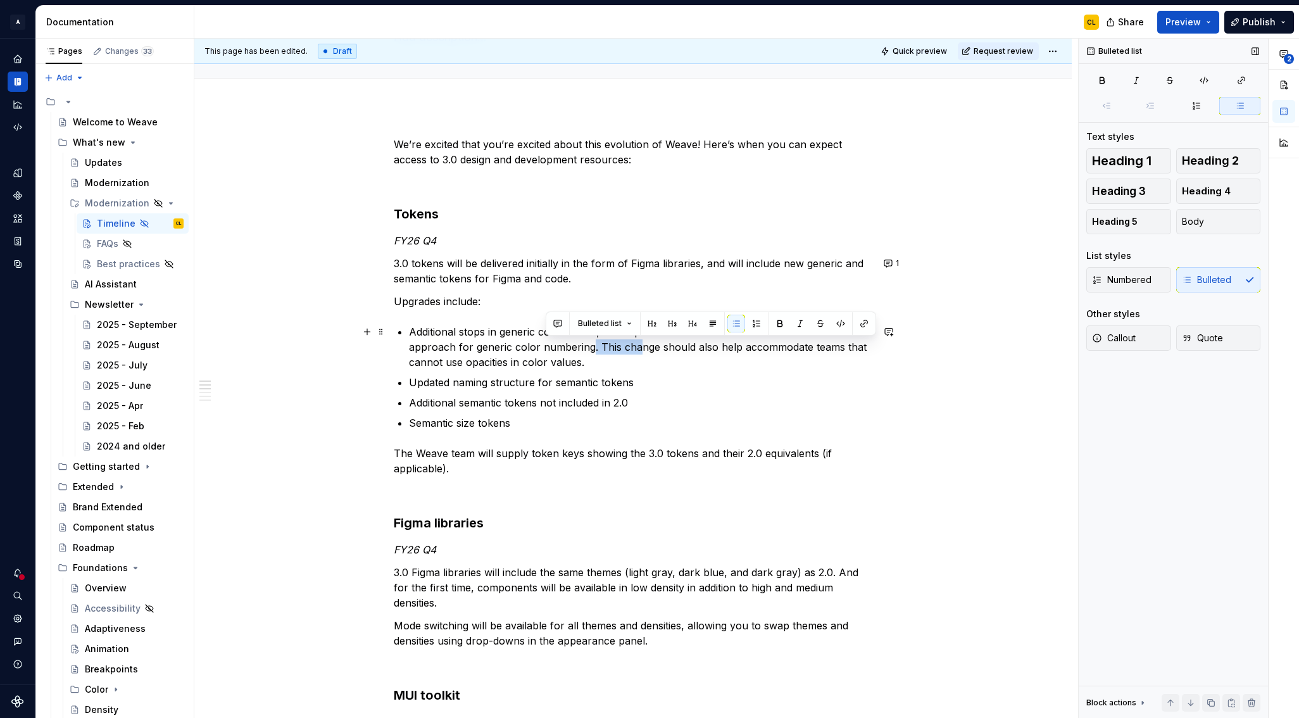
click at [584, 350] on p "Additional stops in generic color scales, which provide a more structured and s…" at bounding box center [640, 347] width 463 height 46
click at [545, 348] on p "Additional stops in generic color scales, which provide a more structured and s…" at bounding box center [640, 347] width 463 height 46
drag, startPoint x: 545, startPoint y: 349, endPoint x: 676, endPoint y: 353, distance: 131.7
click at [676, 353] on p "Additional stops in generic color scales, which provide a more structured and s…" at bounding box center [640, 347] width 463 height 46
drag, startPoint x: 487, startPoint y: 359, endPoint x: 475, endPoint y: 361, distance: 11.5
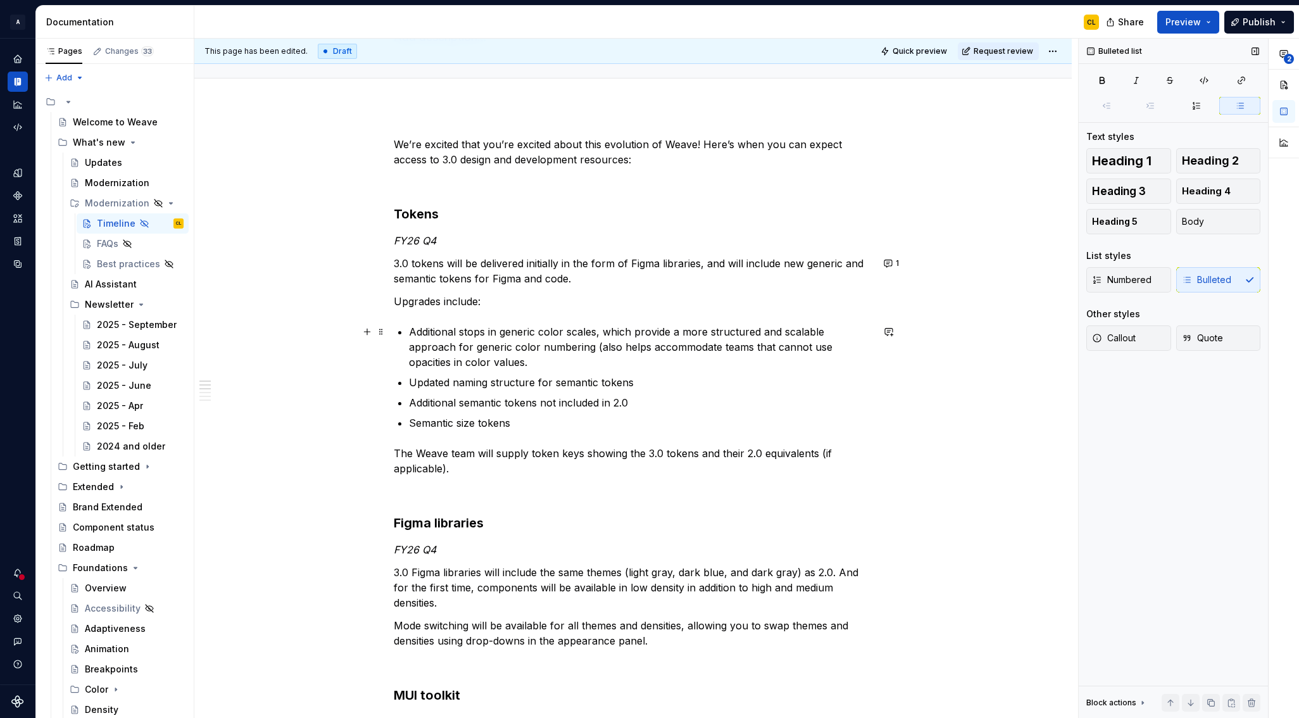
click at [485, 359] on p "Additional stops in generic color scales, which provide a more structured and s…" at bounding box center [640, 347] width 463 height 46
click at [628, 340] on p "Additional stops in generic color scales, which provide a more structured and s…" at bounding box center [640, 347] width 463 height 46
click at [718, 336] on p "Additional stops in generic color scales, which provide a more structured and s…" at bounding box center [640, 347] width 463 height 46
click at [590, 346] on p "Additional stops in generic color scales, which provide a more structured and s…" at bounding box center [640, 347] width 463 height 46
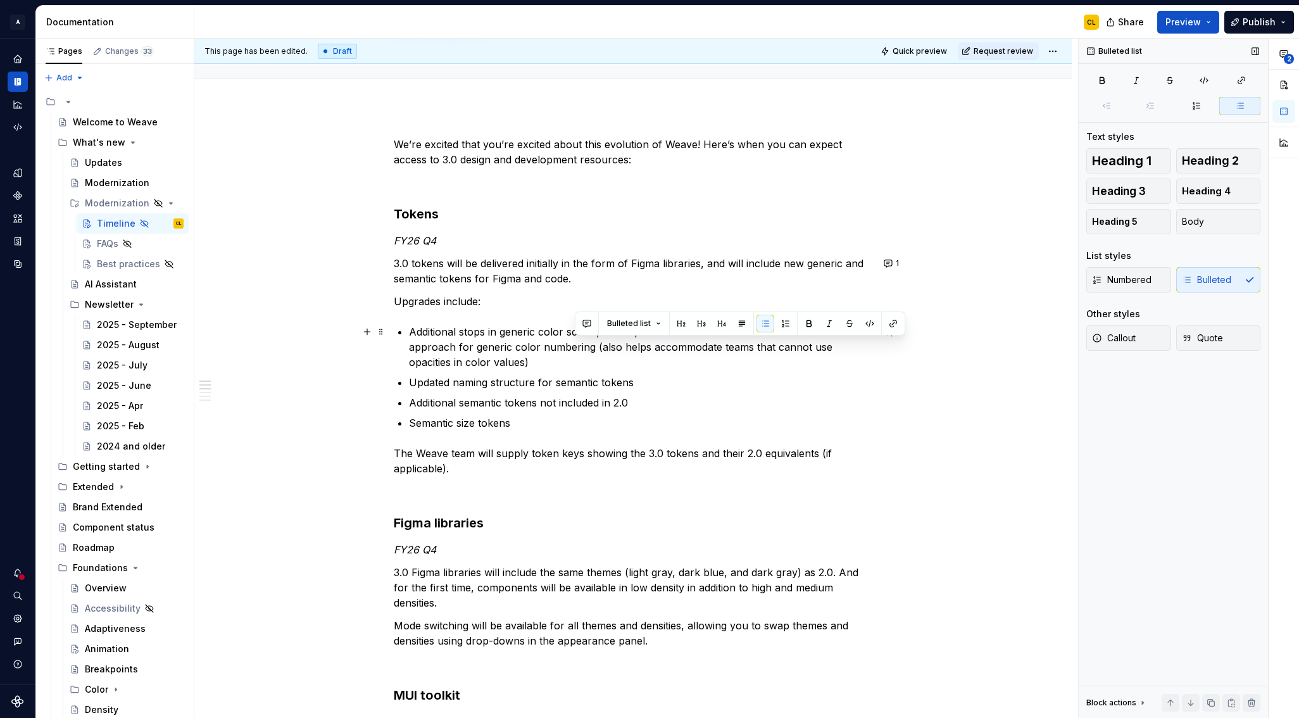
click at [685, 347] on p "Additional stops in generic color scales, which provide a more structured and s…" at bounding box center [640, 347] width 463 height 46
click at [735, 347] on p "Additional stops in generic color scales, which provide a more structured and s…" at bounding box center [640, 347] width 463 height 46
click at [642, 348] on p "Additional stops in generic color scales, which provide a more structured and s…" at bounding box center [640, 347] width 463 height 46
click at [706, 342] on p "Additional stops in generic color scales, which provide a more structured and s…" at bounding box center [640, 347] width 463 height 46
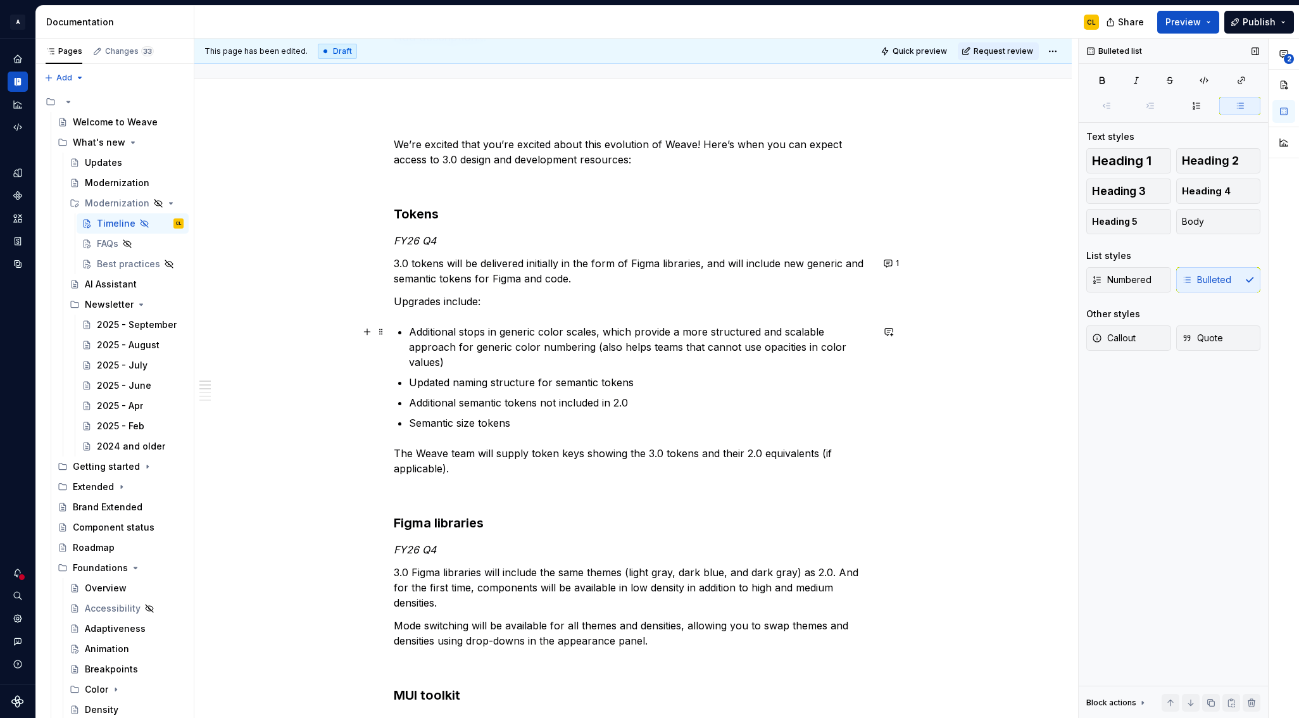
click at [666, 344] on p "Additional stops in generic color scales, which provide a more structured and s…" at bounding box center [640, 347] width 463 height 46
click at [677, 346] on p "Additional stops in generic color scales, which provide a more structured and s…" at bounding box center [640, 347] width 463 height 46
click at [558, 349] on p "Additional stops in generic color scales, which provide a more structured and s…" at bounding box center [640, 347] width 463 height 46
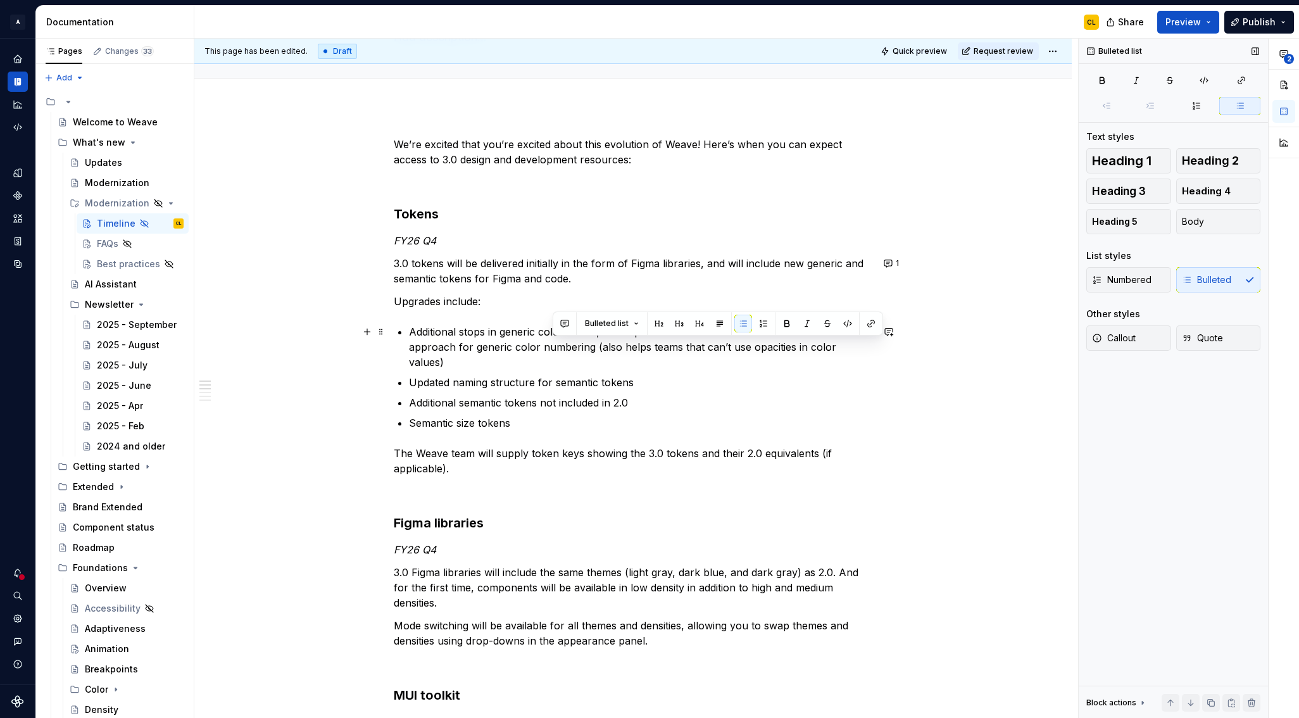
click at [655, 348] on p "Additional stops in generic color scales, which provide a more structured and s…" at bounding box center [640, 347] width 463 height 46
drag, startPoint x: 528, startPoint y: 332, endPoint x: 627, endPoint y: 339, distance: 99.6
click at [627, 339] on p "Additional stops in generic color scales, which provide a more structured and s…" at bounding box center [640, 347] width 463 height 46
click at [688, 347] on p "Additional stops in generic color scales, which provide a more structured and s…" at bounding box center [640, 347] width 463 height 46
drag, startPoint x: 539, startPoint y: 365, endPoint x: 594, endPoint y: 367, distance: 55.7
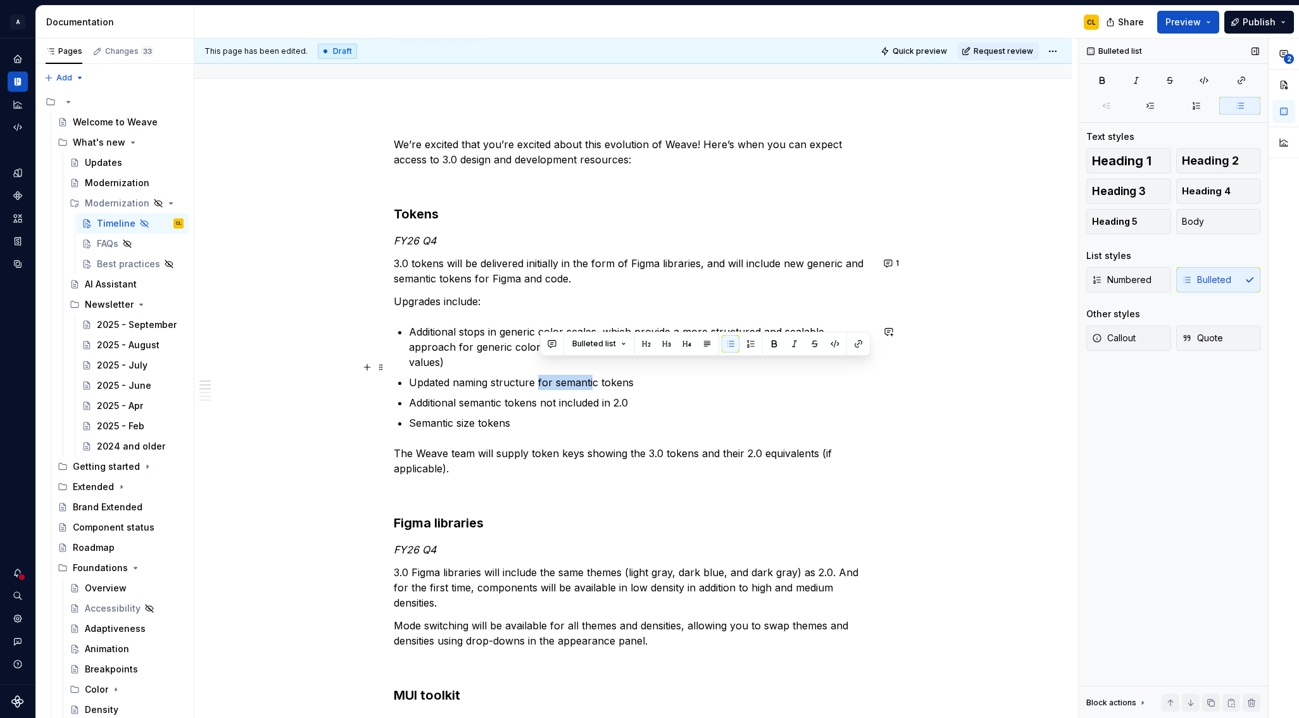
click at [594, 375] on p "Updated naming structure for semantic tokens" at bounding box center [640, 382] width 463 height 15
click at [599, 395] on p "Additional semantic tokens not included in 2.0" at bounding box center [640, 402] width 463 height 15
click at [469, 415] on p "Semantic size tokens" at bounding box center [640, 422] width 463 height 15
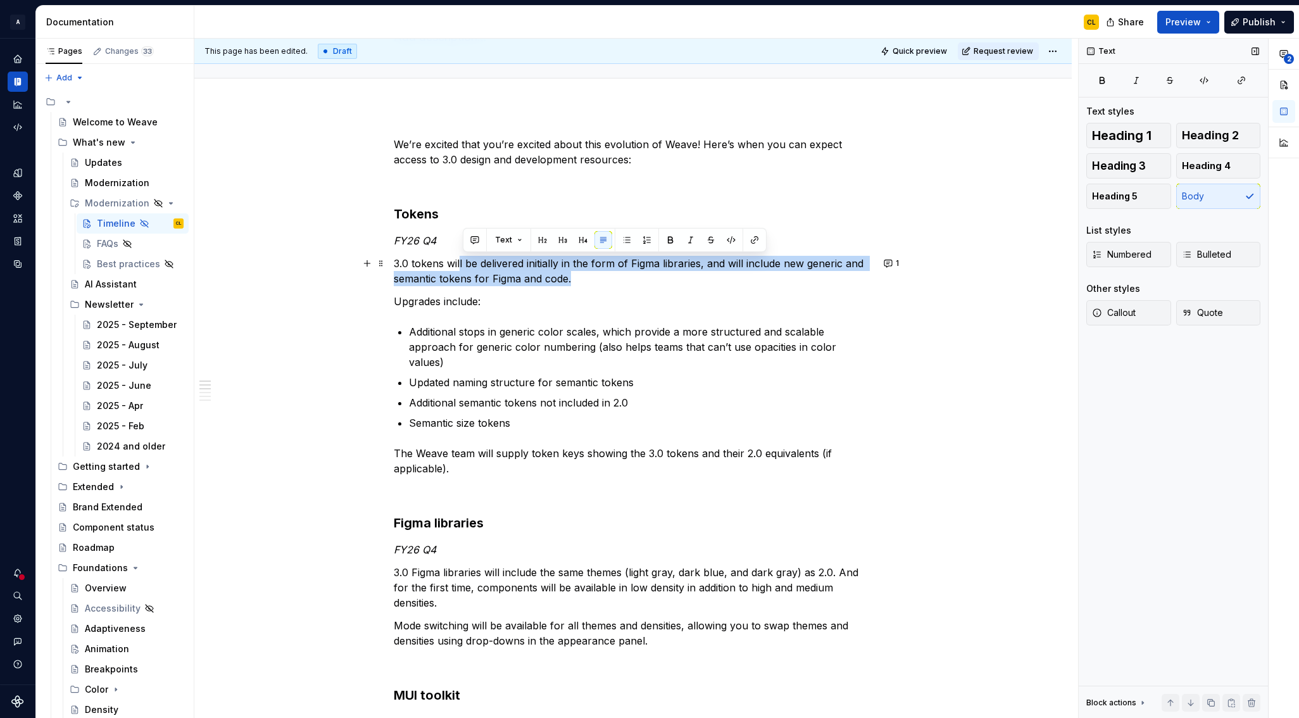
drag, startPoint x: 495, startPoint y: 263, endPoint x: 626, endPoint y: 277, distance: 131.7
click at [626, 277] on p "3.0 tokens will be delivered initially in the form of Figma libraries, and will…" at bounding box center [633, 271] width 478 height 30
click at [686, 268] on p "3.0 tokens will be delivered initially in the form of Figma libraries, and will…" at bounding box center [633, 271] width 478 height 30
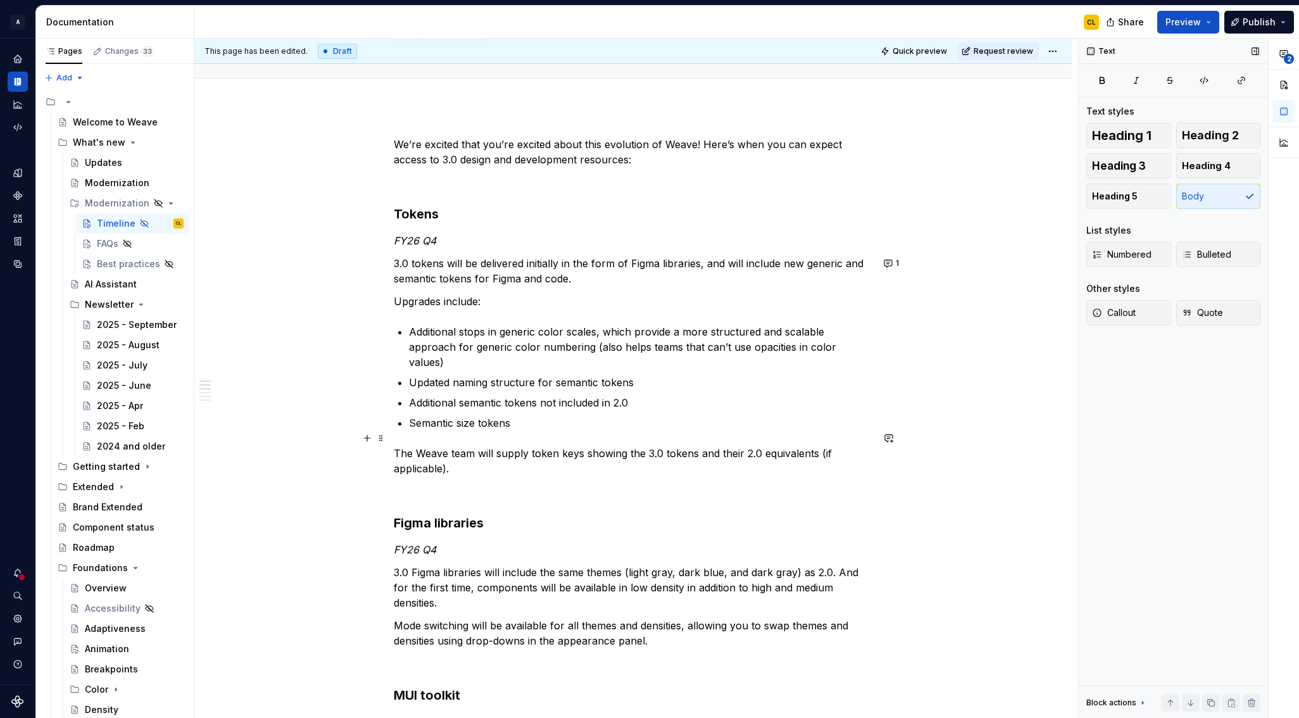
click at [516, 445] on p "The Weave team will supply token keys showing the 3.0 tokens and their 2.0 equi…" at bounding box center [633, 460] width 478 height 30
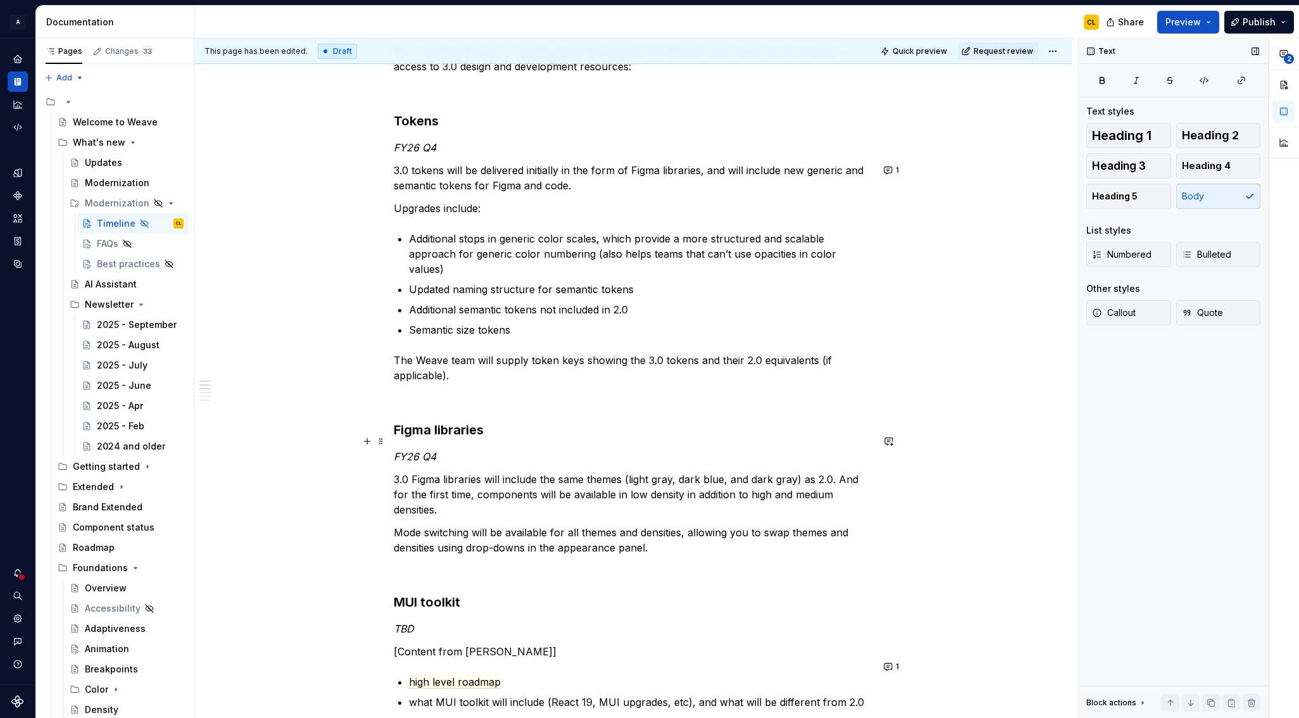
scroll to position [216, 0]
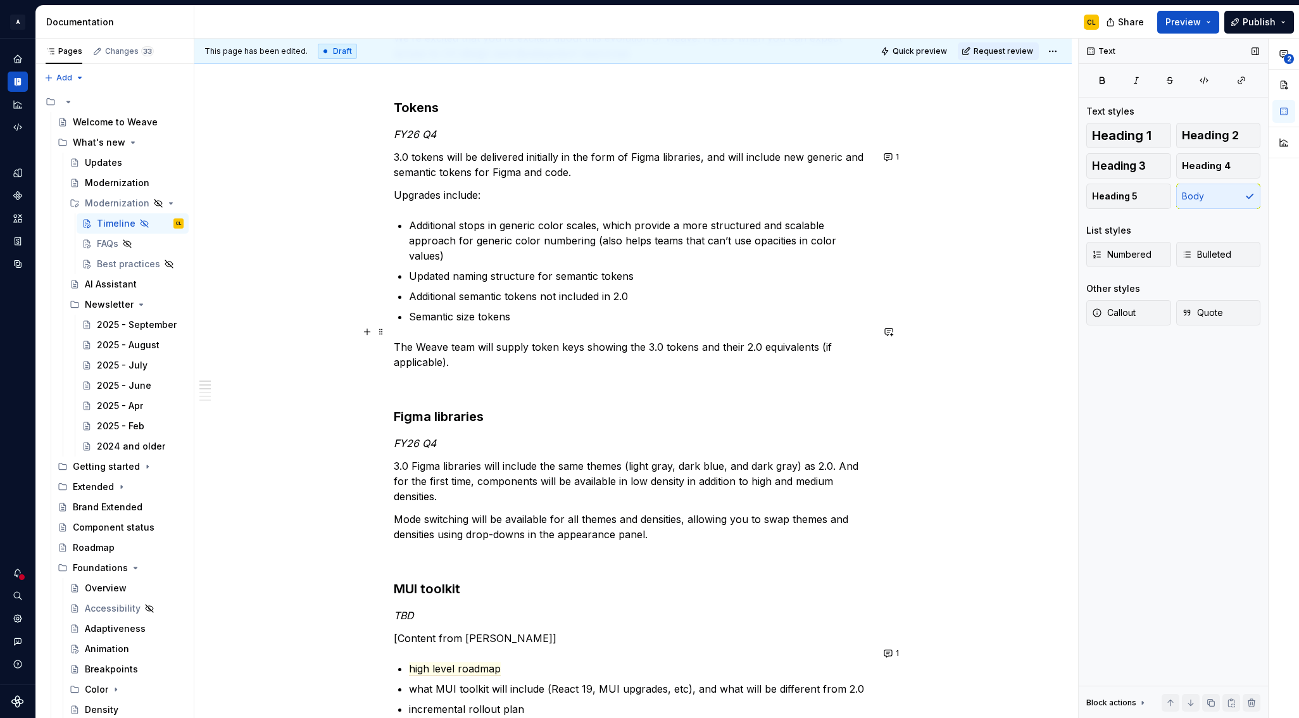
click at [479, 344] on p "The Weave team will supply token keys showing the 3.0 tokens and their 2.0 equi…" at bounding box center [633, 354] width 478 height 30
click at [893, 333] on button "button" at bounding box center [889, 332] width 18 height 18
click at [761, 335] on span "[PERSON_NAME]" at bounding box center [750, 337] width 72 height 13
click at [874, 376] on span "Is this being delivered at the same time as the elements above? Or if it's comi…" at bounding box center [797, 368] width 182 height 39
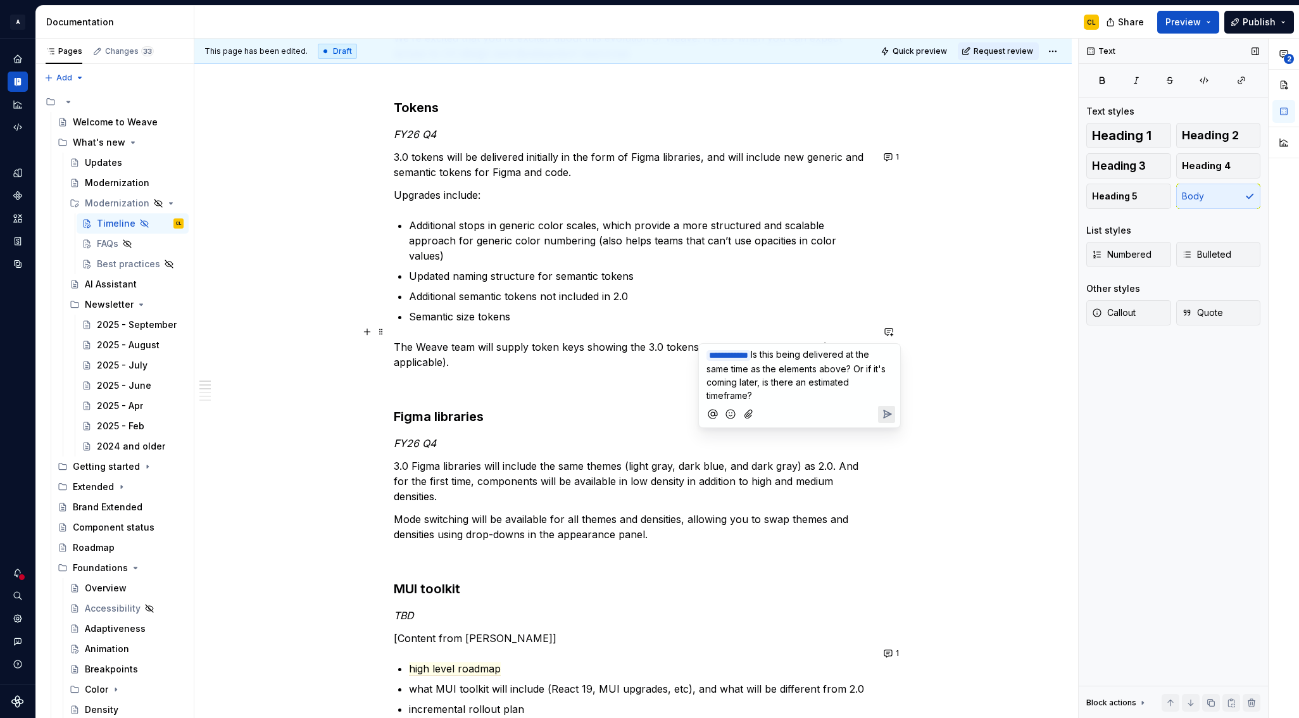
click at [804, 385] on span "Is this being delivered at the same time as the elements above? Or if it's comi…" at bounding box center [797, 375] width 182 height 52
click at [824, 383] on span "Is this being delivered at the same time as the elements above? Or if it's comi…" at bounding box center [797, 375] width 182 height 52
click at [819, 364] on span "Is this being delivered at the same time as the elements above? Or if it's comi…" at bounding box center [797, 375] width 182 height 52
click at [884, 410] on icon "Send" at bounding box center [886, 414] width 13 height 13
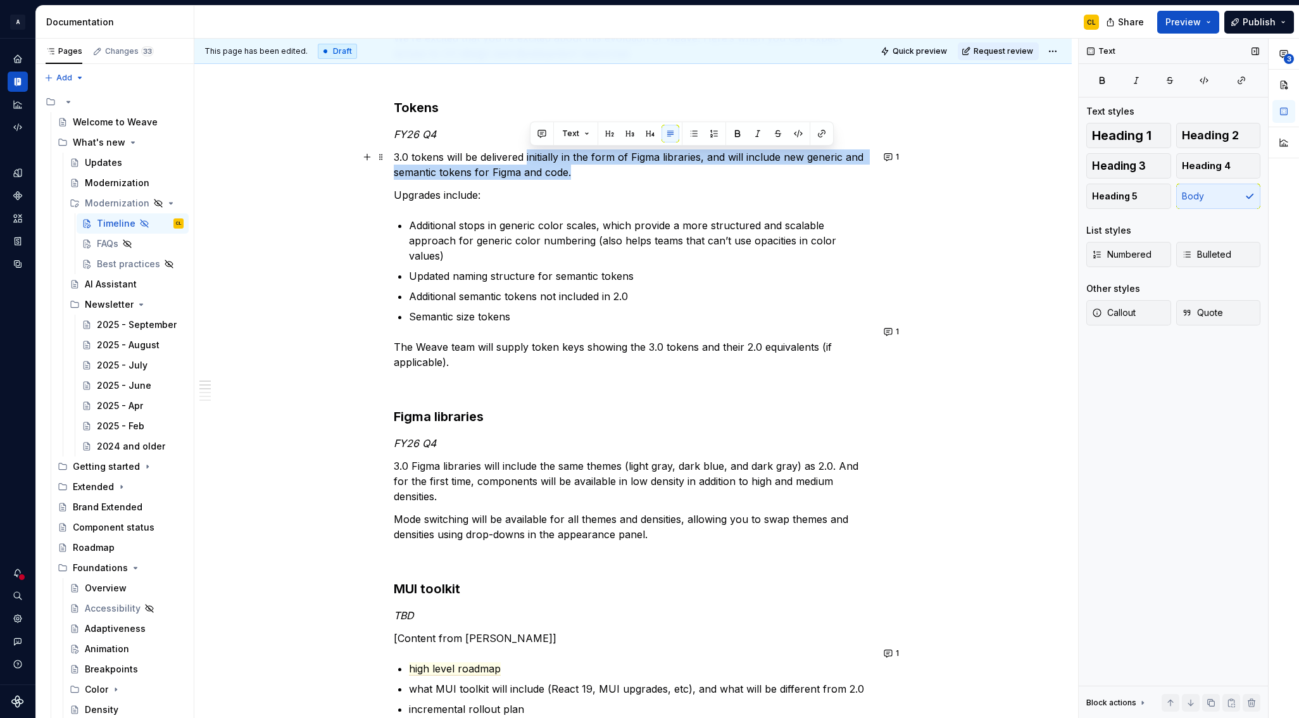
drag, startPoint x: 529, startPoint y: 156, endPoint x: 611, endPoint y: 173, distance: 83.4
click at [611, 173] on p "3.0 tokens will be delivered initially in the form of Figma libraries, and will…" at bounding box center [633, 164] width 478 height 30
click at [516, 165] on p "3.0 tokens will be delivered initially in the form of Figma libraries, and will…" at bounding box center [633, 164] width 478 height 30
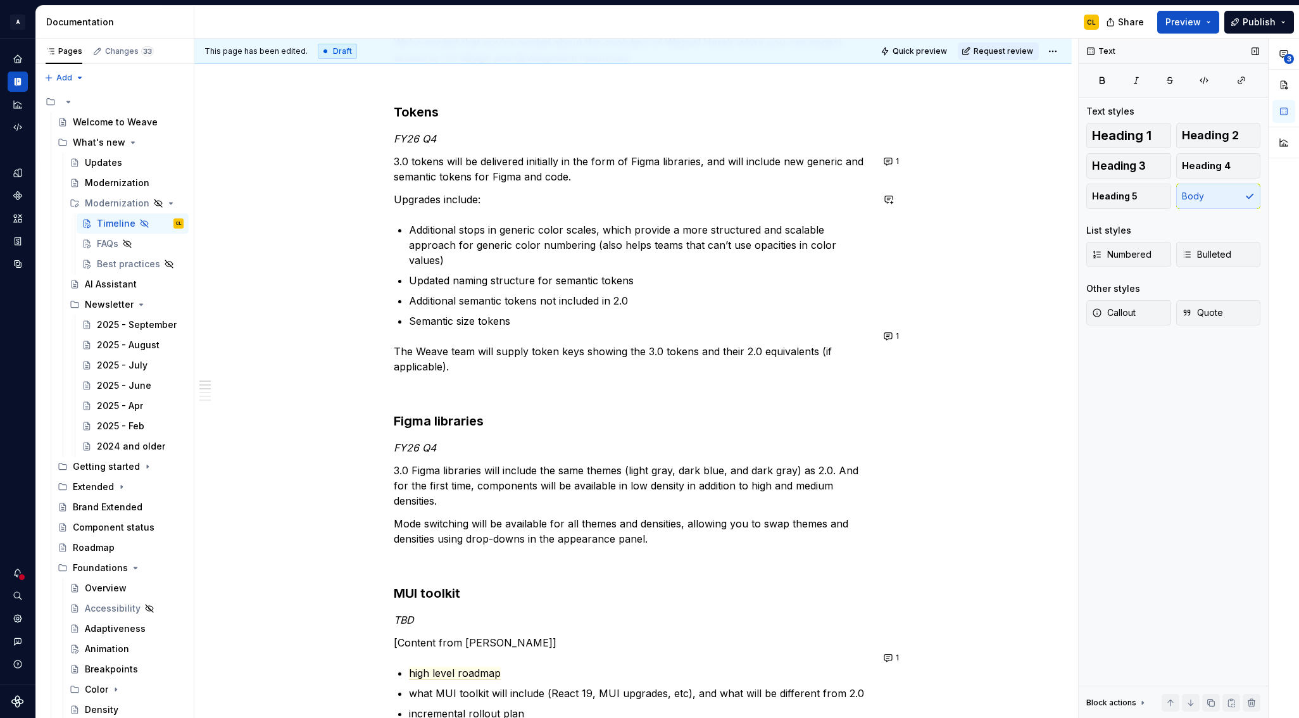
scroll to position [208, 0]
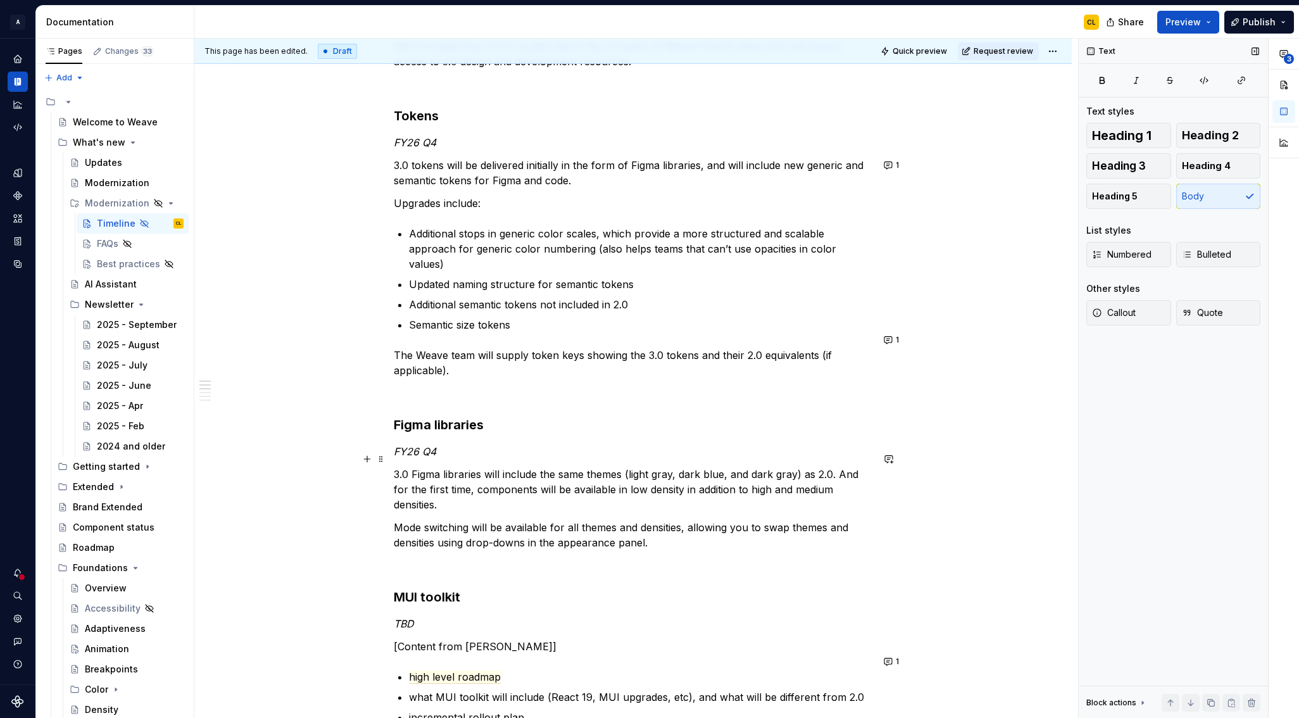
click at [471, 466] on p "3.0 Figma libraries will include the same themes (light gray, dark blue, and da…" at bounding box center [633, 489] width 478 height 46
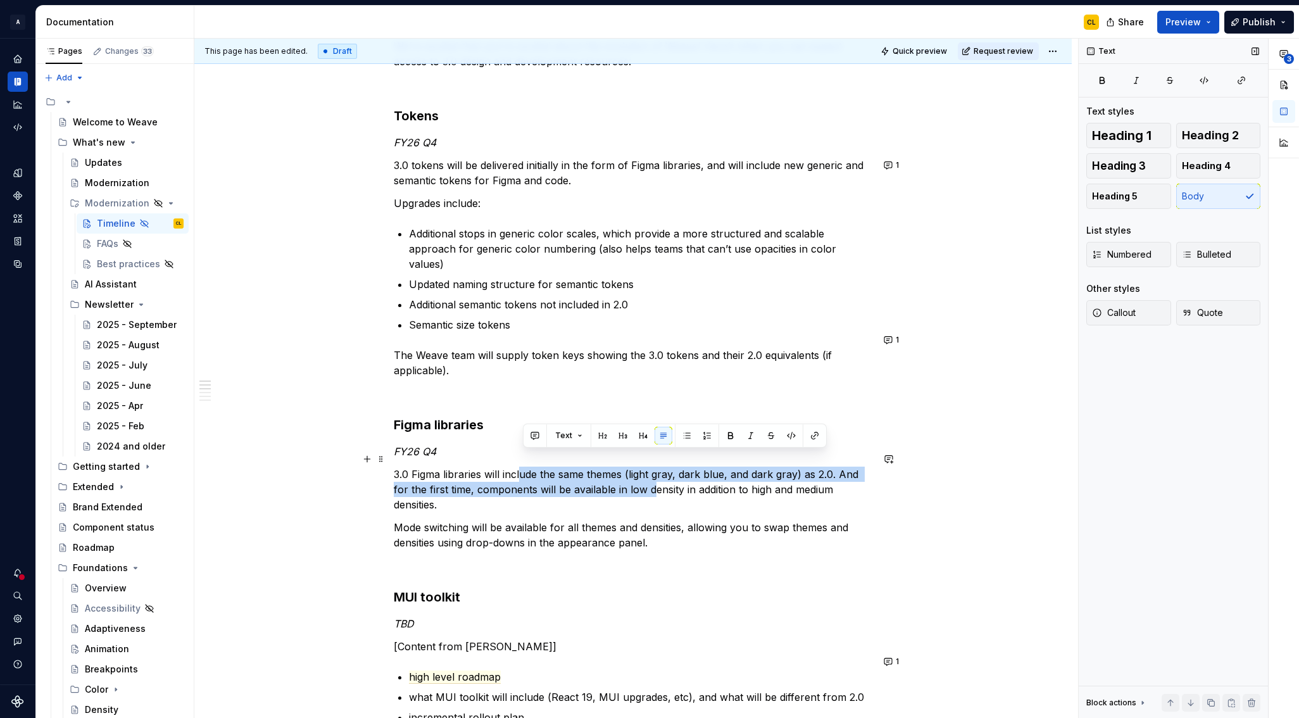
drag, startPoint x: 525, startPoint y: 460, endPoint x: 738, endPoint y: 477, distance: 213.9
click at [658, 470] on p "3.0 Figma libraries will include the same themes (light gray, dark blue, and da…" at bounding box center [633, 489] width 478 height 46
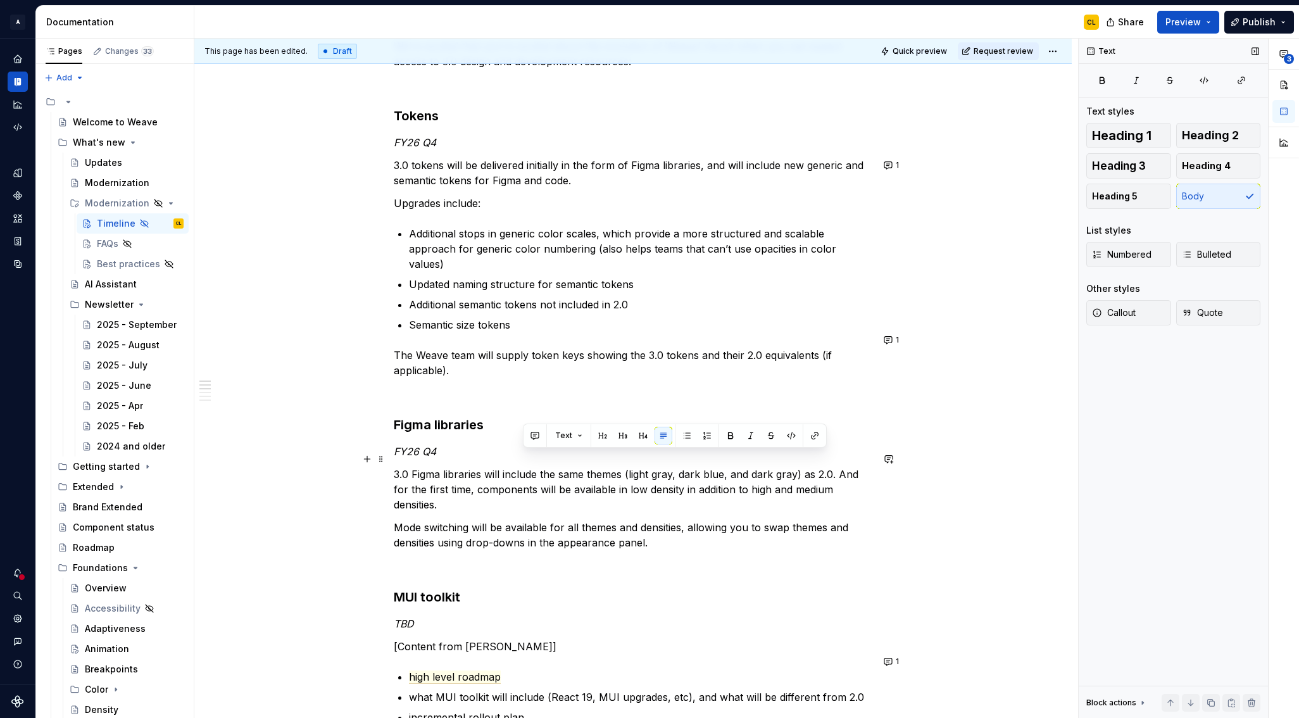
click at [742, 477] on p "3.0 Figma libraries will include the same themes (light gray, dark blue, and da…" at bounding box center [633, 489] width 478 height 46
drag, startPoint x: 535, startPoint y: 469, endPoint x: 628, endPoint y: 471, distance: 93.0
click at [628, 471] on p "3.0 Figma libraries will include the same themes (light gray, dark blue, and da…" at bounding box center [633, 489] width 478 height 46
click at [621, 520] on p "Mode switching will be available for all themes and densities, allowing you to …" at bounding box center [633, 535] width 478 height 30
click at [639, 234] on p "Additional stops in generic color scales, which provide a more structured and s…" at bounding box center [640, 249] width 463 height 46
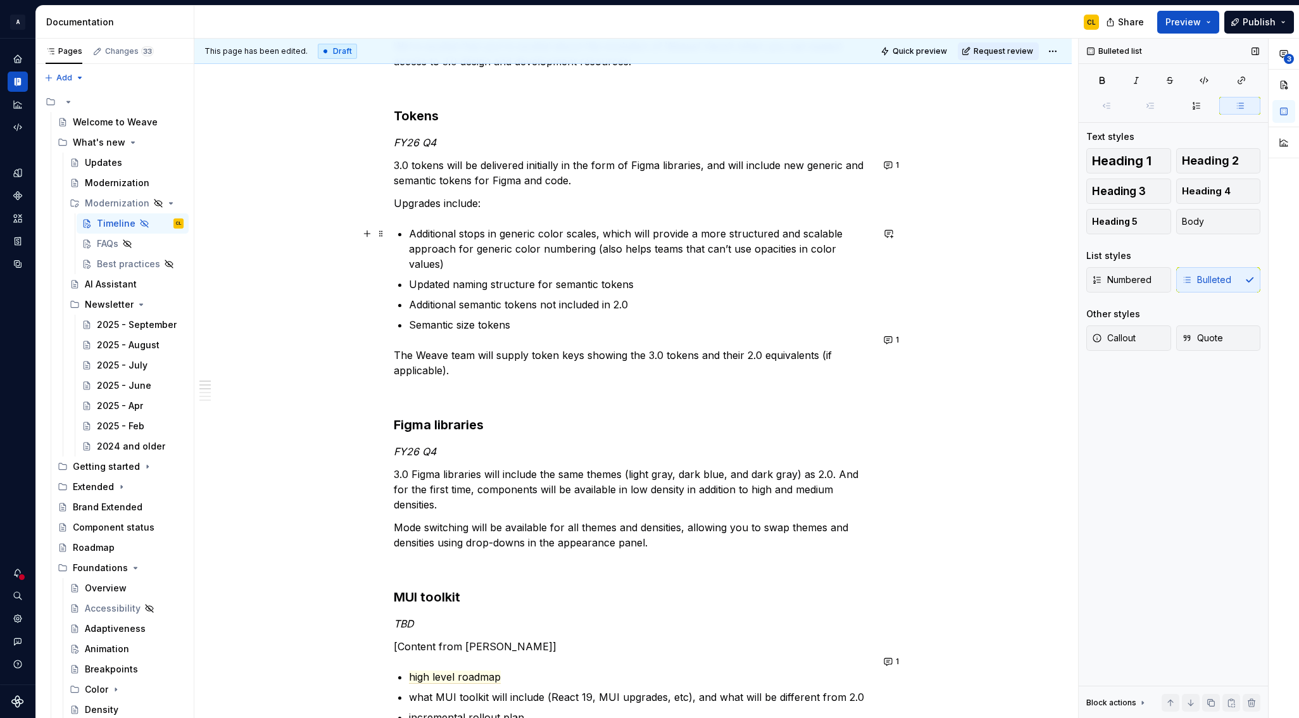
click at [649, 252] on p "Additional stops in generic color scales, which will provide a more structured …" at bounding box center [640, 249] width 463 height 46
click at [744, 249] on p "Additional stops in generic color scales, which will provide a more structured …" at bounding box center [640, 249] width 463 height 46
click at [611, 250] on p "Additional stops in generic color scales, which will provide a more structured …" at bounding box center [640, 249] width 463 height 46
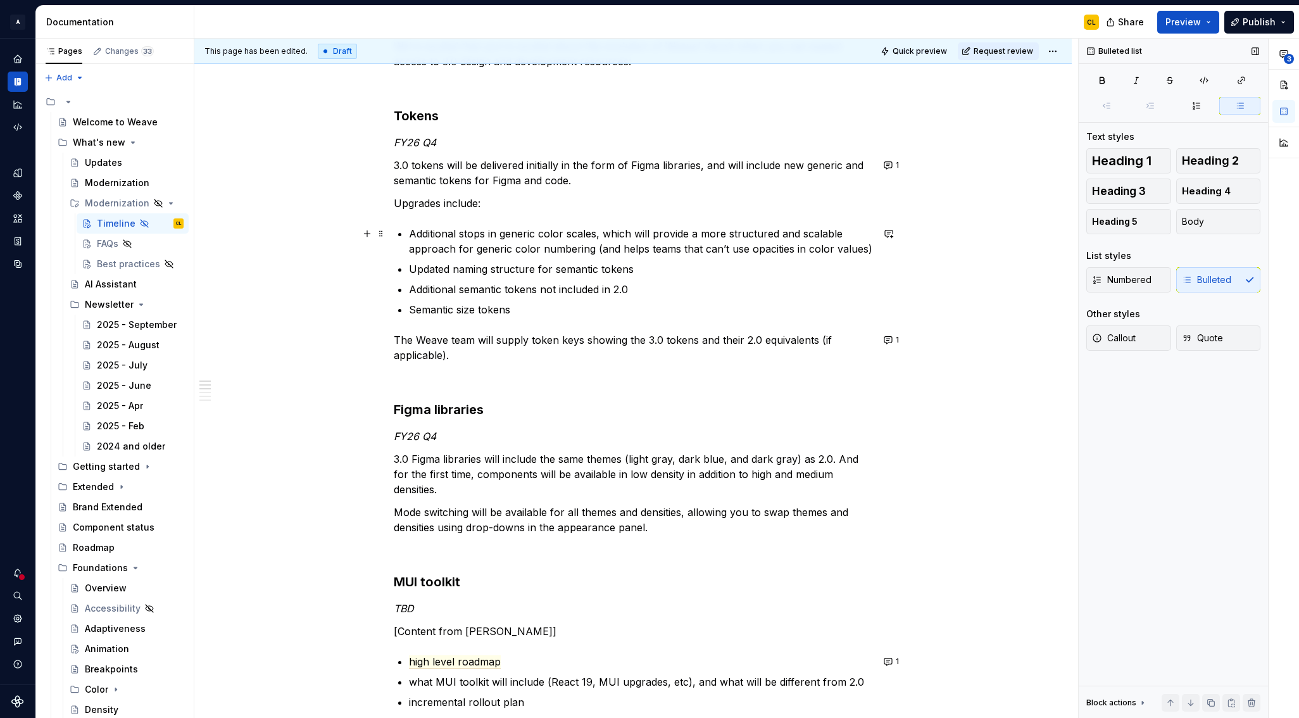
click at [690, 251] on p "Additional stops in generic color scales, which will provide a more structured …" at bounding box center [640, 241] width 463 height 30
click at [736, 249] on p "Additional stops in generic color scales, which will provide a more structured …" at bounding box center [640, 241] width 463 height 30
click at [646, 232] on p "Additional stops in generic color scales, which will provide a more structured …" at bounding box center [640, 241] width 463 height 30
click at [667, 248] on p "Additional stops in generic color scales, which will provide a more structured …" at bounding box center [640, 241] width 463 height 30
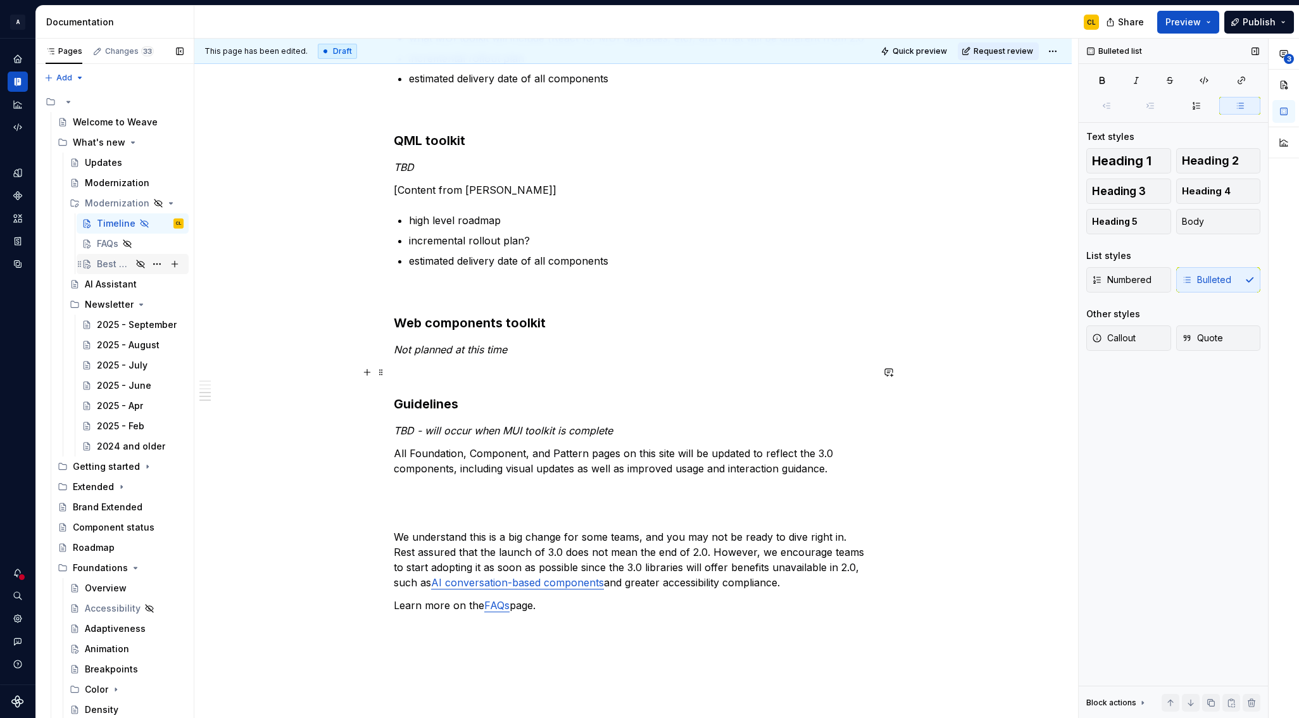
scroll to position [855, 0]
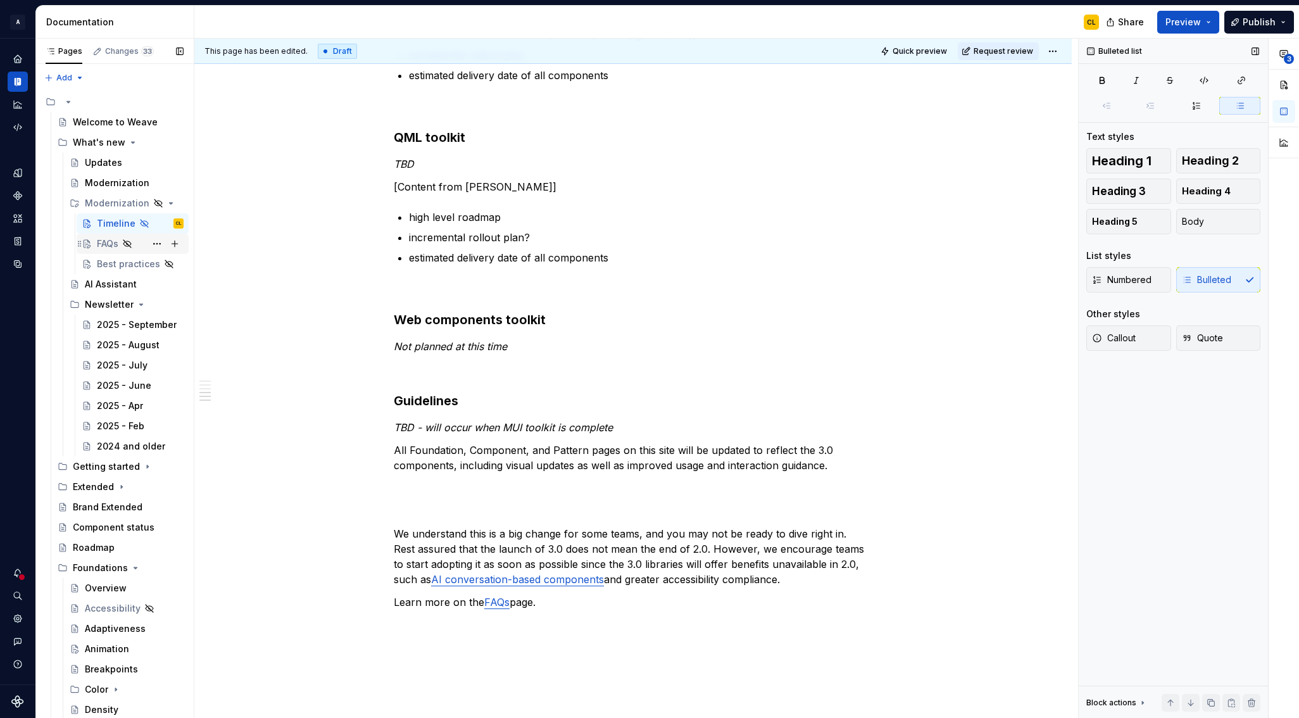
click at [107, 244] on div "FAQs" at bounding box center [108, 243] width 22 height 13
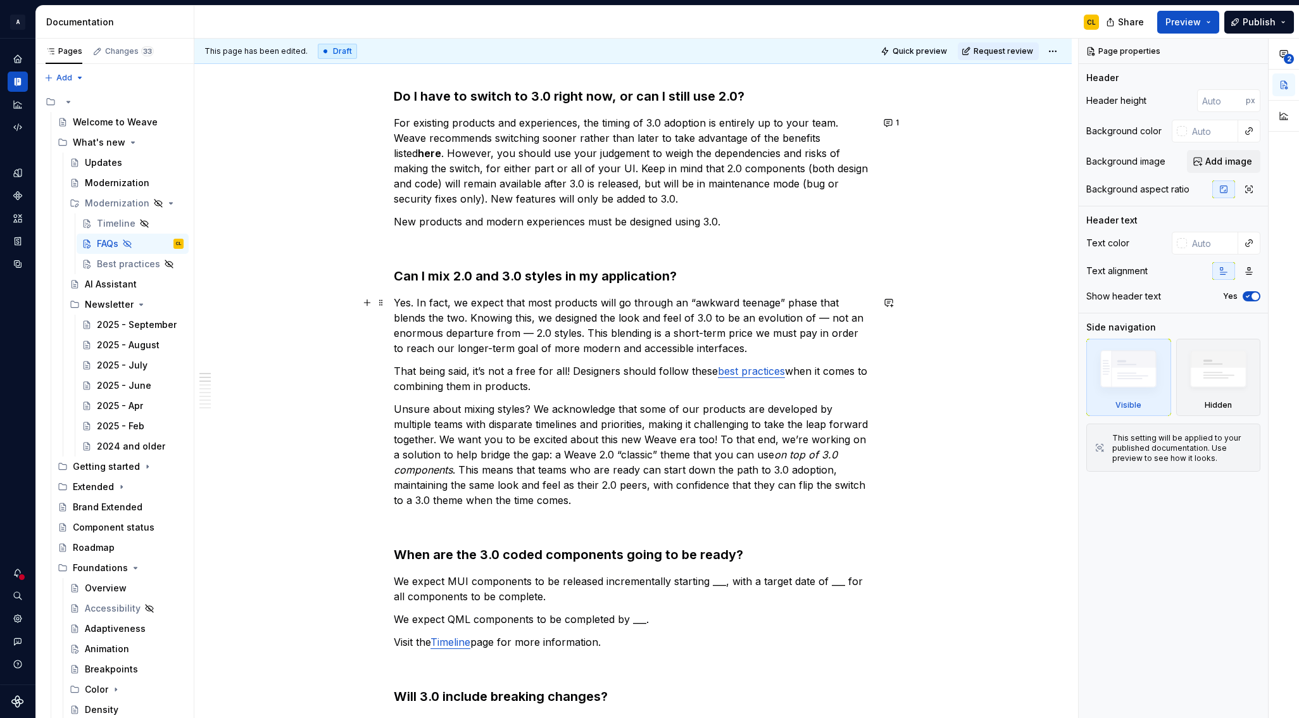
scroll to position [215, 0]
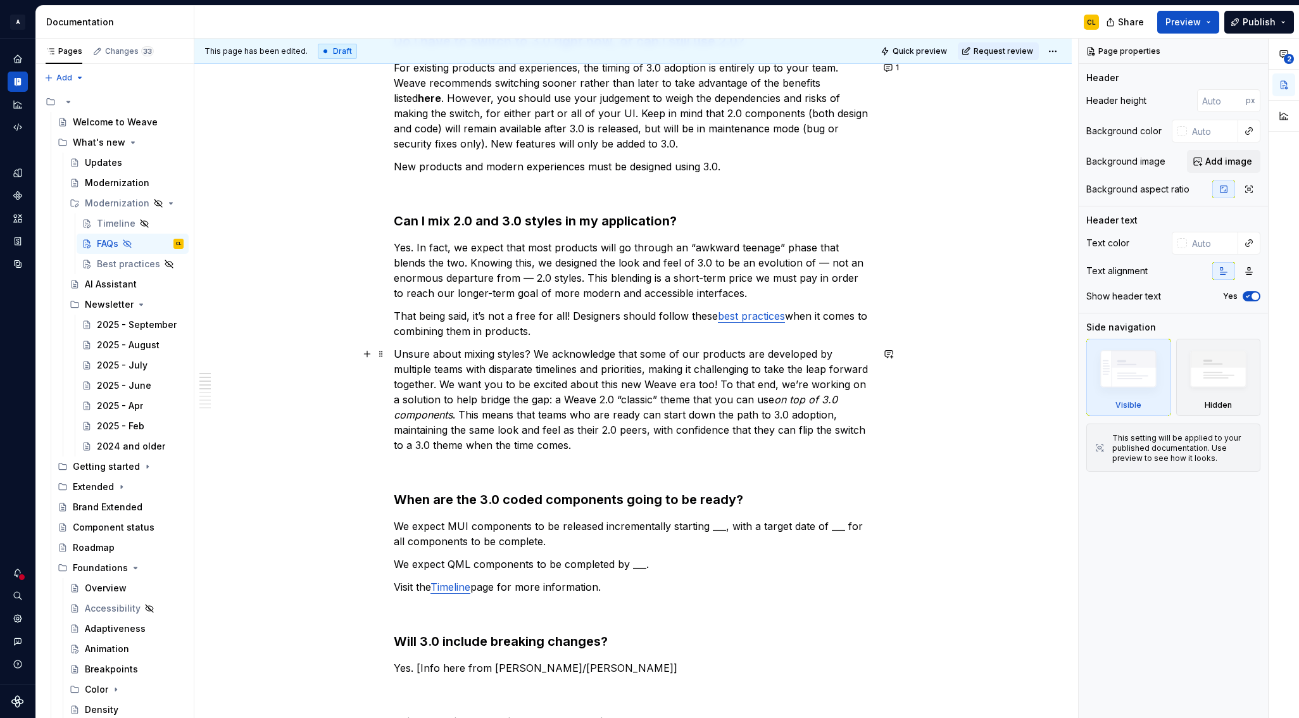
click at [694, 387] on p "Unsure about mixing styles? We acknowledge that some of our products are develo…" at bounding box center [633, 399] width 478 height 106
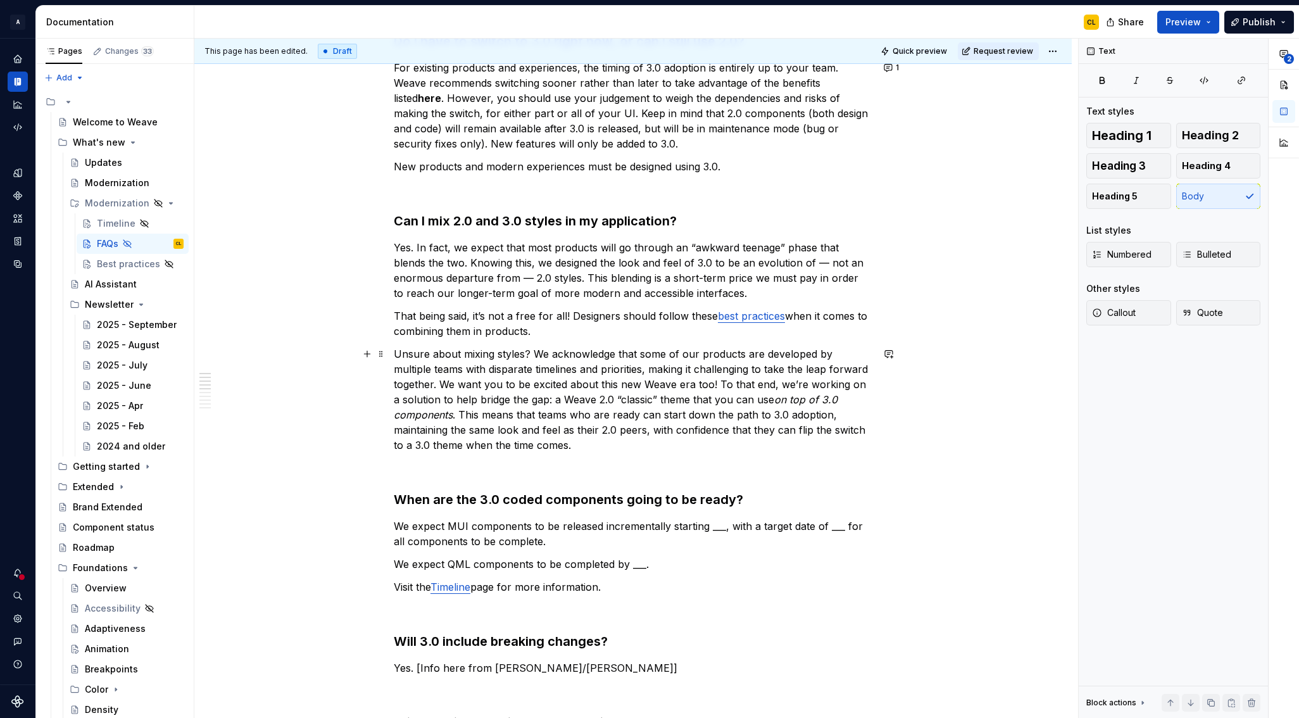
type textarea "*"
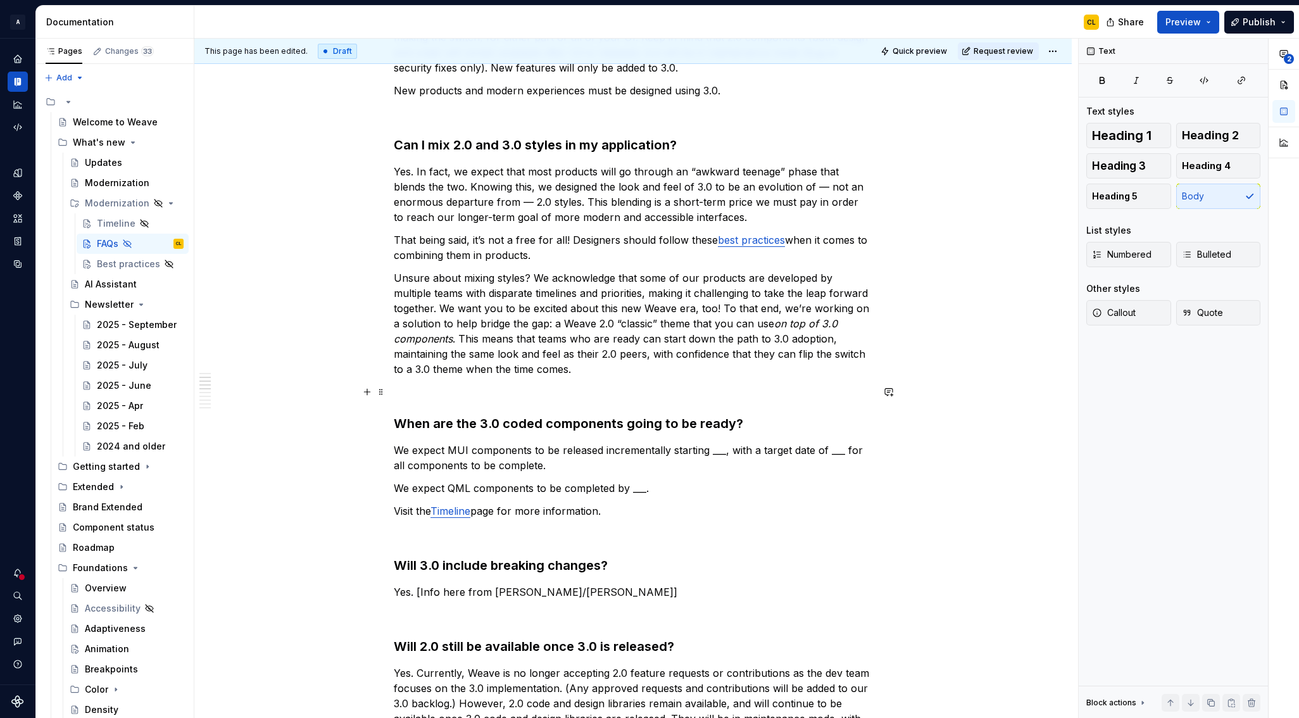
scroll to position [0, 0]
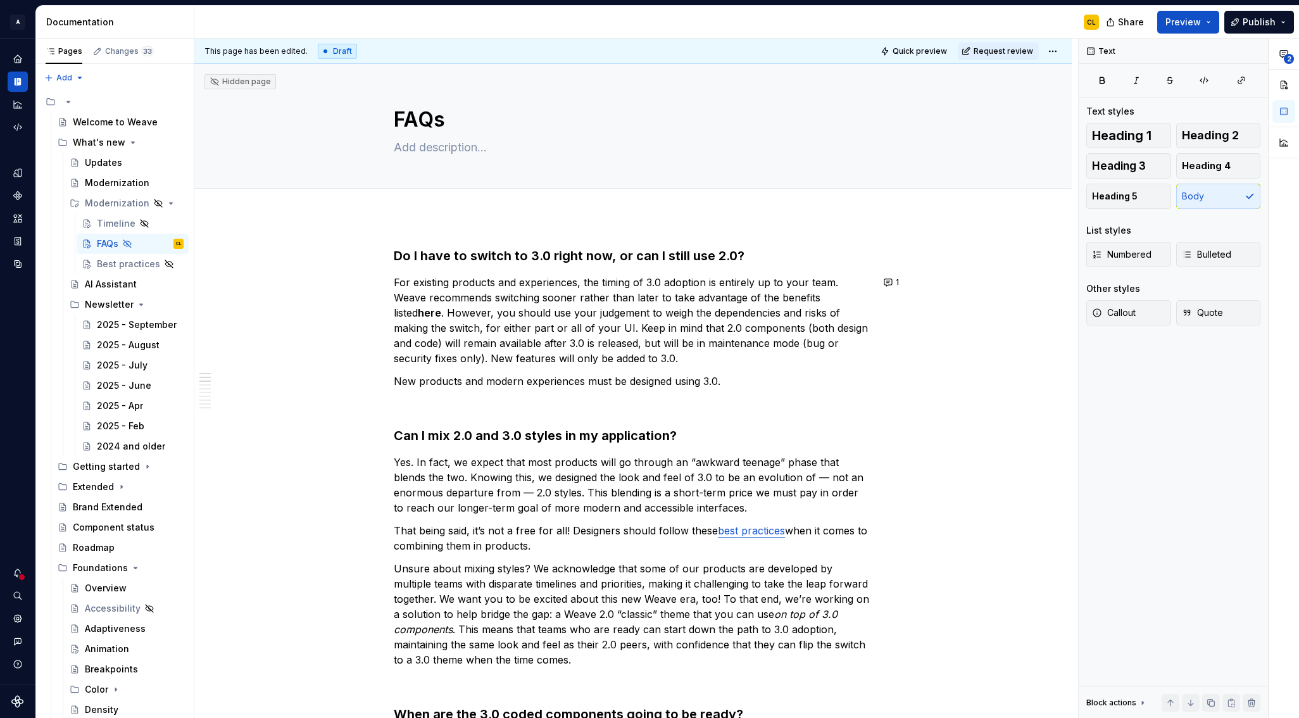
type textarea "*"
